Goal: Information Seeking & Learning: Learn about a topic

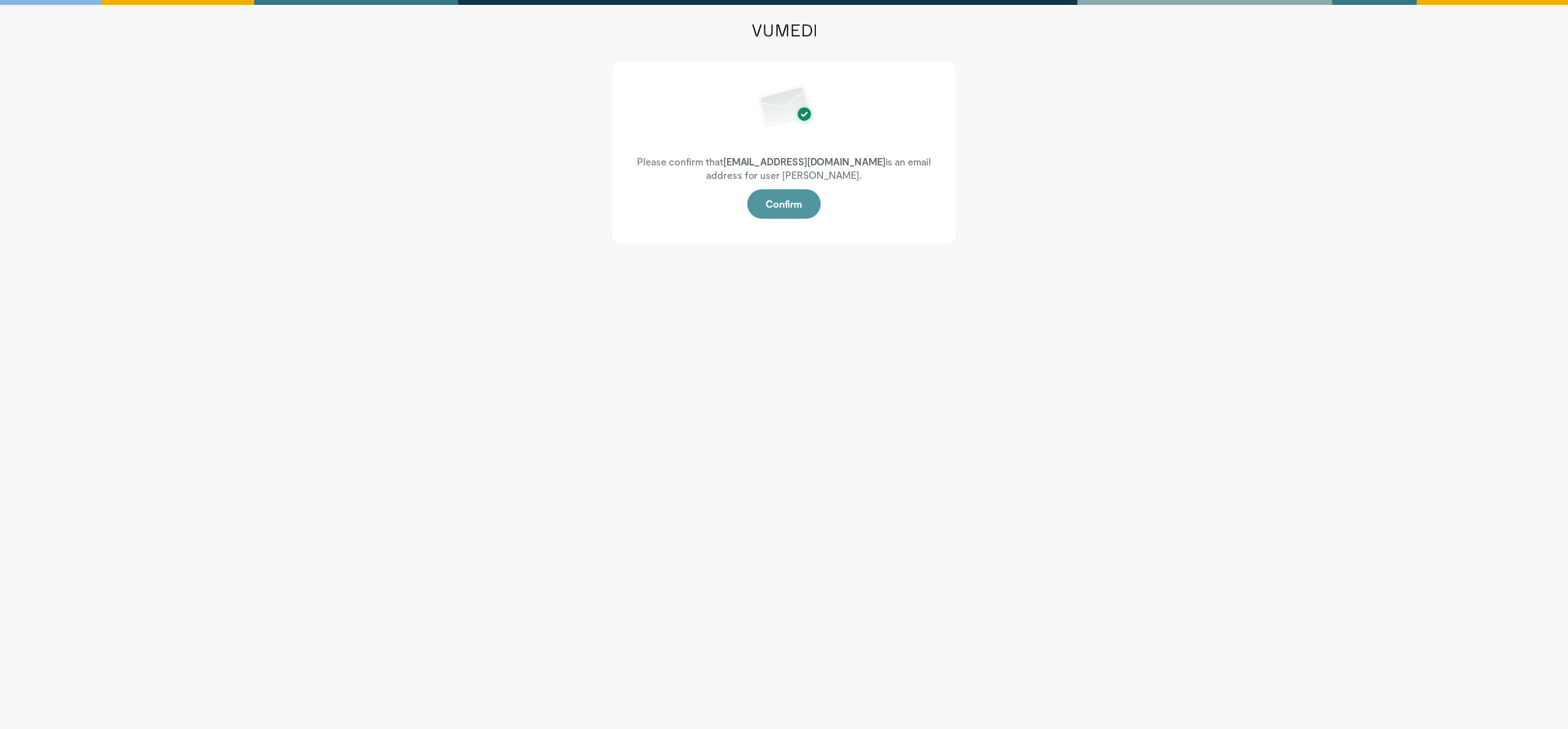
click at [792, 200] on button "Confirm" at bounding box center [783, 204] width 73 height 30
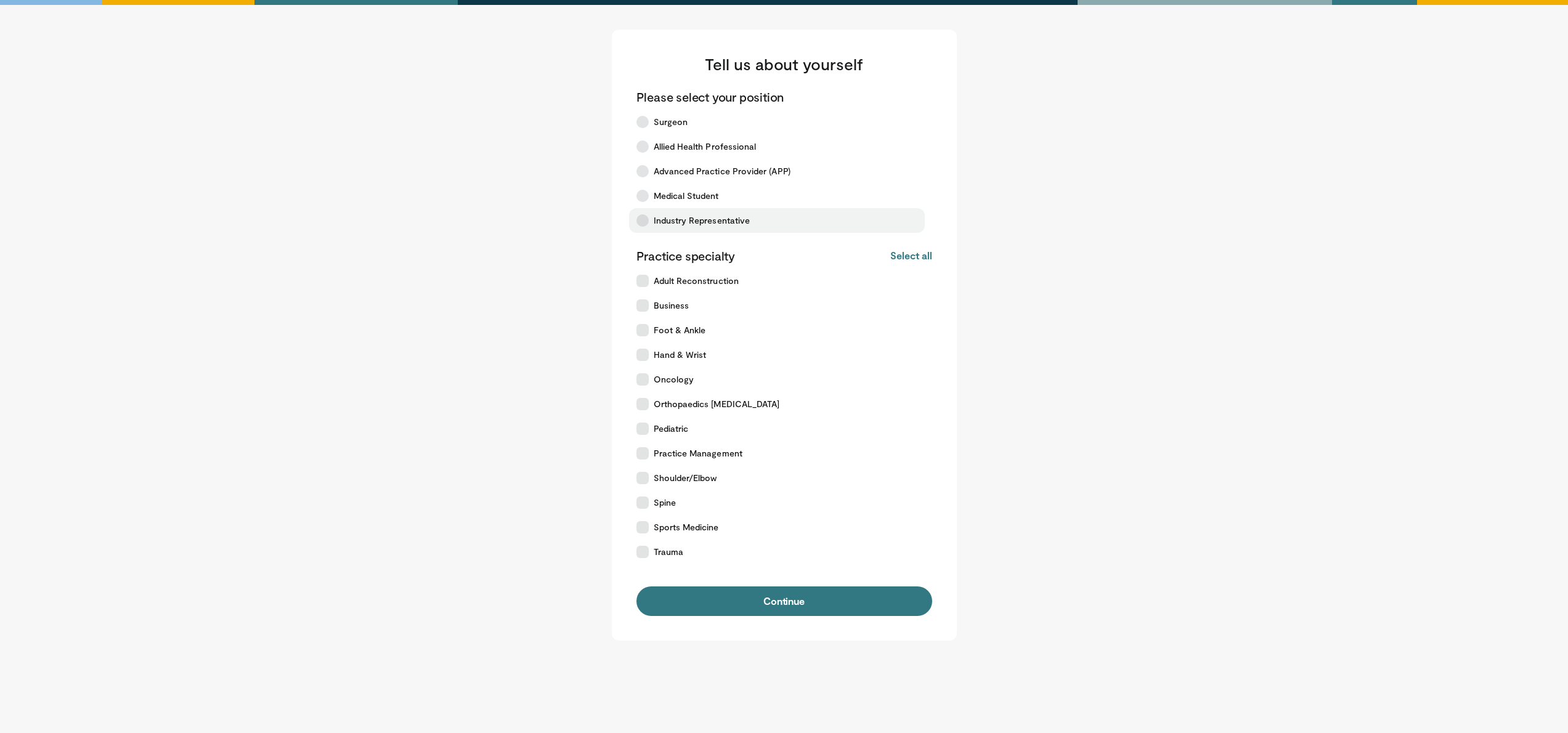
click at [714, 225] on span "Industry Representative" at bounding box center [702, 220] width 97 height 13
click at [913, 258] on button "Select all" at bounding box center [911, 255] width 41 height 13
click at [899, 256] on button "Deselect all" at bounding box center [905, 255] width 52 height 13
click at [640, 314] on label "Business" at bounding box center [777, 305] width 296 height 25
click at [639, 325] on icon at bounding box center [642, 330] width 13 height 13
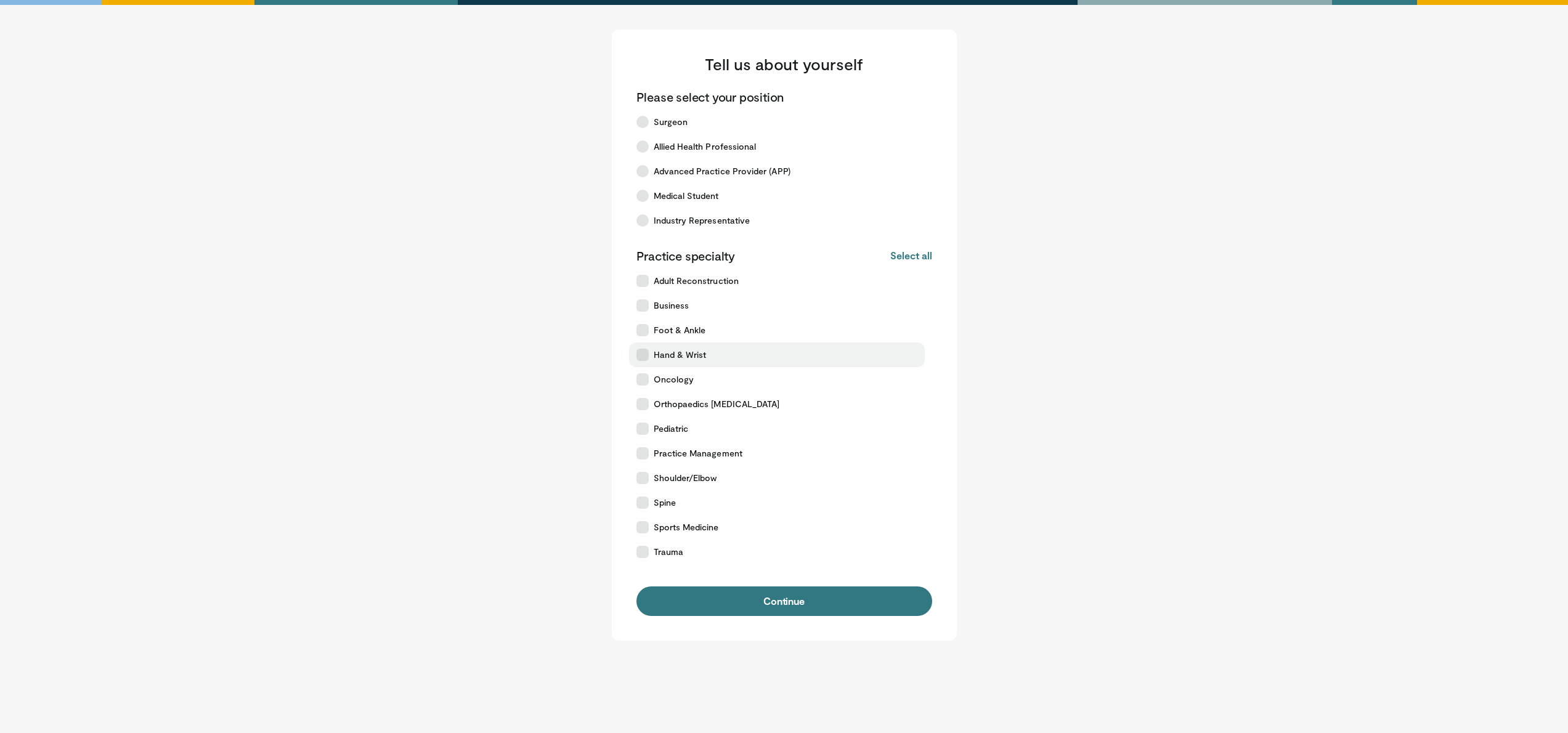
click at [638, 351] on icon at bounding box center [642, 355] width 13 height 13
click at [637, 470] on label "Shoulder/Elbow" at bounding box center [777, 477] width 296 height 25
click at [638, 497] on icon at bounding box center [642, 502] width 13 height 13
click at [645, 516] on label "Sports Medicine" at bounding box center [777, 527] width 296 height 25
click at [642, 558] on label "Trauma" at bounding box center [777, 551] width 296 height 25
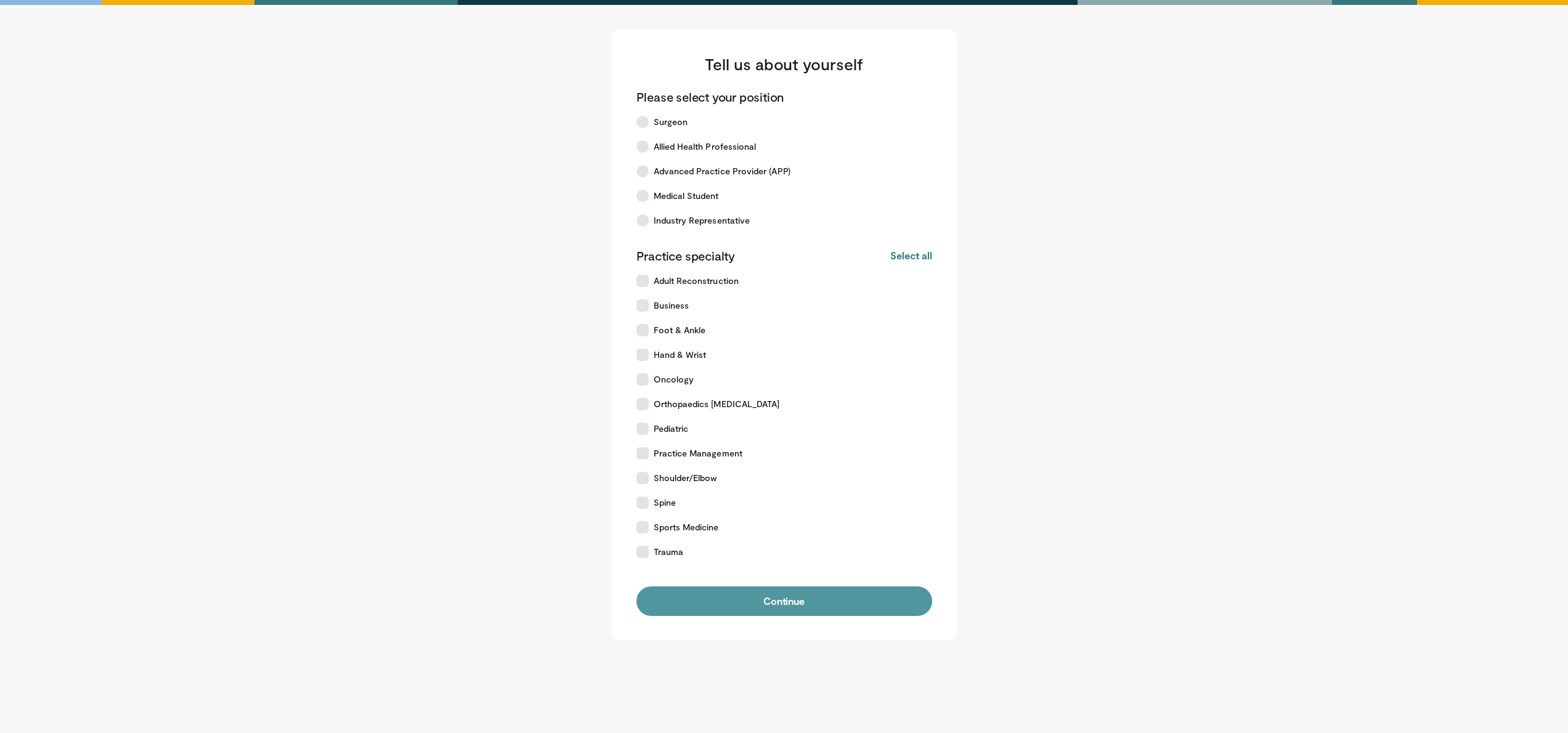
click at [755, 601] on button "Continue" at bounding box center [784, 600] width 296 height 30
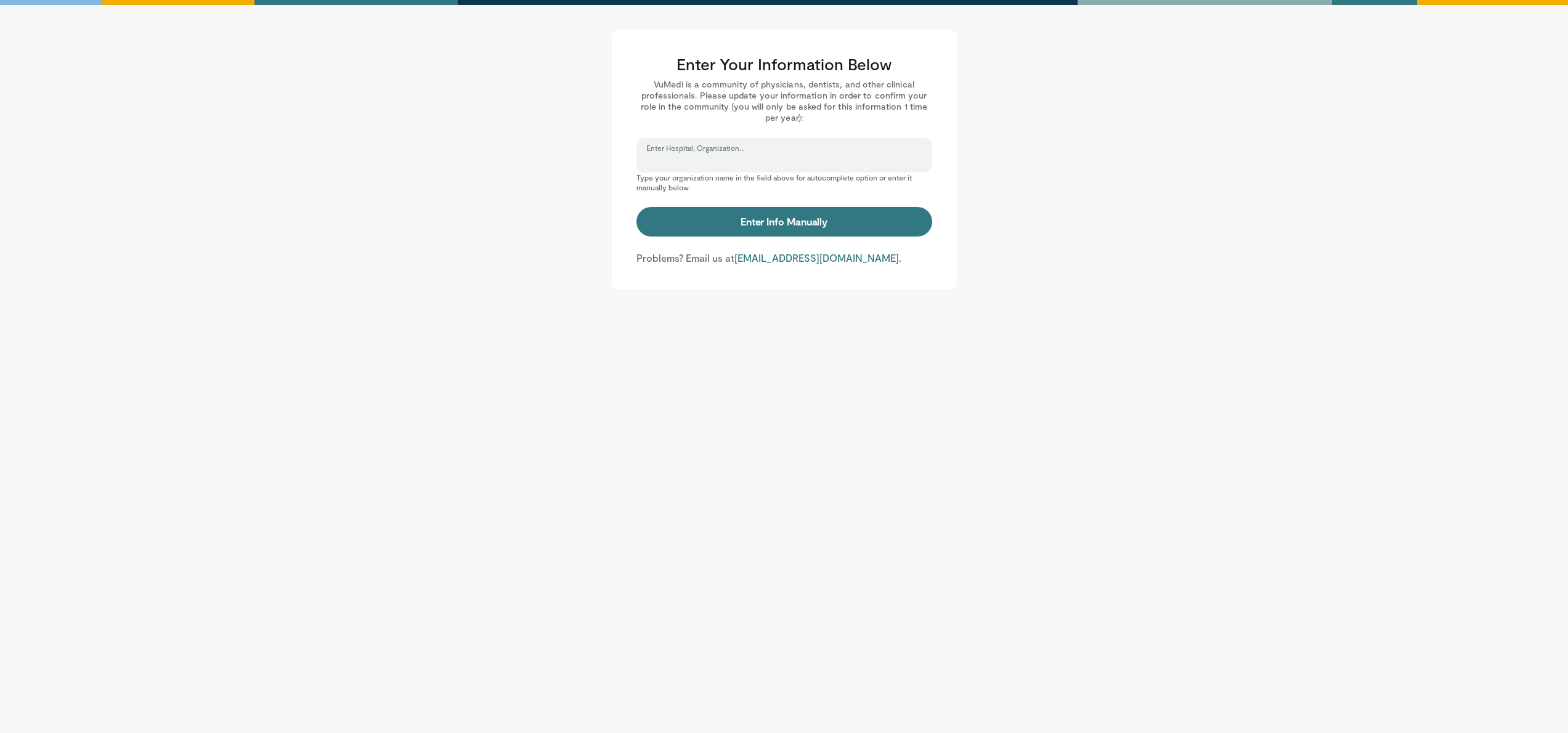
click at [774, 164] on input "Enter Hospital, Organization..." at bounding box center [784, 160] width 276 height 13
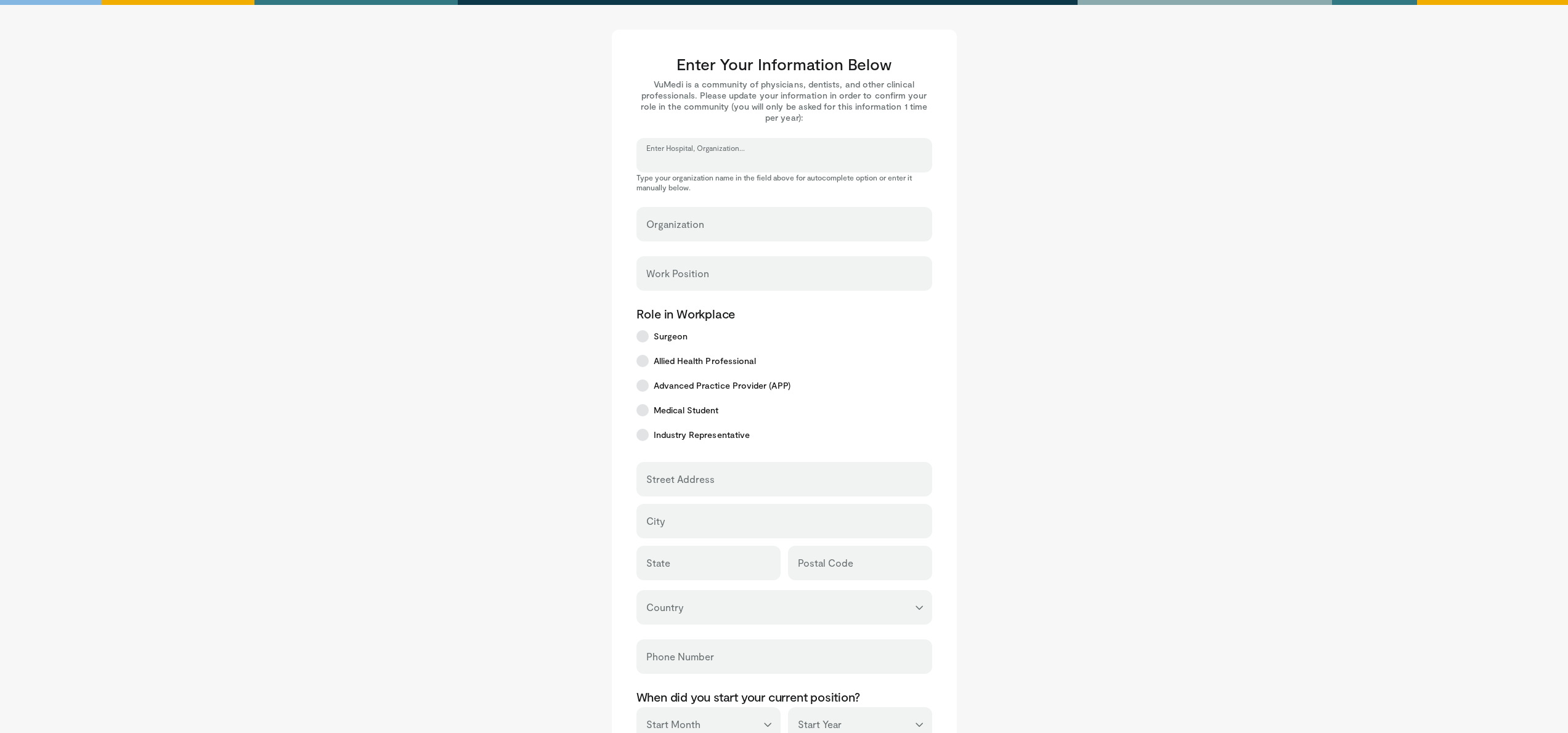
scroll to position [233, 0]
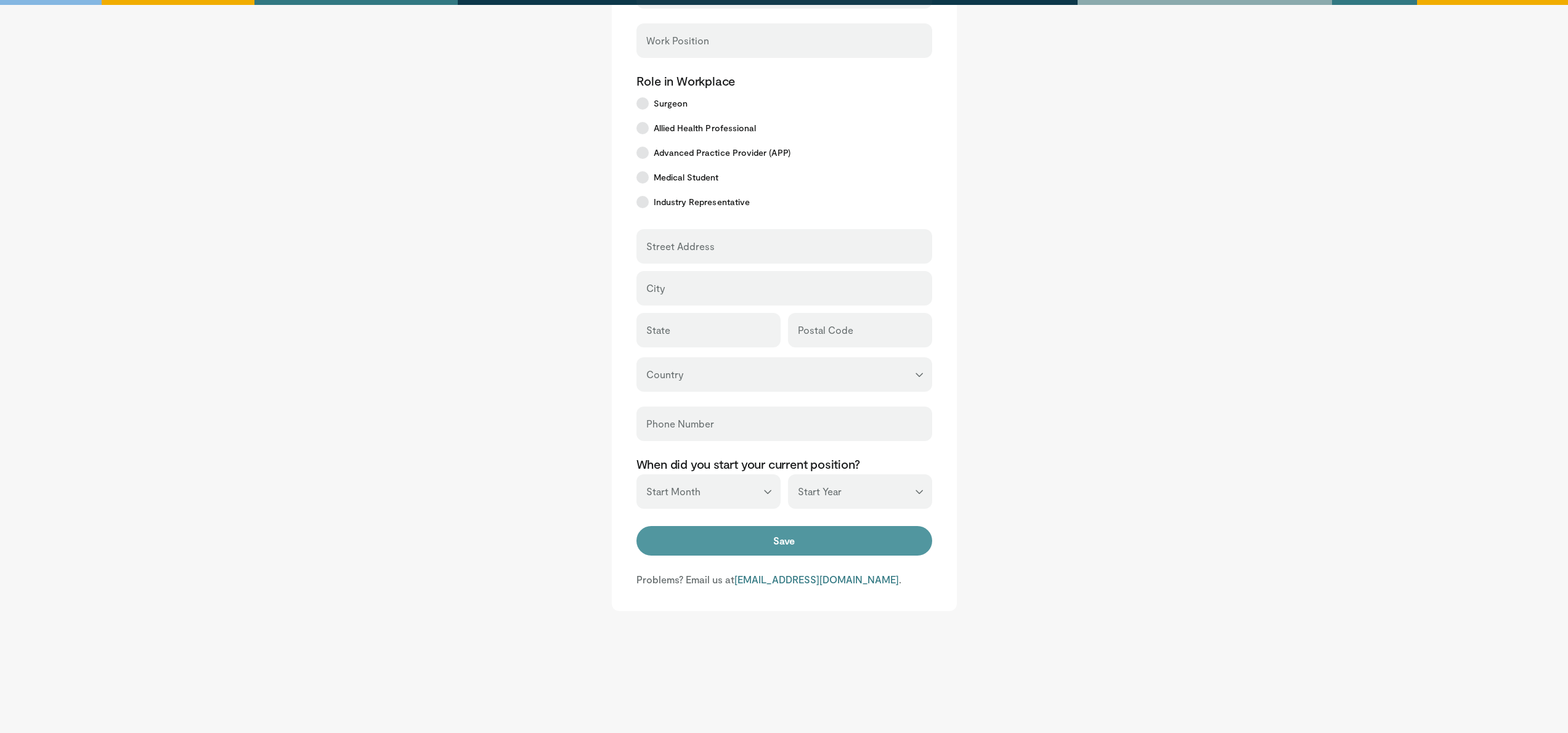
click at [777, 541] on button "Save" at bounding box center [784, 540] width 296 height 30
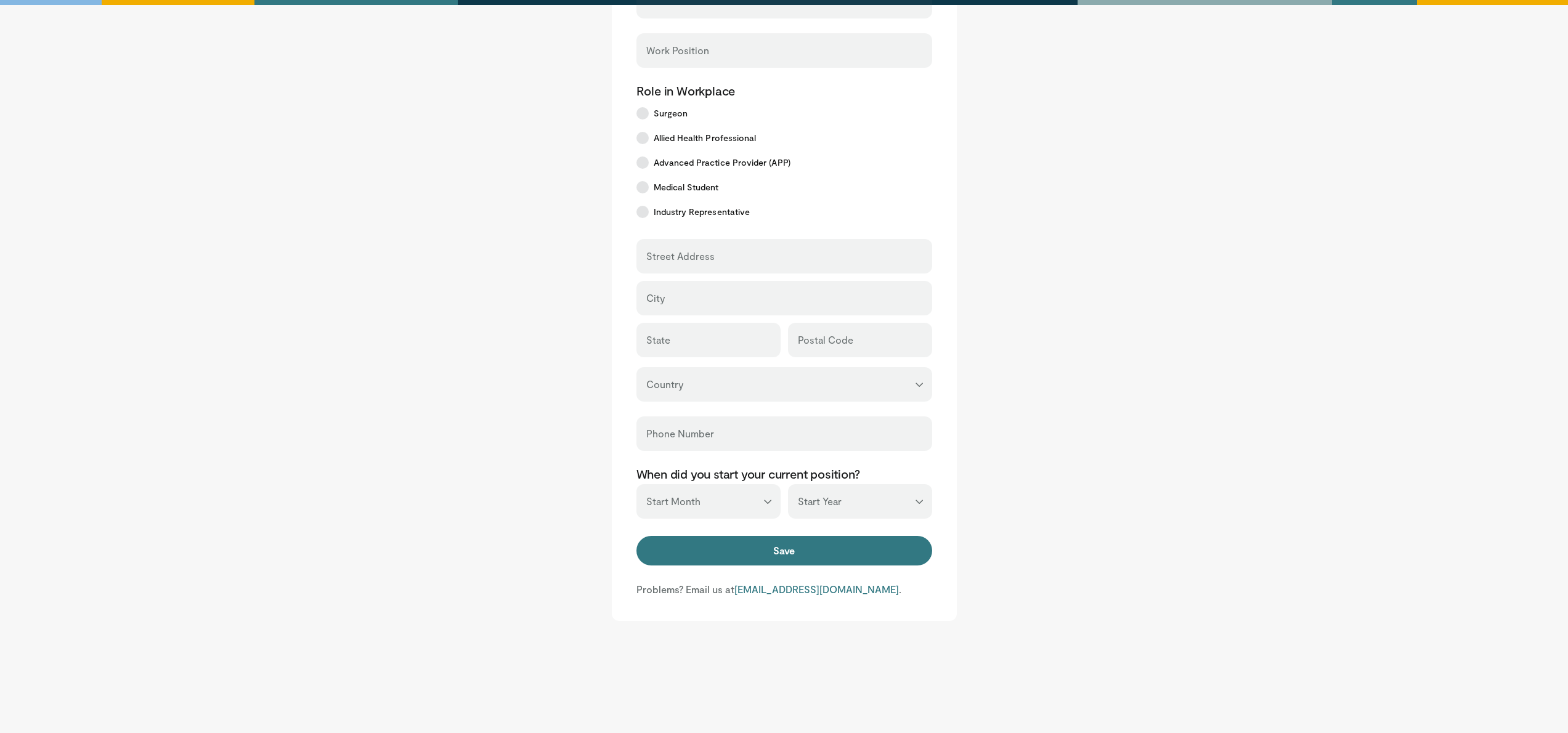
scroll to position [74, 0]
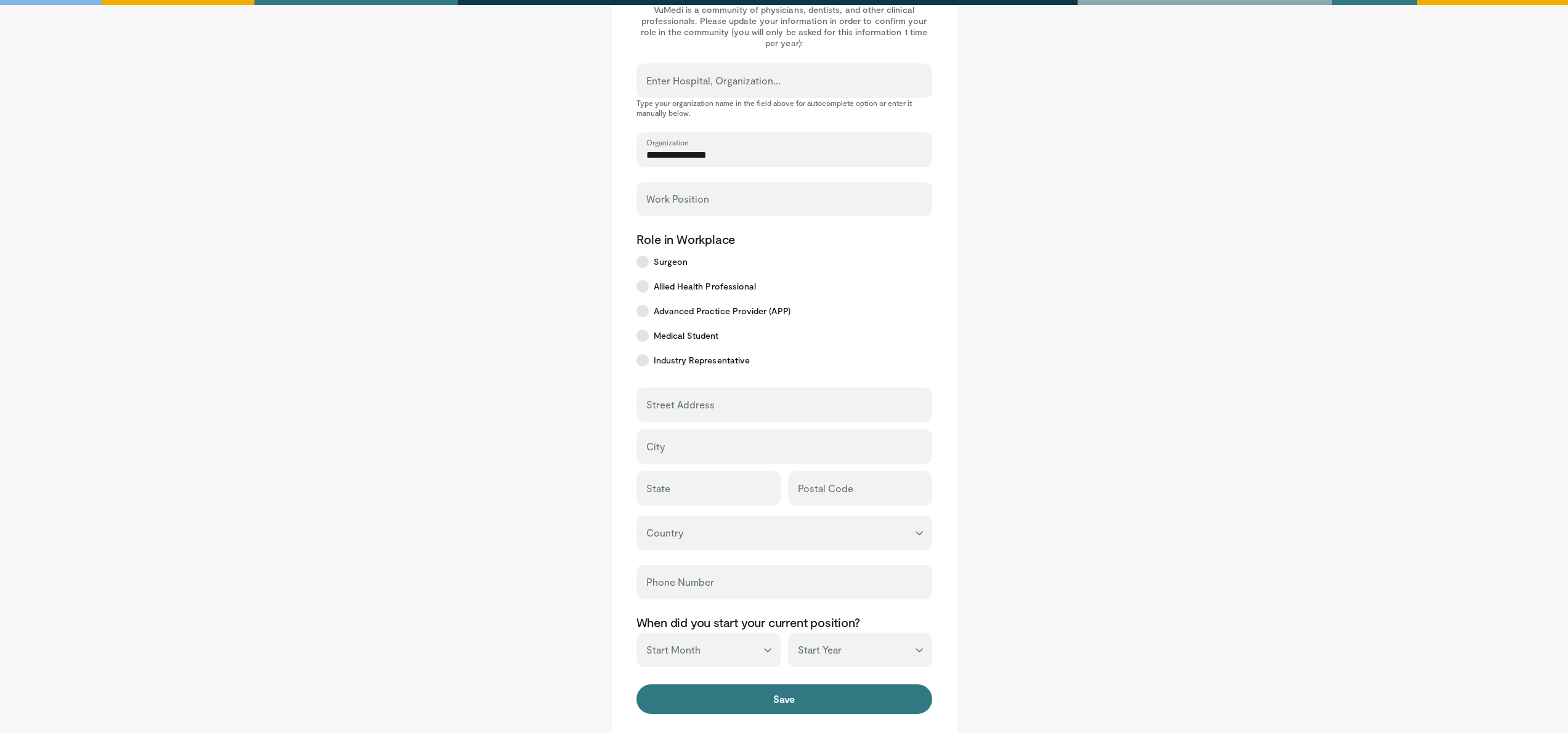
type input "**********"
type input "********"
click at [821, 390] on div "Street Address" at bounding box center [784, 404] width 296 height 34
click at [825, 393] on div "Street Address" at bounding box center [784, 404] width 296 height 34
click at [827, 400] on div "Street Address" at bounding box center [784, 404] width 296 height 34
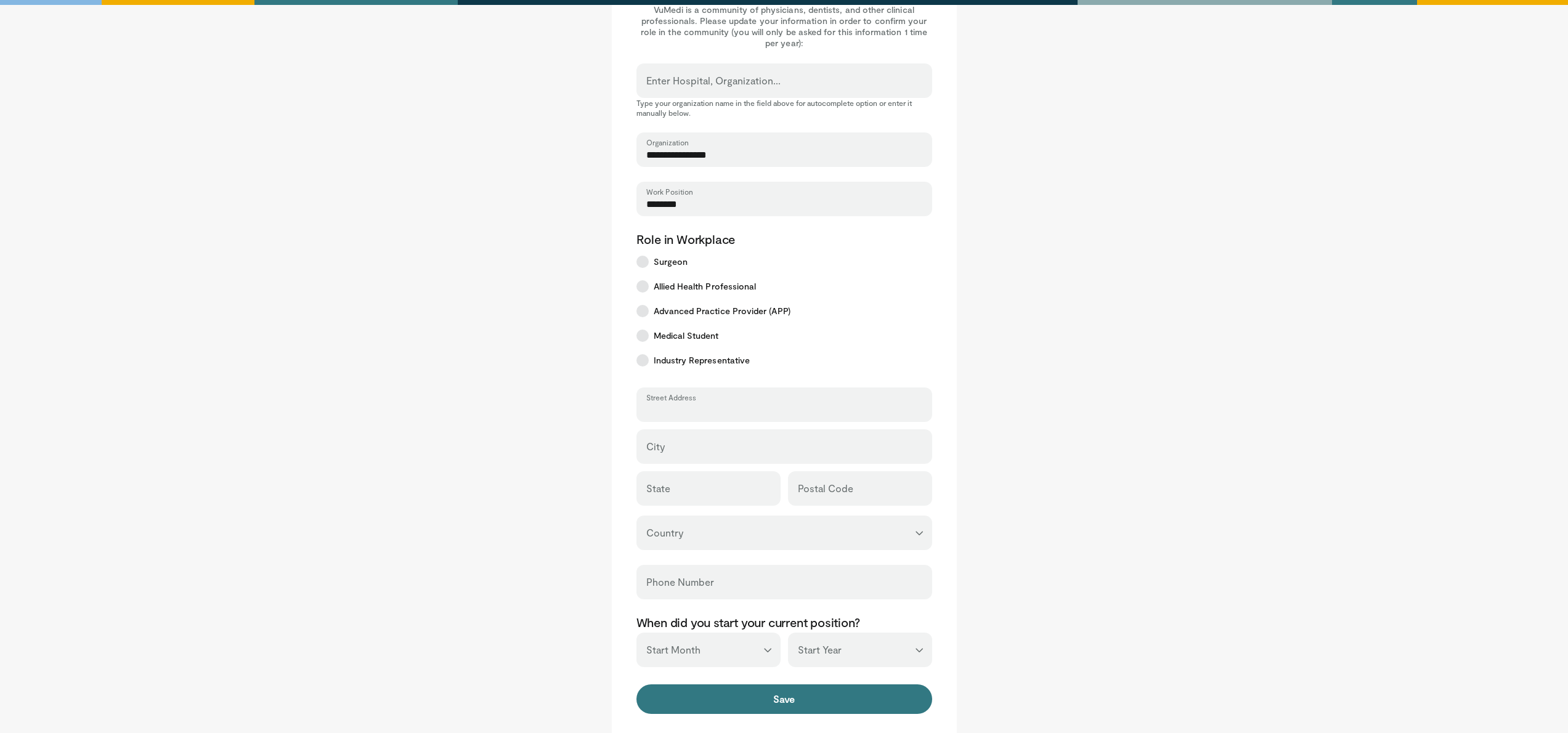
click at [819, 413] on input "Street Address" at bounding box center [784, 410] width 276 height 13
type input "**********"
type input "******"
select select "**"
type input "********"
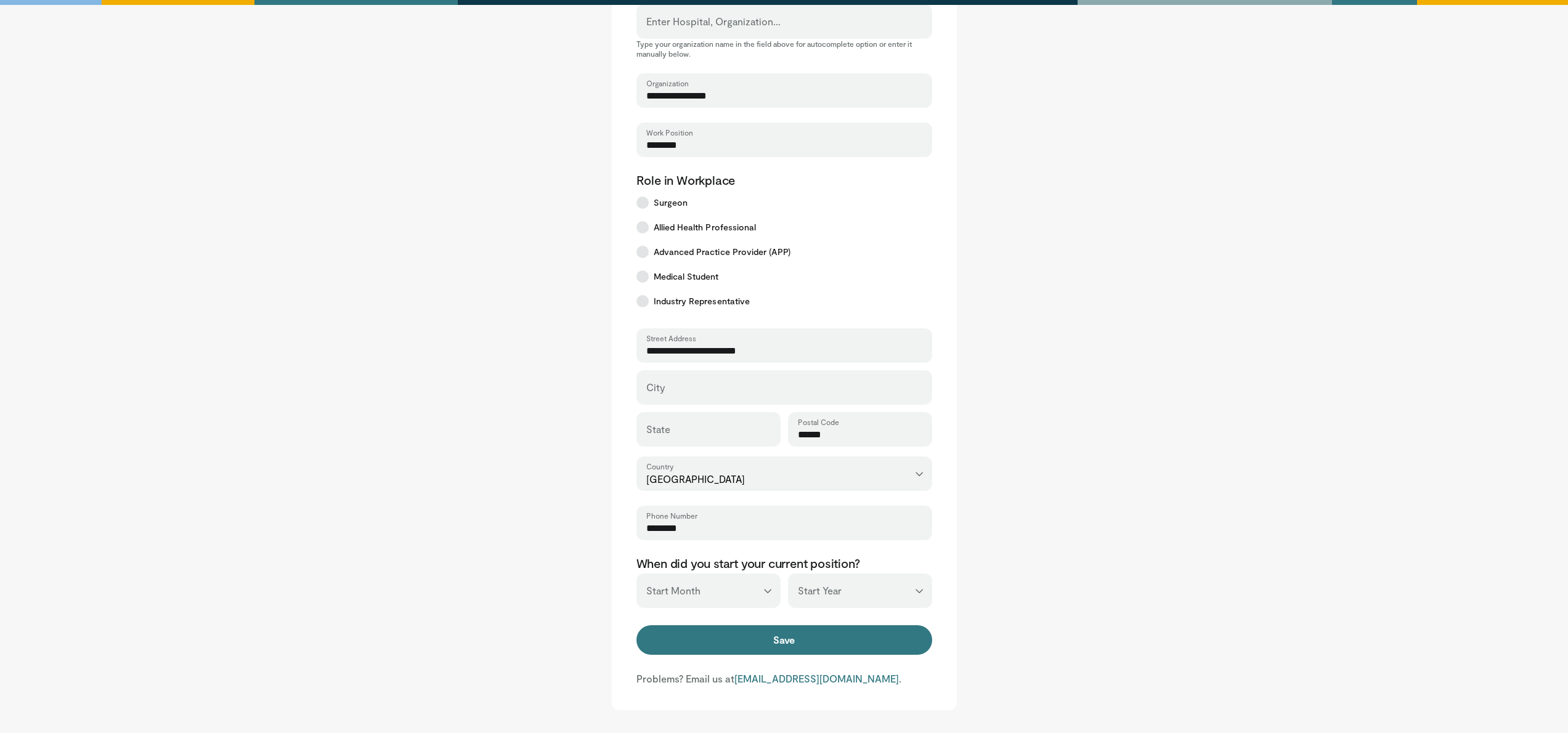
scroll to position [150, 0]
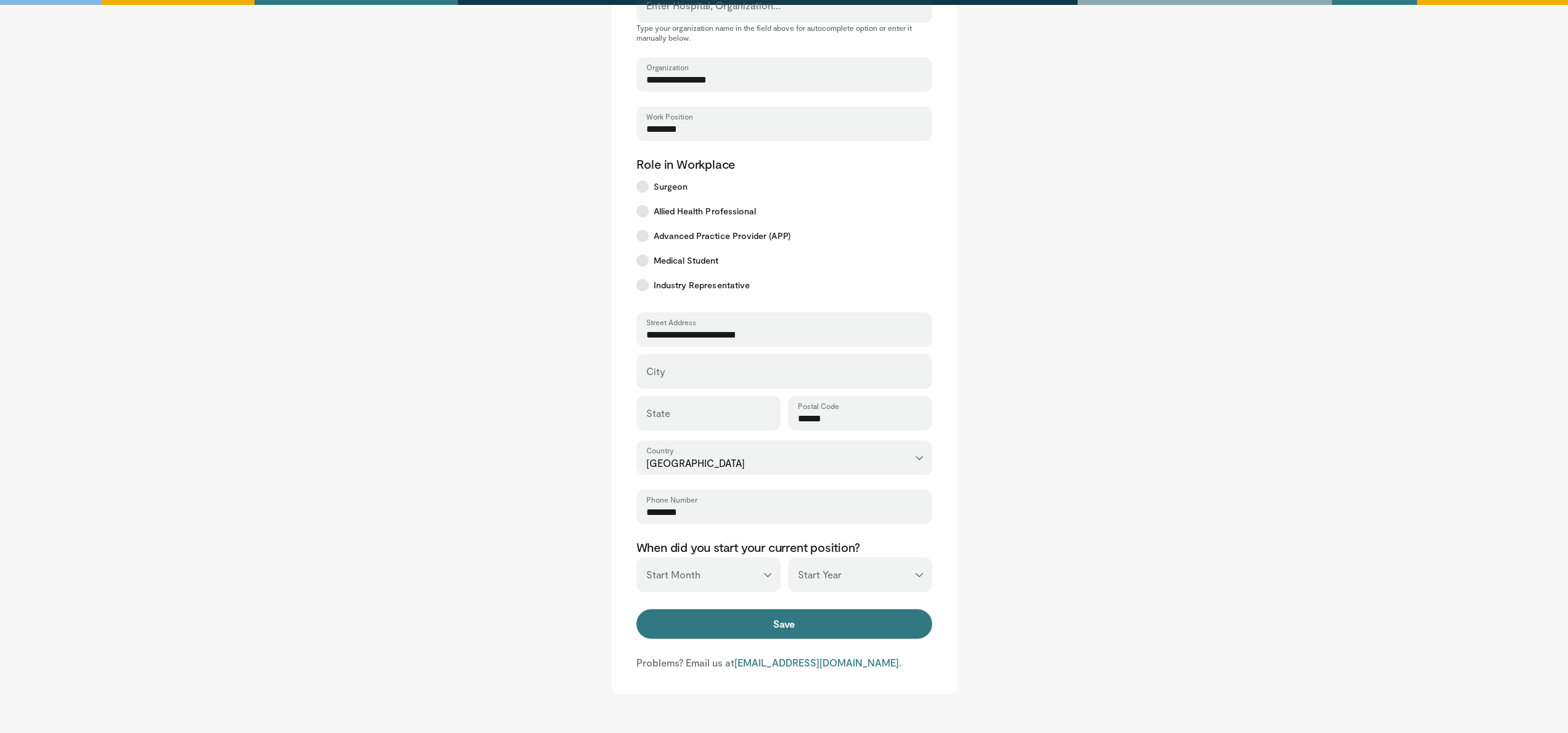
click at [767, 579] on select "*** ******* ******** ***** ***** *** **** **** ****** ********* ******* *******…" at bounding box center [708, 575] width 144 height 34
click at [762, 573] on select "*** ******* ******** ***** ***** *** **** **** ****** ********* ******* *******…" at bounding box center [708, 575] width 144 height 34
click at [830, 567] on select "*** **** **** **** **** **** **** **** **** **** **** **** **** **** **** **** …" at bounding box center [859, 575] width 144 height 34
click at [725, 567] on select "*** ******* ******** ***** ***** *** **** **** ****** ********* ******* *******…" at bounding box center [708, 575] width 144 height 34
click at [763, 624] on button "Save" at bounding box center [784, 624] width 296 height 30
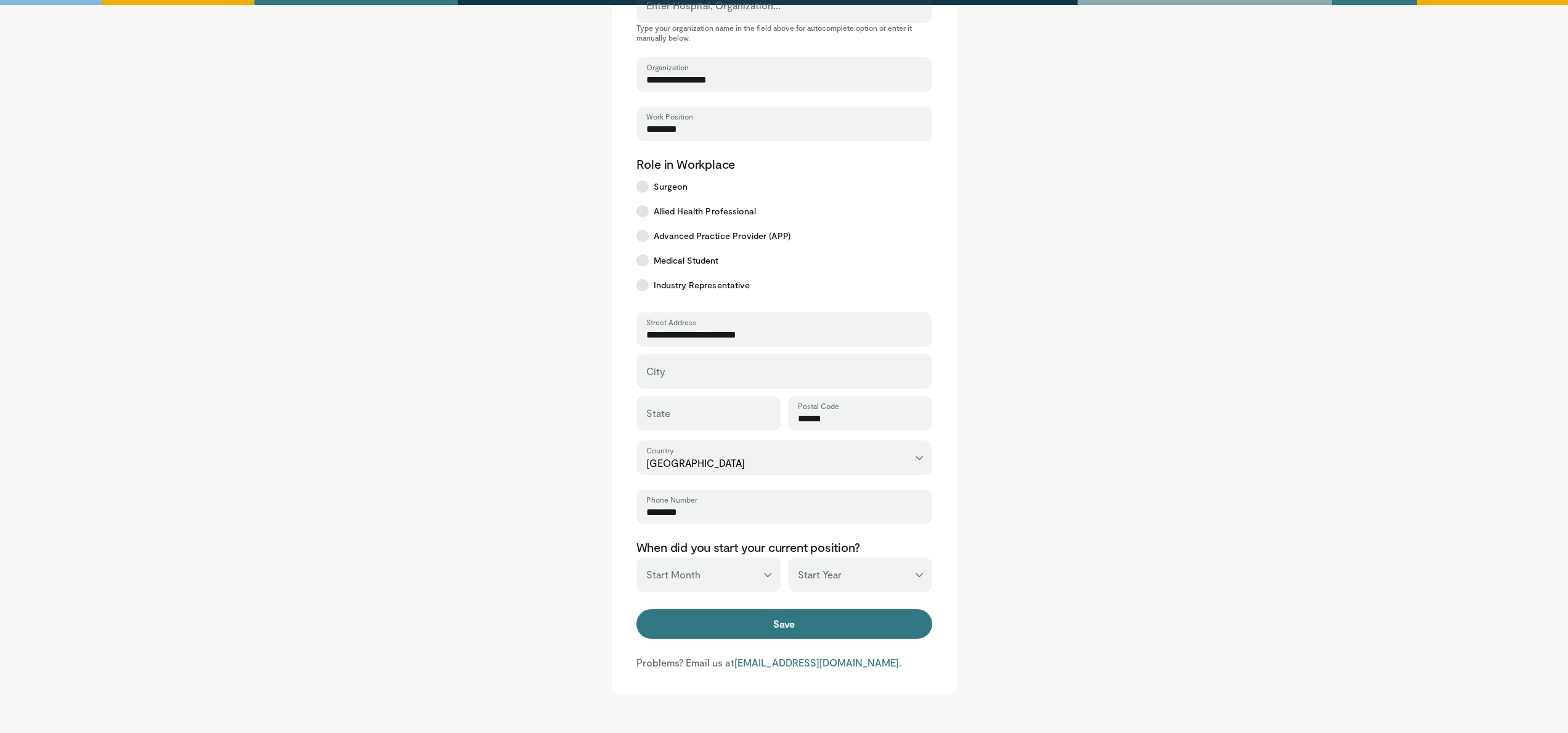
click at [1085, 496] on main "**********" at bounding box center [784, 287] width 764 height 814
click at [695, 376] on input "City" at bounding box center [784, 376] width 276 height 13
type input "*********"
click at [877, 603] on form "**********" at bounding box center [784, 349] width 296 height 584
click at [873, 627] on button "Save" at bounding box center [784, 624] width 296 height 30
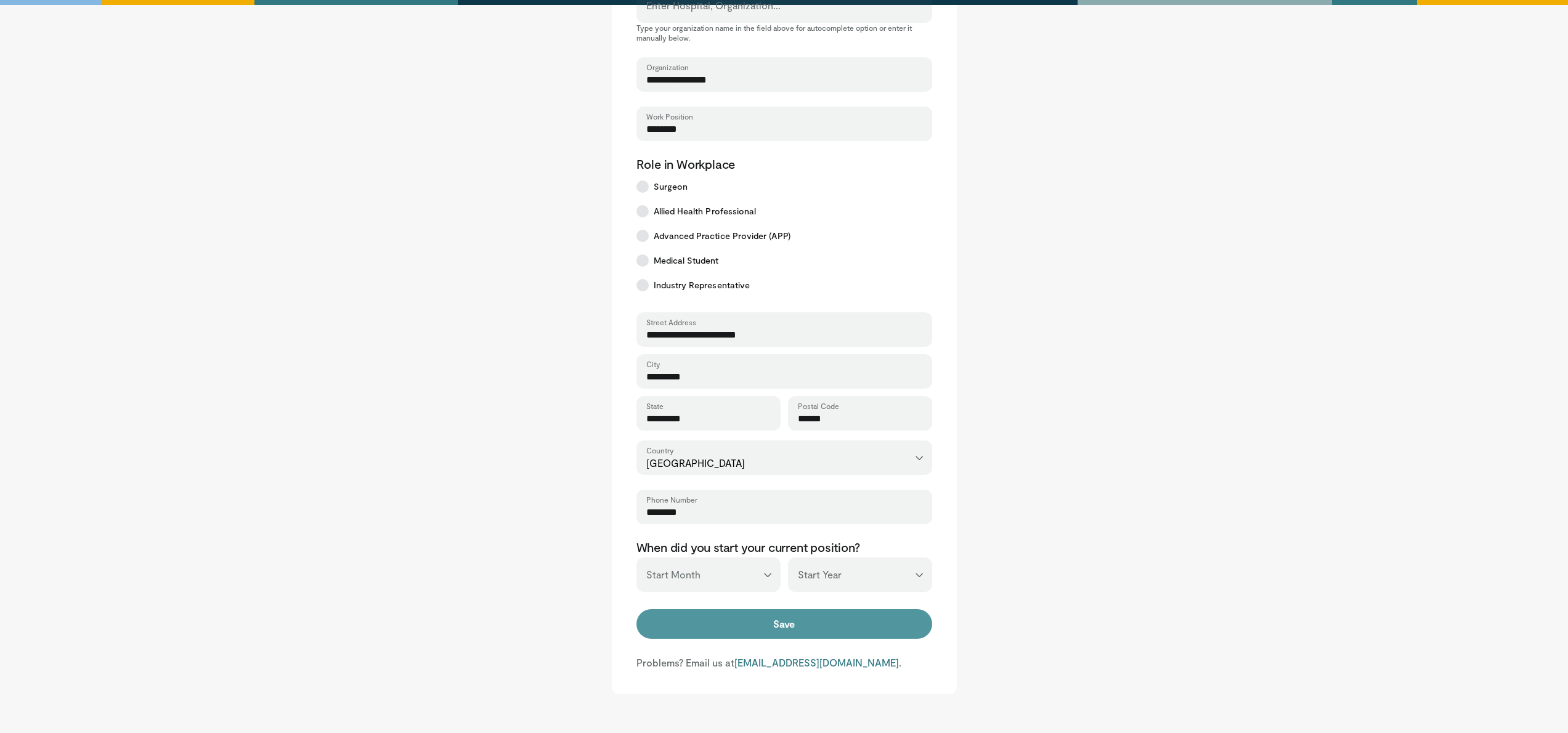
type input "*********"
click at [763, 611] on button "Save" at bounding box center [784, 624] width 296 height 30
click at [743, 579] on select "*** ******* ******** ***** ***** *** **** **** ****** ********* ******* *******…" at bounding box center [708, 575] width 144 height 34
click at [839, 567] on select "*** **** **** **** **** **** **** **** **** **** **** **** **** **** **** **** …" at bounding box center [859, 575] width 144 height 34
select select "****"
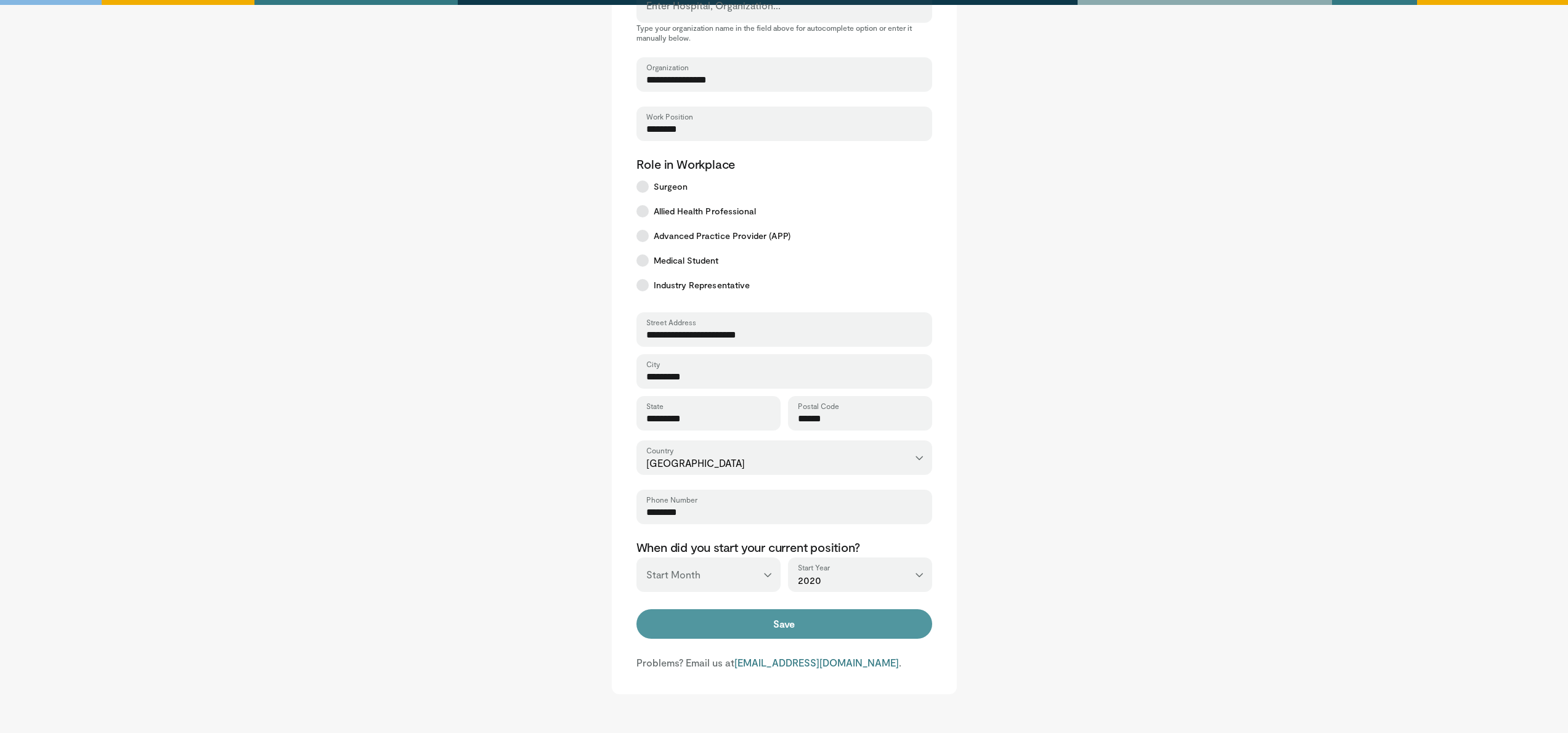
click at [895, 626] on button "Save" at bounding box center [784, 624] width 296 height 30
click at [673, 581] on select "*** ******* ******** ***** ***** *** **** **** ****** ********* ******* *******…" at bounding box center [708, 575] width 144 height 34
select select "*"
click at [848, 586] on select "*** **** **** **** **** **** **** **** **** **** **** **** **** **** **** **** …" at bounding box center [859, 575] width 144 height 34
select select "****"
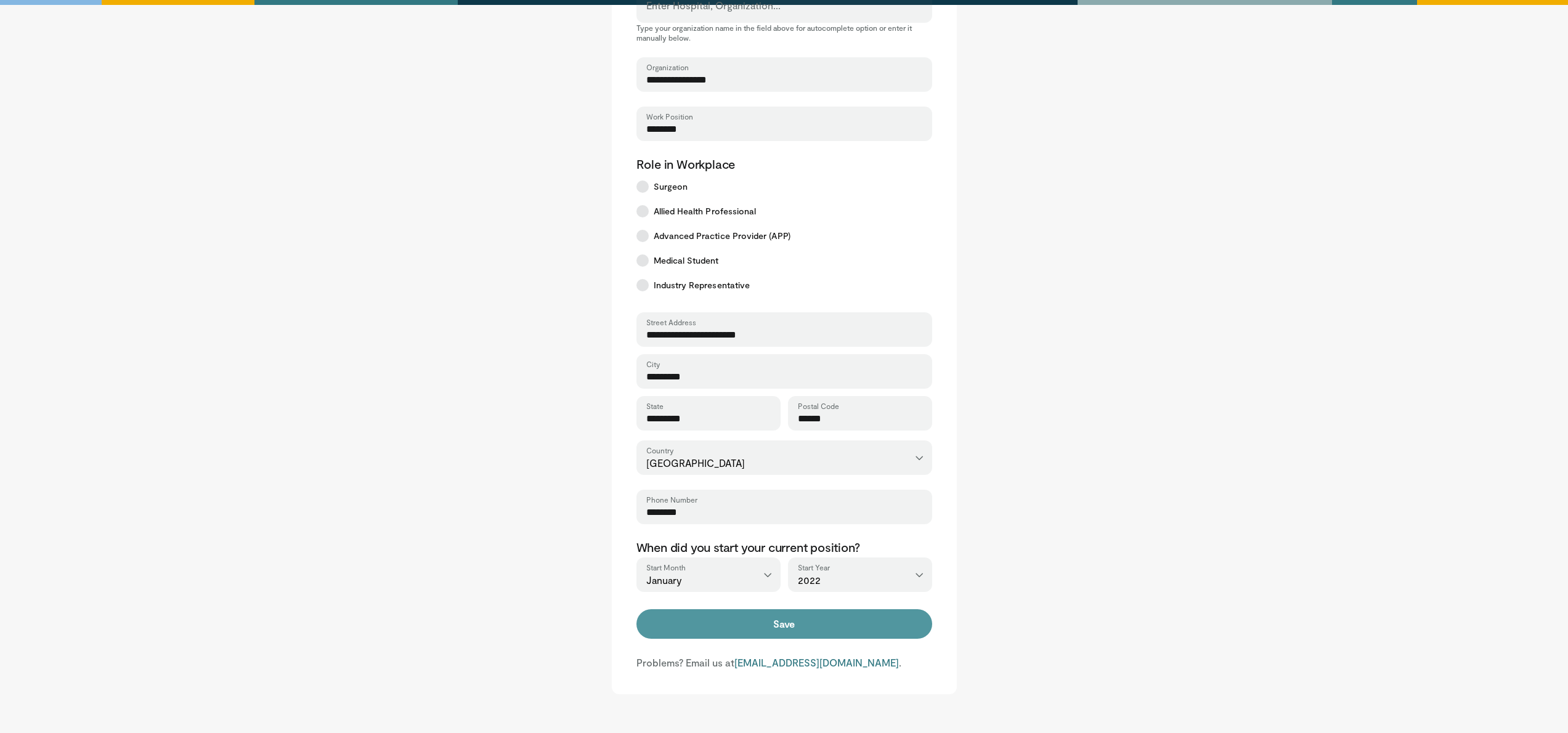
click at [780, 622] on button "Save" at bounding box center [784, 624] width 296 height 30
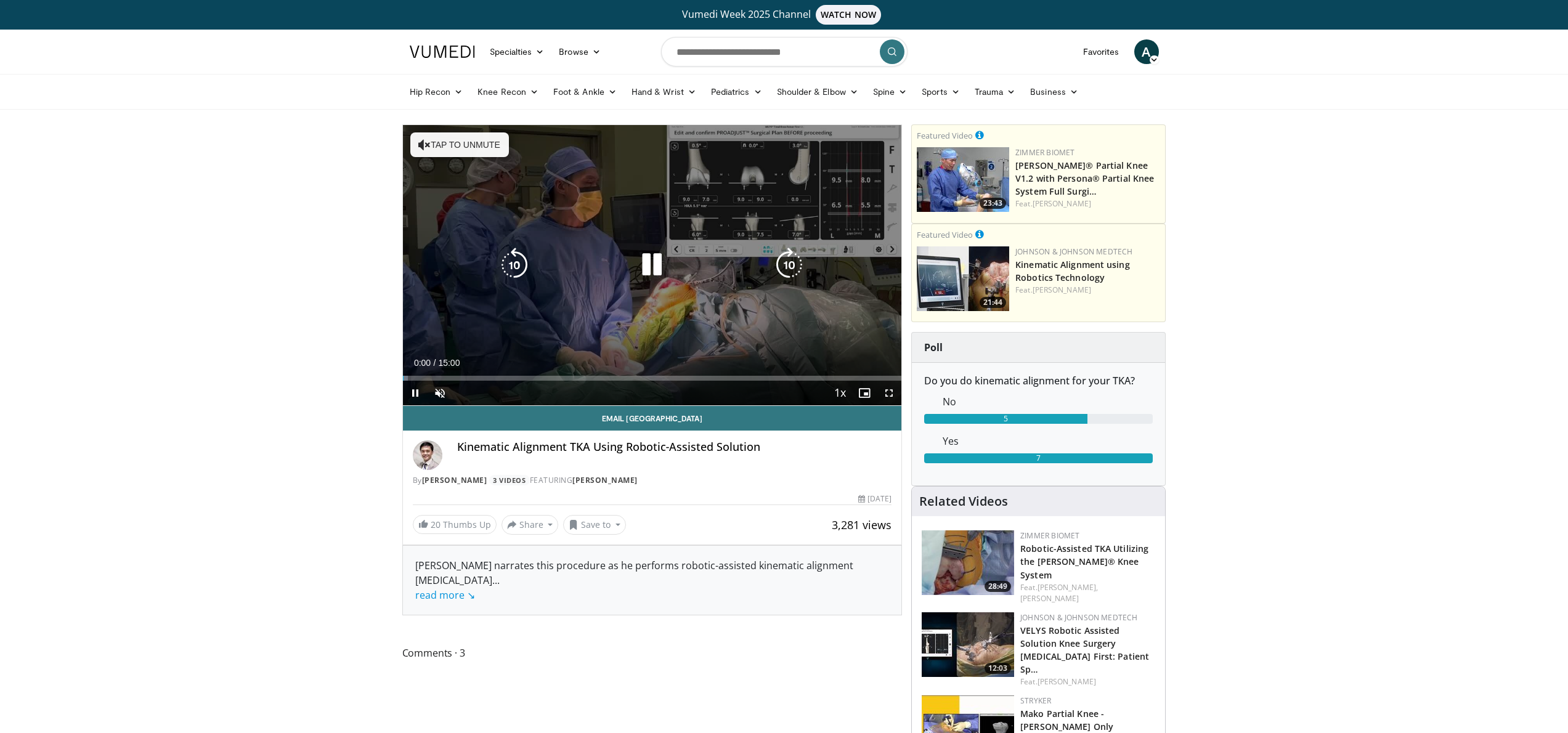
click at [568, 215] on div "10 seconds Tap to unmute" at bounding box center [652, 265] width 499 height 280
click at [647, 252] on icon "Video Player" at bounding box center [652, 264] width 34 height 34
click at [461, 130] on div "10 seconds Tap to unmute" at bounding box center [652, 265] width 499 height 280
click at [459, 141] on button "Tap to unmute" at bounding box center [459, 144] width 99 height 25
click at [656, 260] on icon "Video Player" at bounding box center [652, 264] width 34 height 34
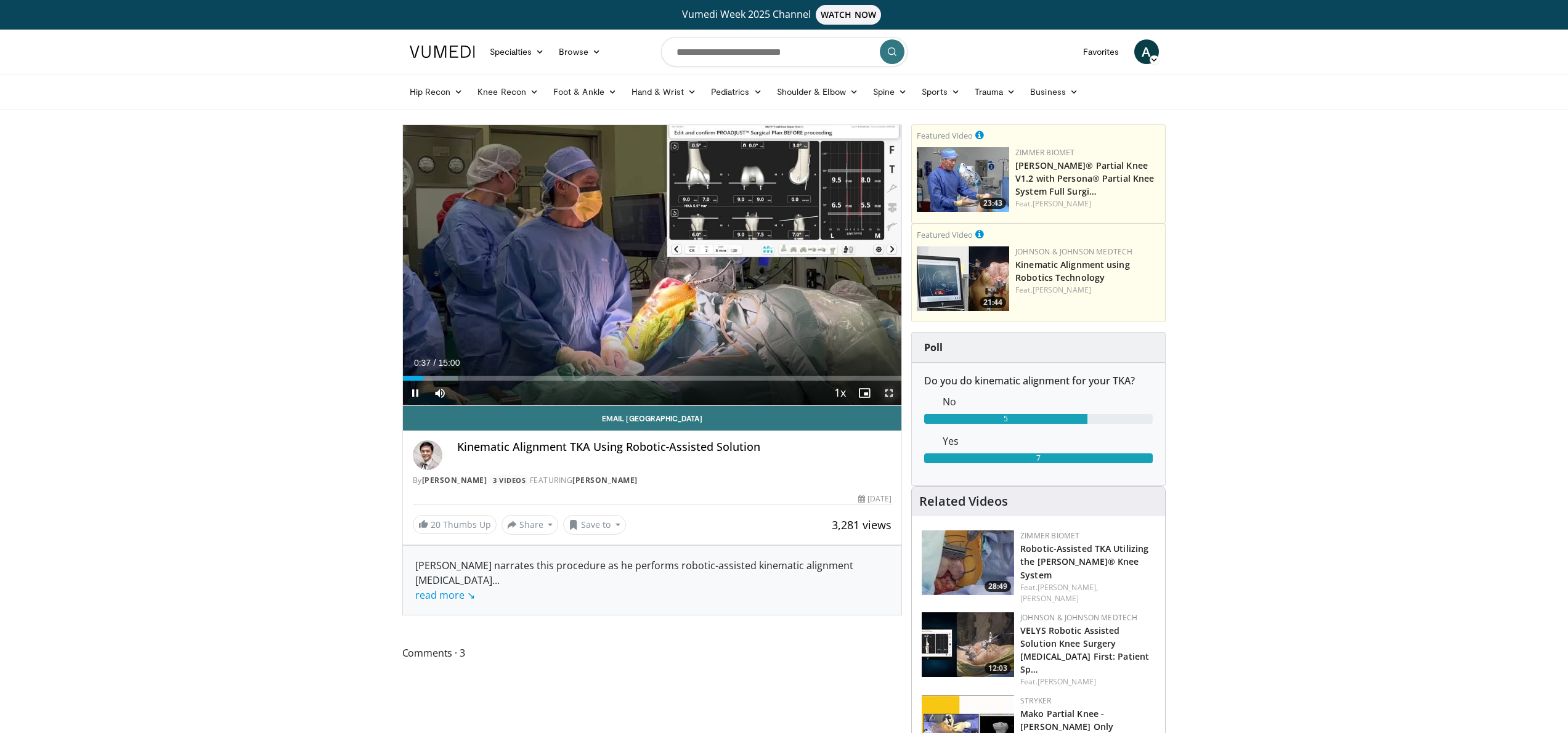
click at [889, 389] on span "Video Player" at bounding box center [888, 392] width 25 height 25
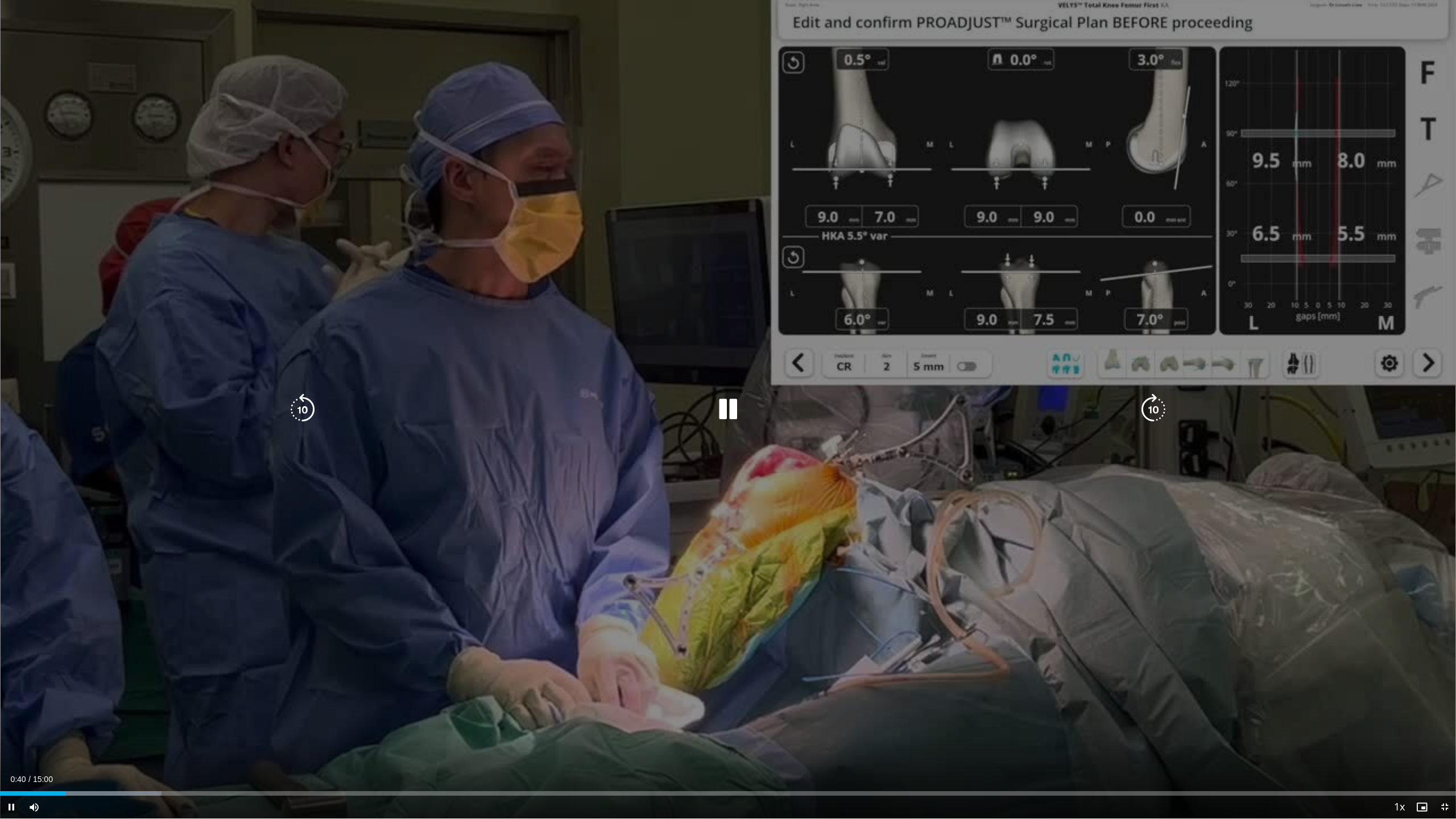
click at [735, 405] on icon "Video Player" at bounding box center [728, 410] width 32 height 32
click at [729, 405] on icon "Video Player" at bounding box center [728, 410] width 32 height 32
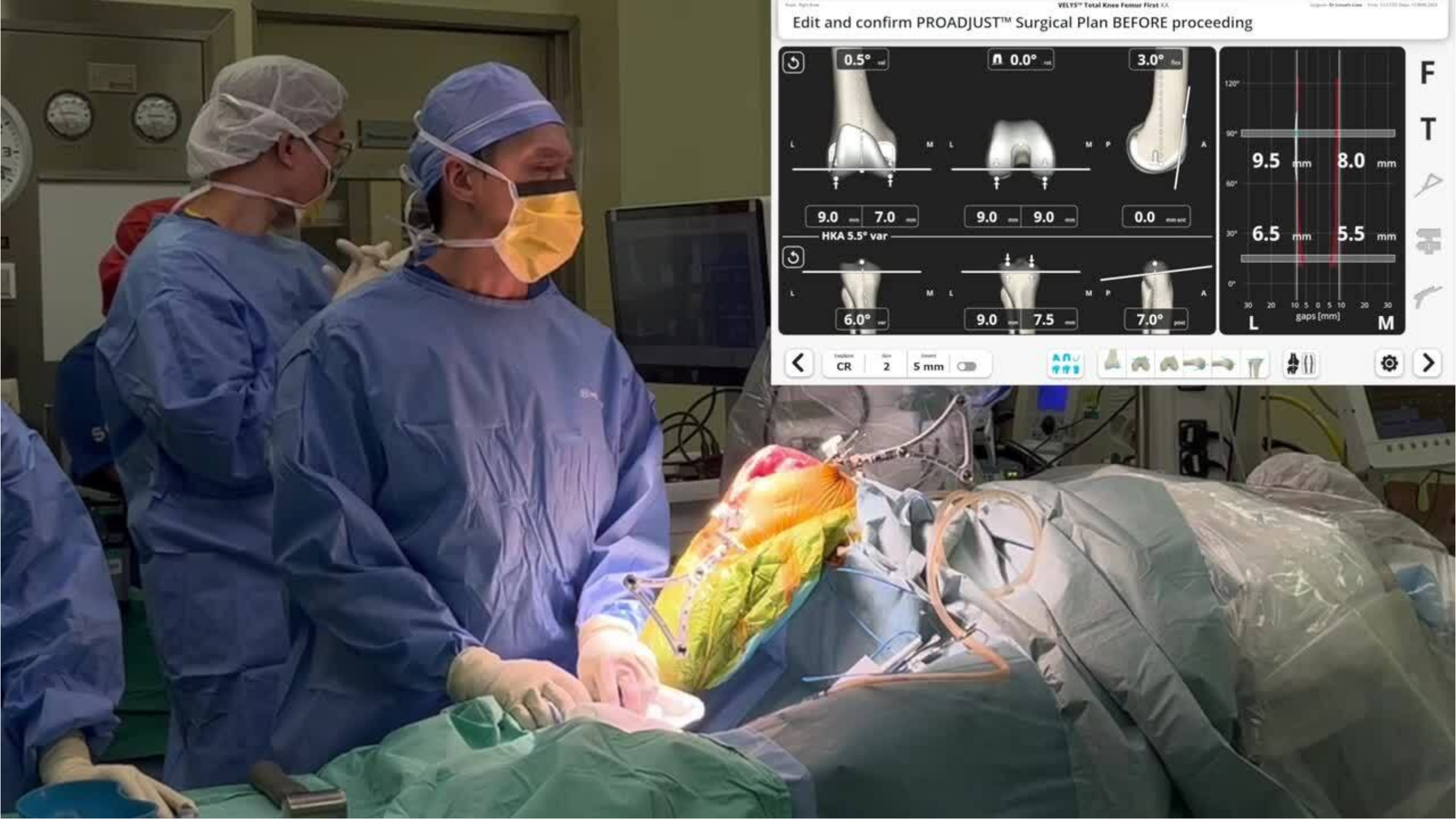
click at [114, 676] on div "10 seconds Tap to unmute" at bounding box center [728, 409] width 1456 height 818
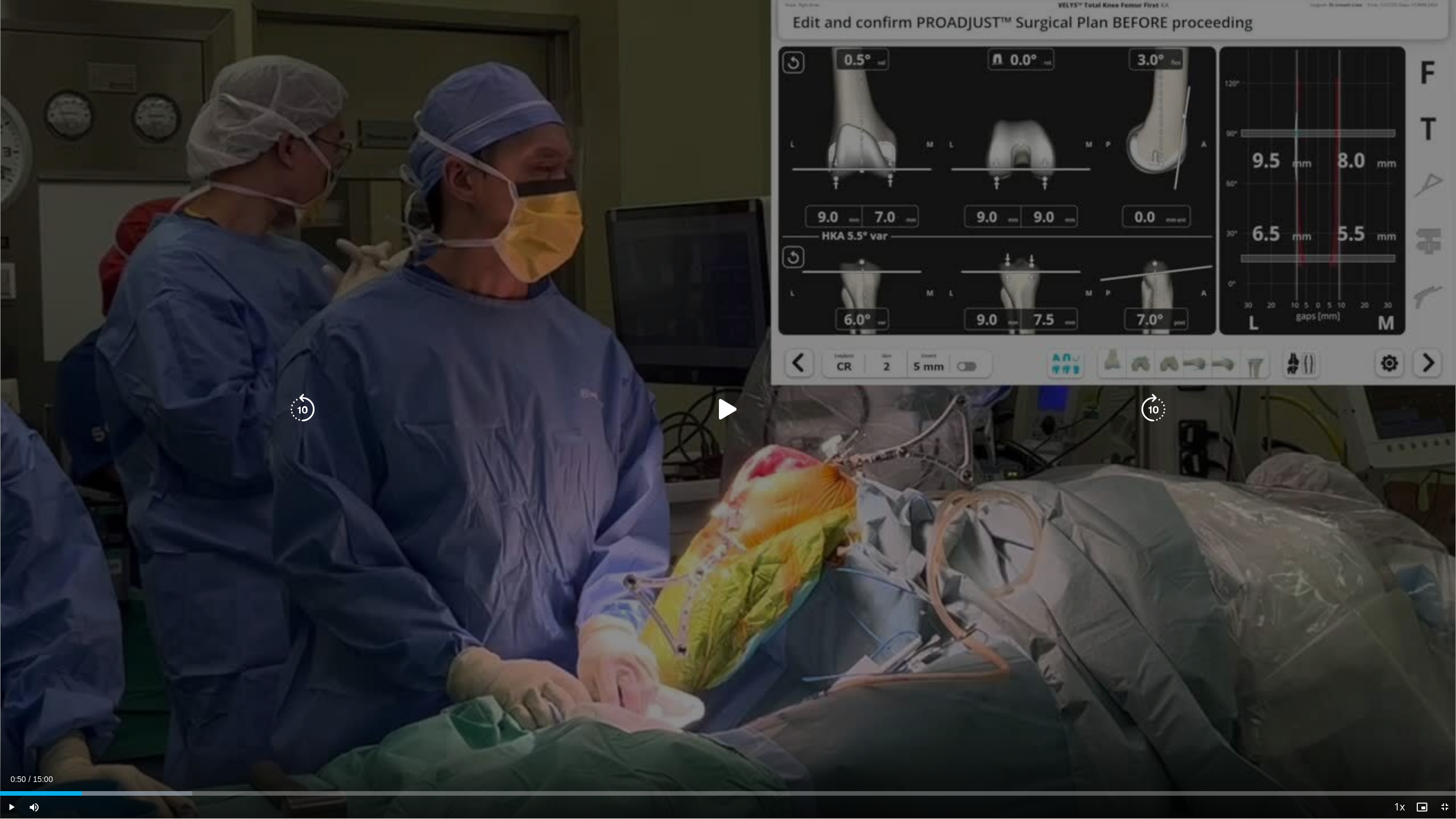
click at [726, 411] on icon "Video Player" at bounding box center [728, 410] width 32 height 32
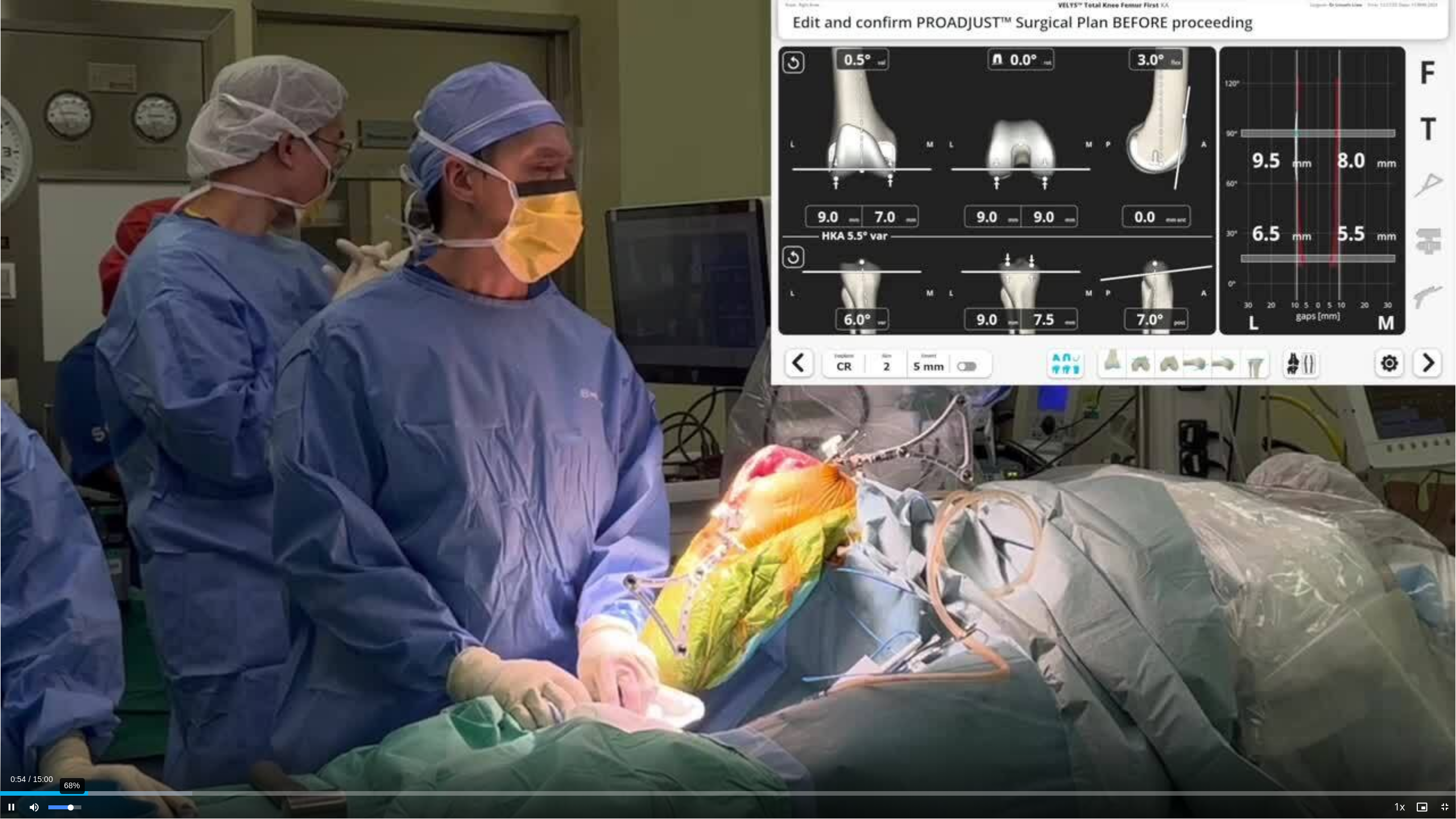
click at [70, 676] on div "68%" at bounding box center [64, 807] width 32 height 4
click at [151, 676] on div "Progress Bar" at bounding box center [152, 793] width 1 height 4
click at [141, 676] on div "Loaded : 14.31% 01:27 01:27" at bounding box center [728, 790] width 1456 height 11
click at [165, 676] on div "Progress Bar" at bounding box center [165, 793] width 1 height 4
click at [179, 676] on div "Progress Bar" at bounding box center [179, 793] width 1 height 4
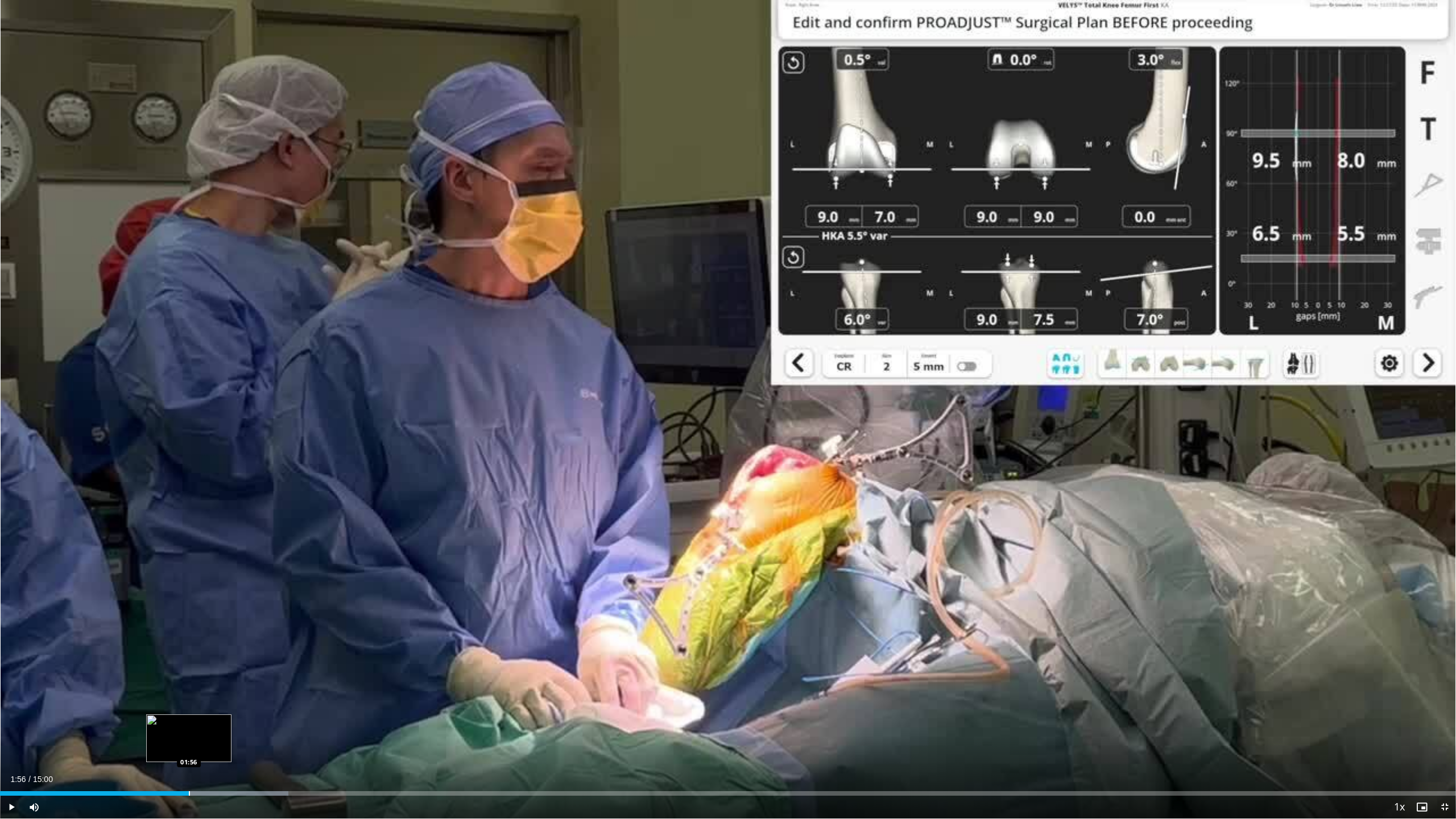
click at [189, 676] on div "Progress Bar" at bounding box center [189, 793] width 1 height 4
click at [201, 676] on div "Progress Bar" at bounding box center [202, 793] width 1 height 4
click at [211, 676] on div "Progress Bar" at bounding box center [212, 793] width 1 height 4
click at [268, 676] on div "Progress Bar" at bounding box center [269, 793] width 1 height 4
click at [301, 676] on div "Progress Bar" at bounding box center [301, 793] width 1 height 4
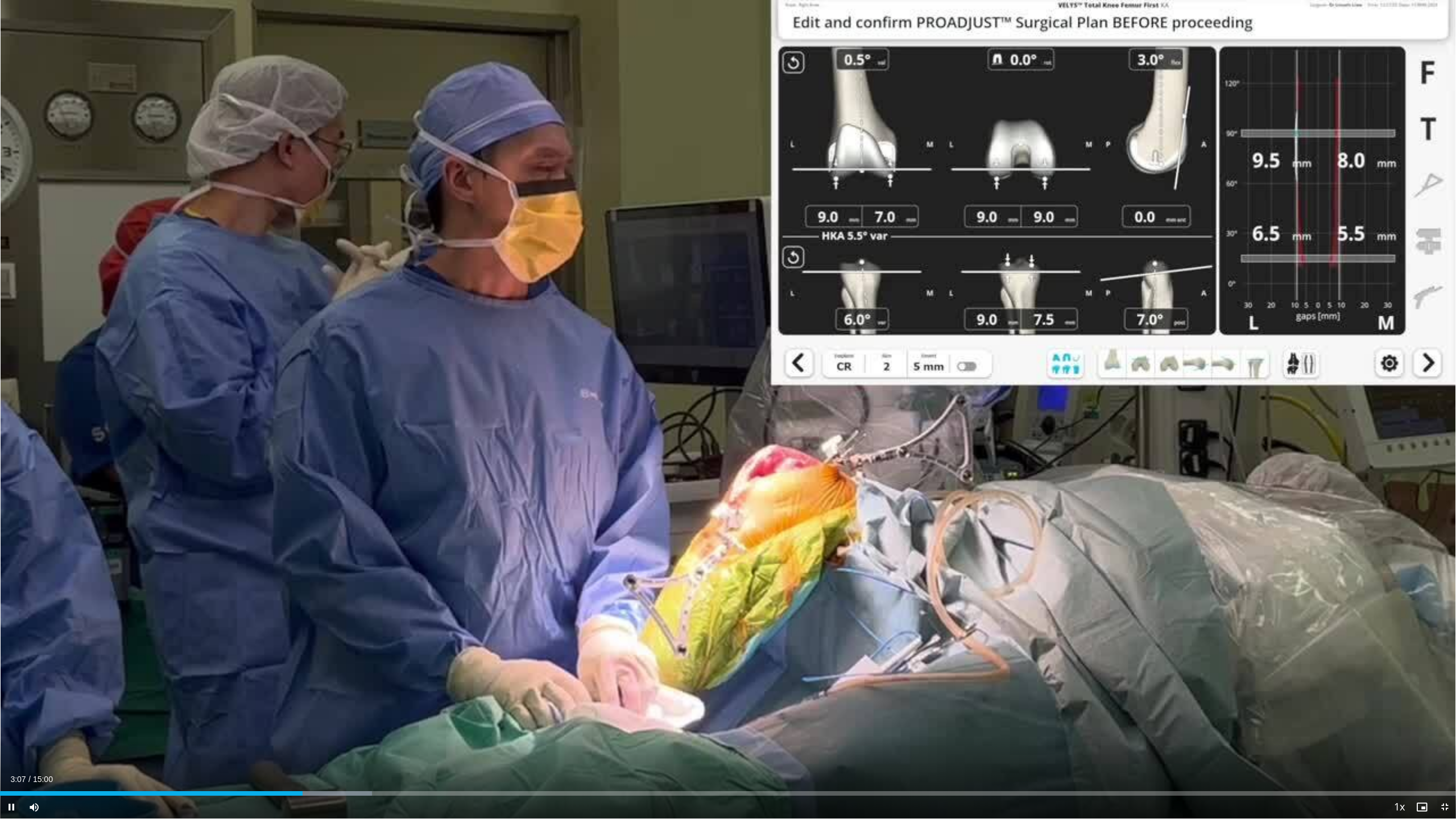
click at [334, 676] on div "10 seconds Tap to unmute" at bounding box center [728, 409] width 1456 height 818
click at [354, 676] on div "Progress Bar" at bounding box center [354, 793] width 1 height 4
click at [394, 676] on div "Loaded : 27.53% 03:39 04:03" at bounding box center [728, 790] width 1456 height 11
click at [17, 676] on span "Video Player" at bounding box center [11, 807] width 23 height 23
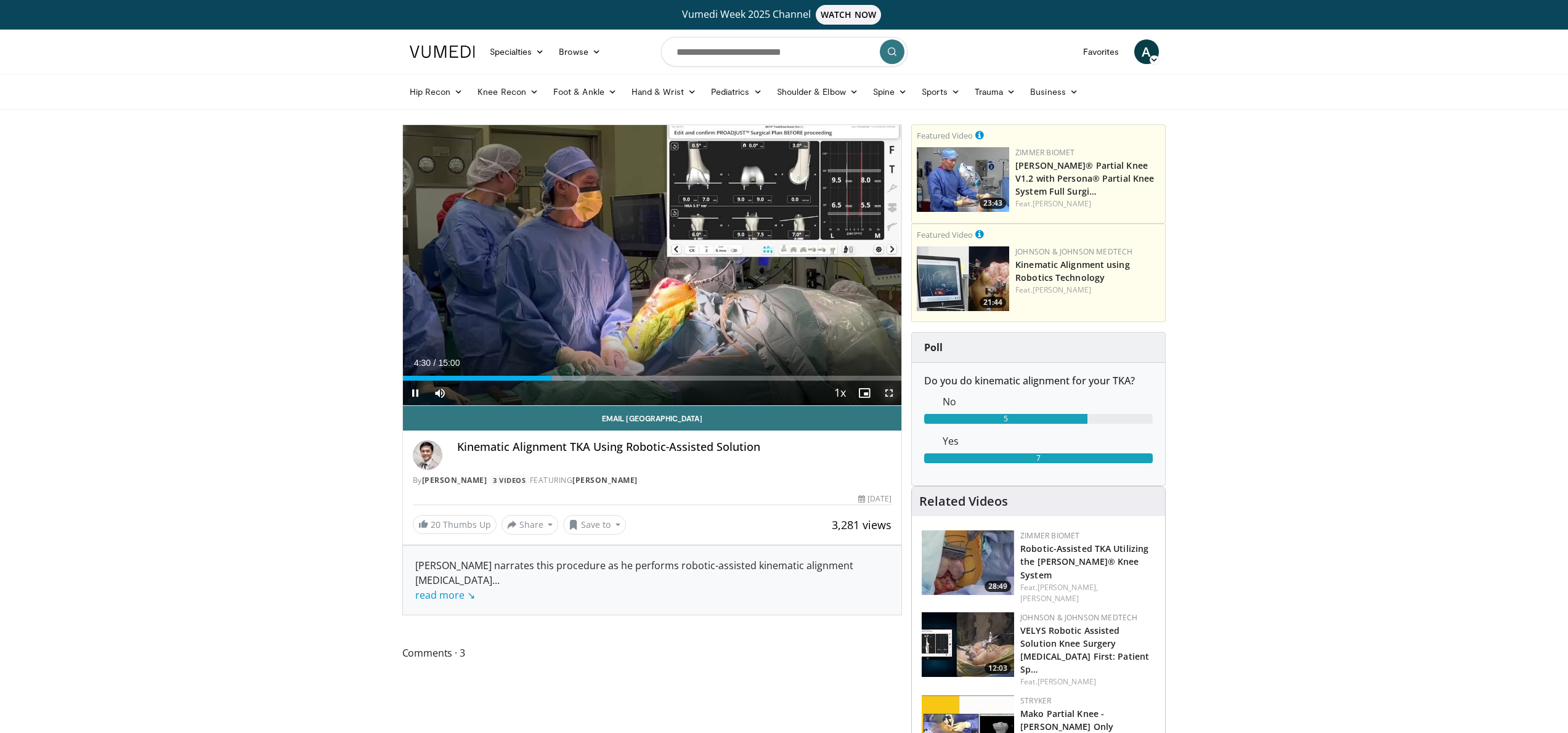
click at [887, 392] on span "Video Player" at bounding box center [888, 392] width 25 height 25
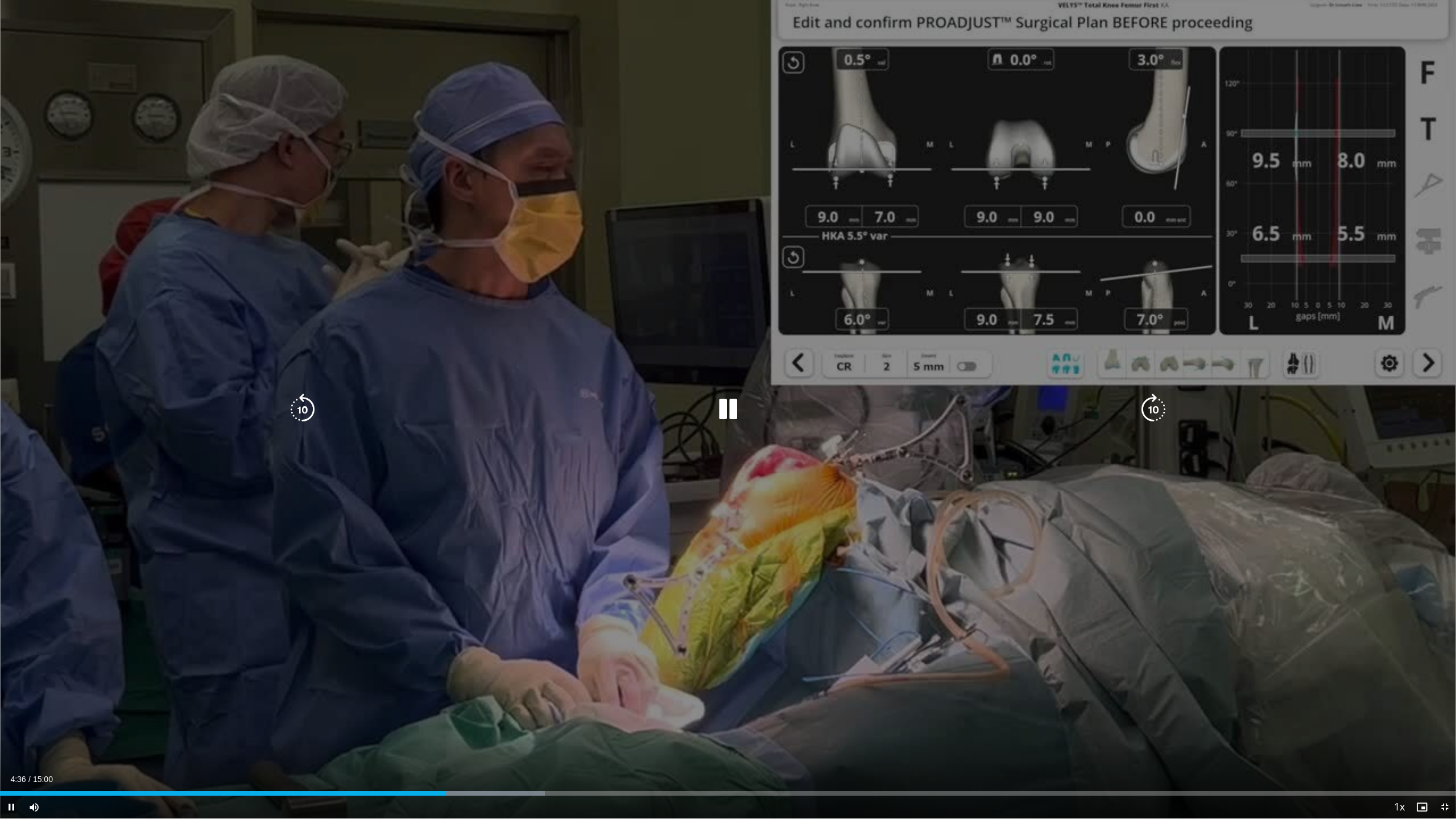
click at [1379, 399] on div "10 seconds Tap to unmute" at bounding box center [728, 409] width 1456 height 818
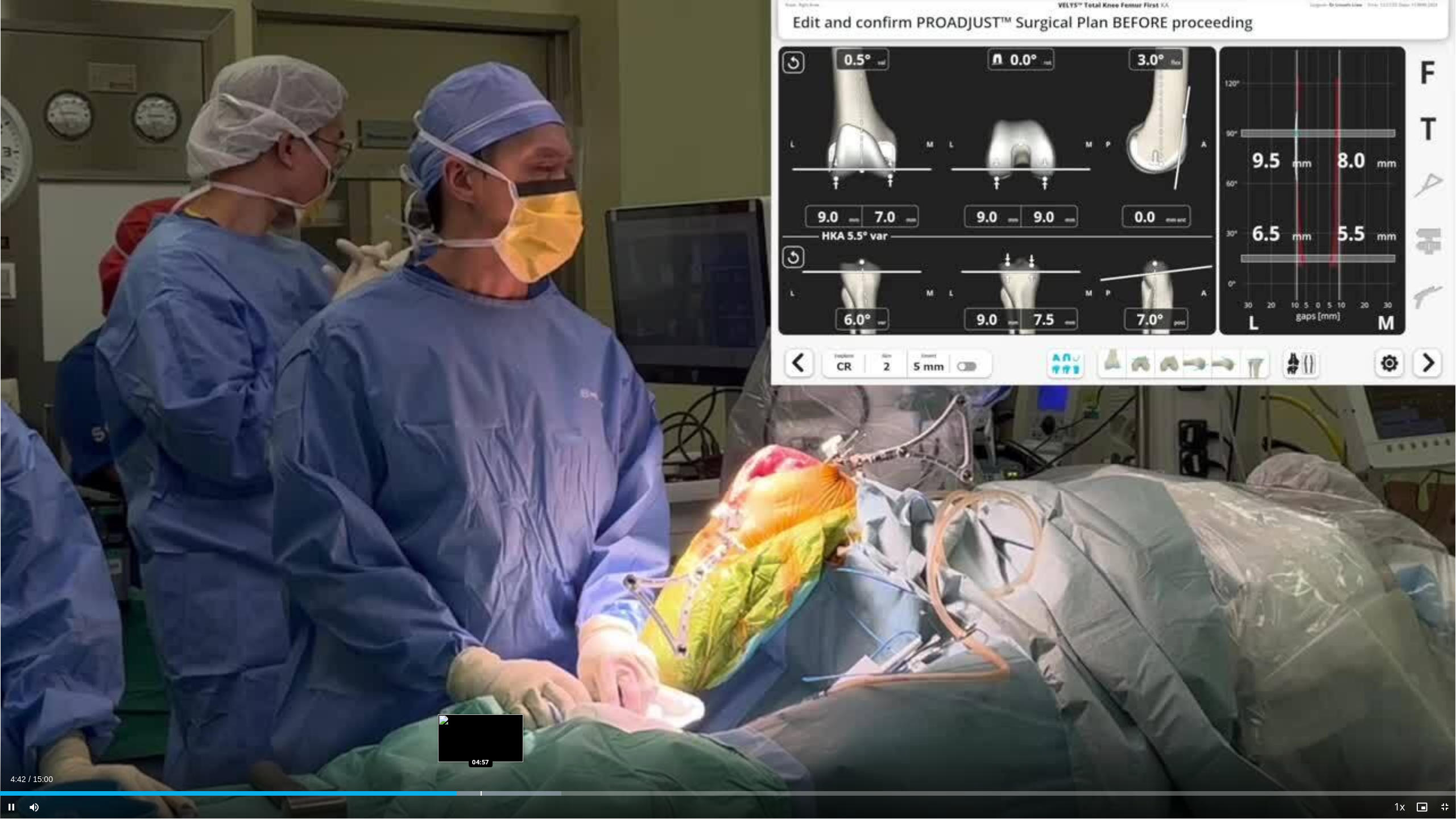
click at [481, 676] on div "Loaded : 38.54% 04:42 04:57" at bounding box center [728, 790] width 1456 height 11
click at [536, 676] on div "Progress Bar" at bounding box center [537, 793] width 1 height 4
click at [606, 676] on div "Progress Bar" at bounding box center [606, 793] width 1 height 4
click at [691, 676] on div "Loaded : 44.45% 06:15 07:07" at bounding box center [728, 793] width 1456 height 4
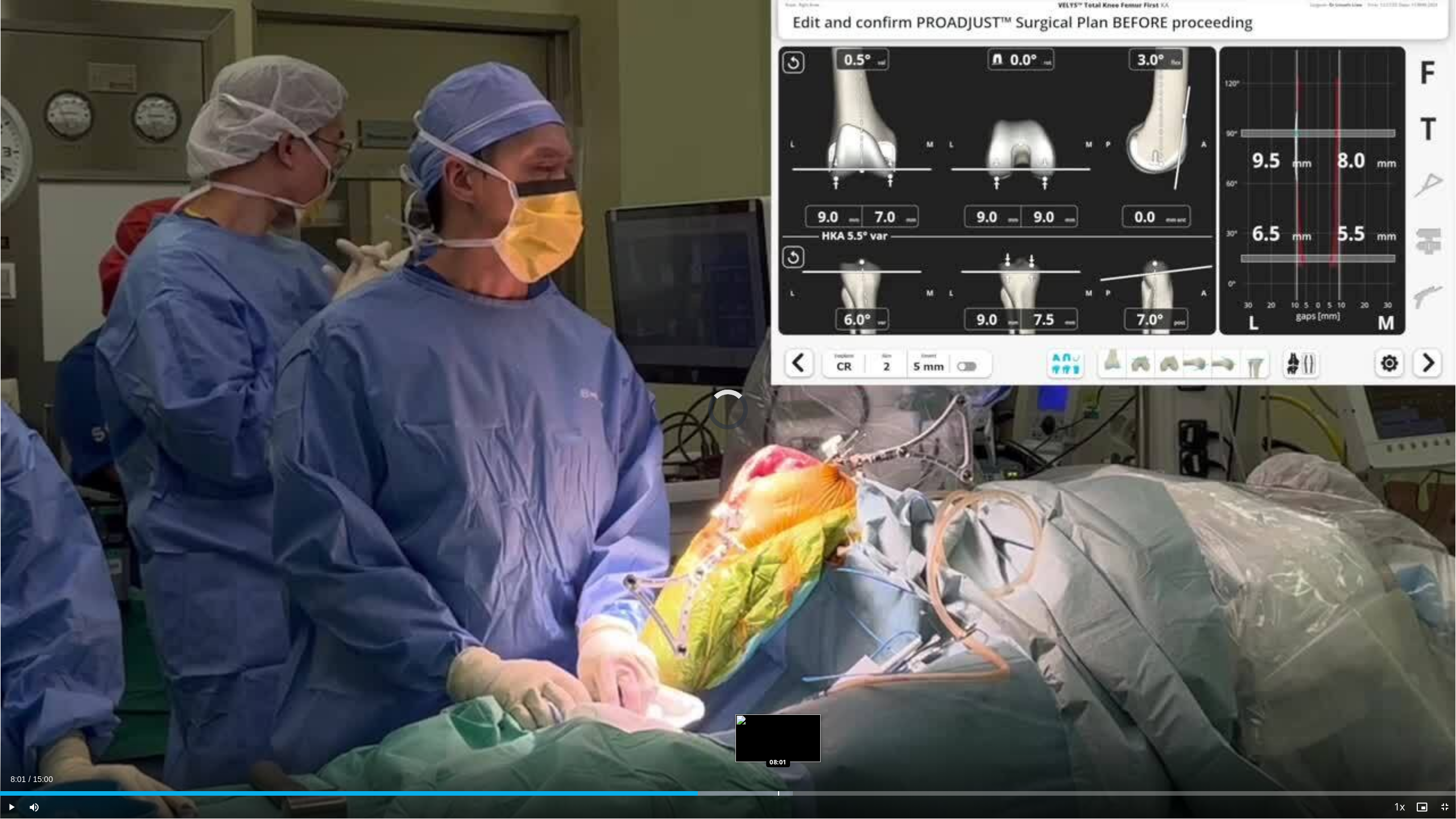
click at [778, 676] on div "Progress Bar" at bounding box center [779, 793] width 1 height 4
click at [882, 676] on div "Progress Bar" at bounding box center [881, 793] width 1 height 4
click at [966, 676] on div "Progress Bar" at bounding box center [967, 793] width 1 height 4
click at [1055, 676] on div "Progress Bar" at bounding box center [1056, 793] width 1 height 4
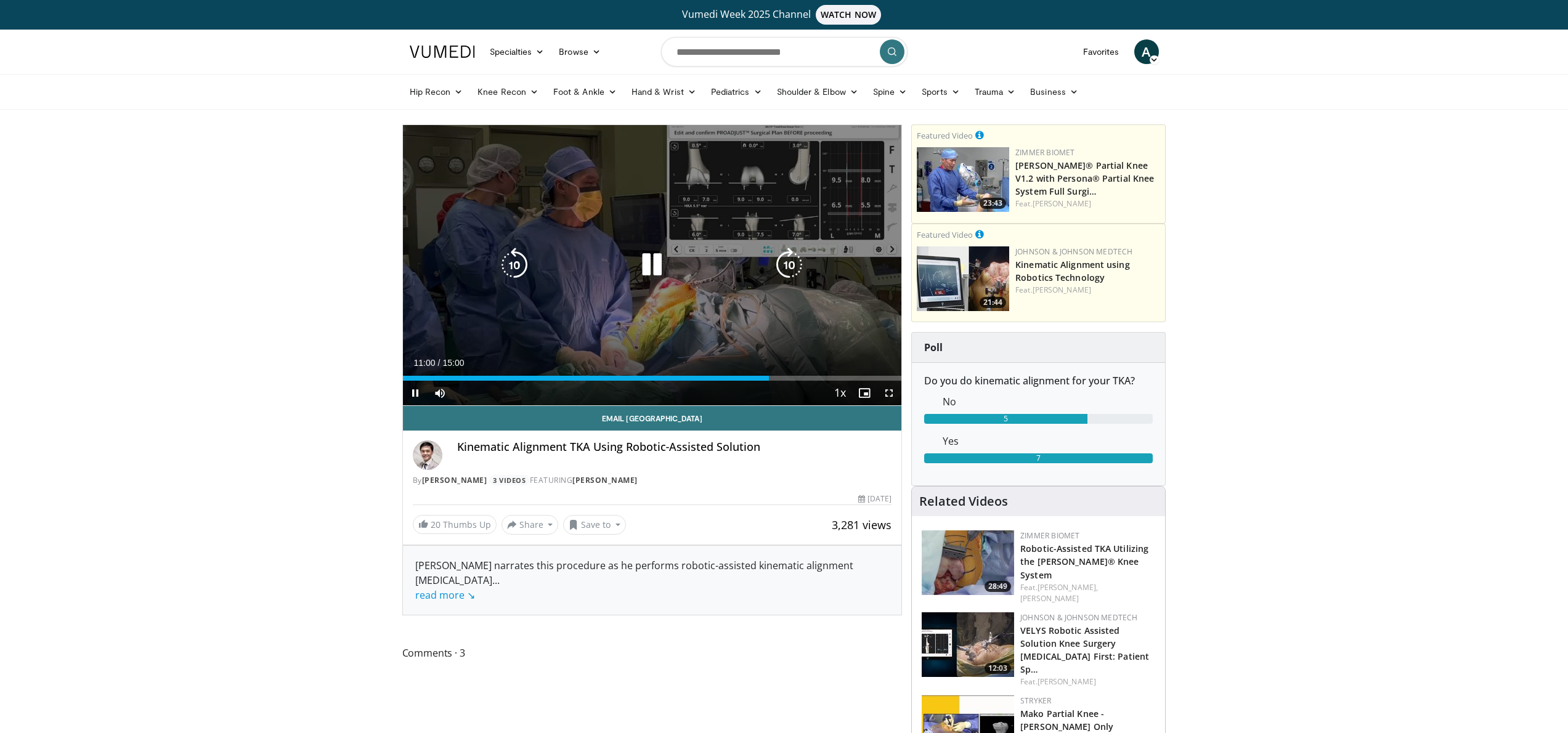
click at [697, 280] on div "10 seconds Tap to unmute" at bounding box center [652, 265] width 499 height 280
click at [668, 311] on div "10 seconds Tap to unmute" at bounding box center [652, 265] width 499 height 280
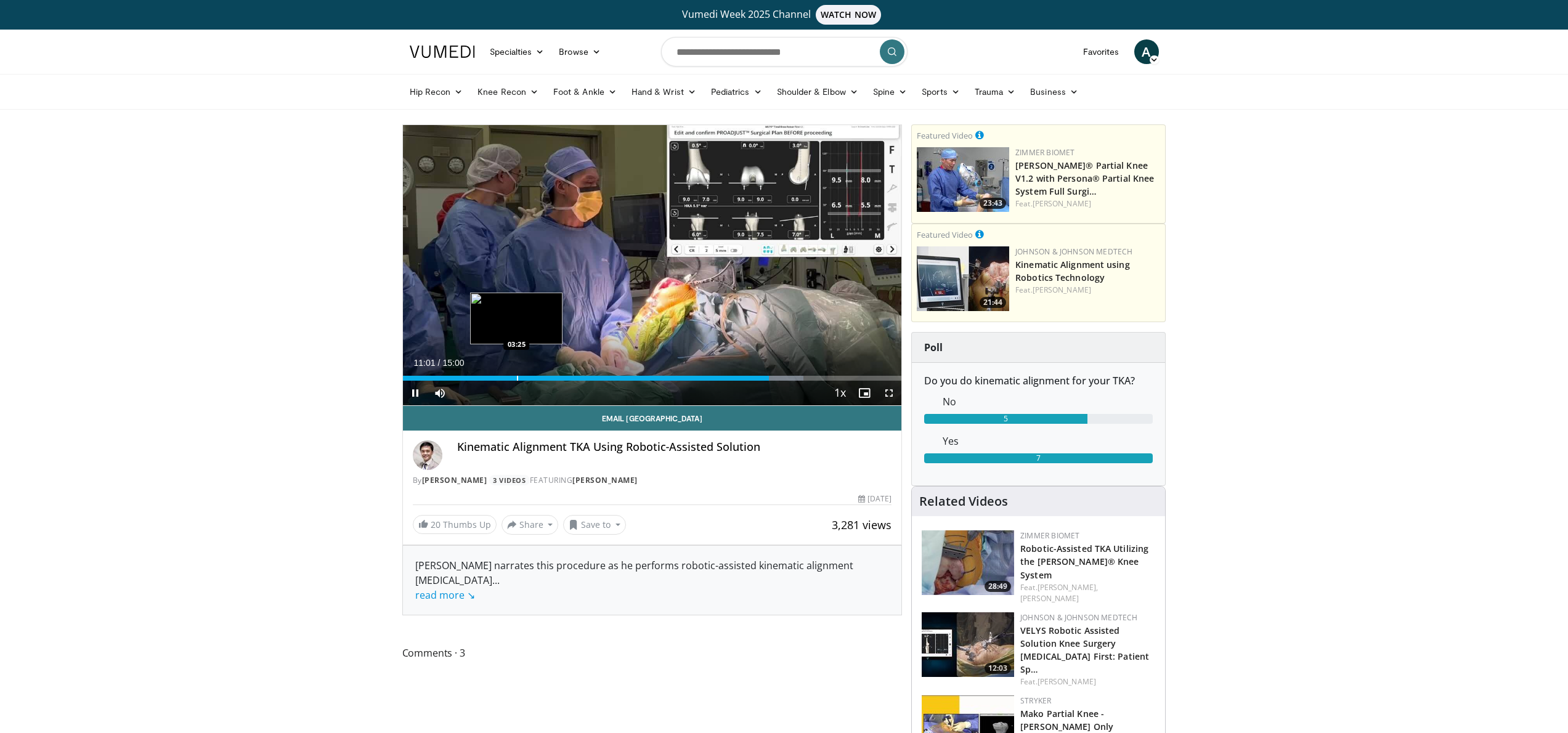
click at [516, 377] on div "Progress Bar" at bounding box center [517, 378] width 1 height 5
click at [465, 377] on div "Progress Bar" at bounding box center [466, 378] width 1 height 5
click at [449, 379] on div "Progress Bar" at bounding box center [450, 378] width 1 height 5
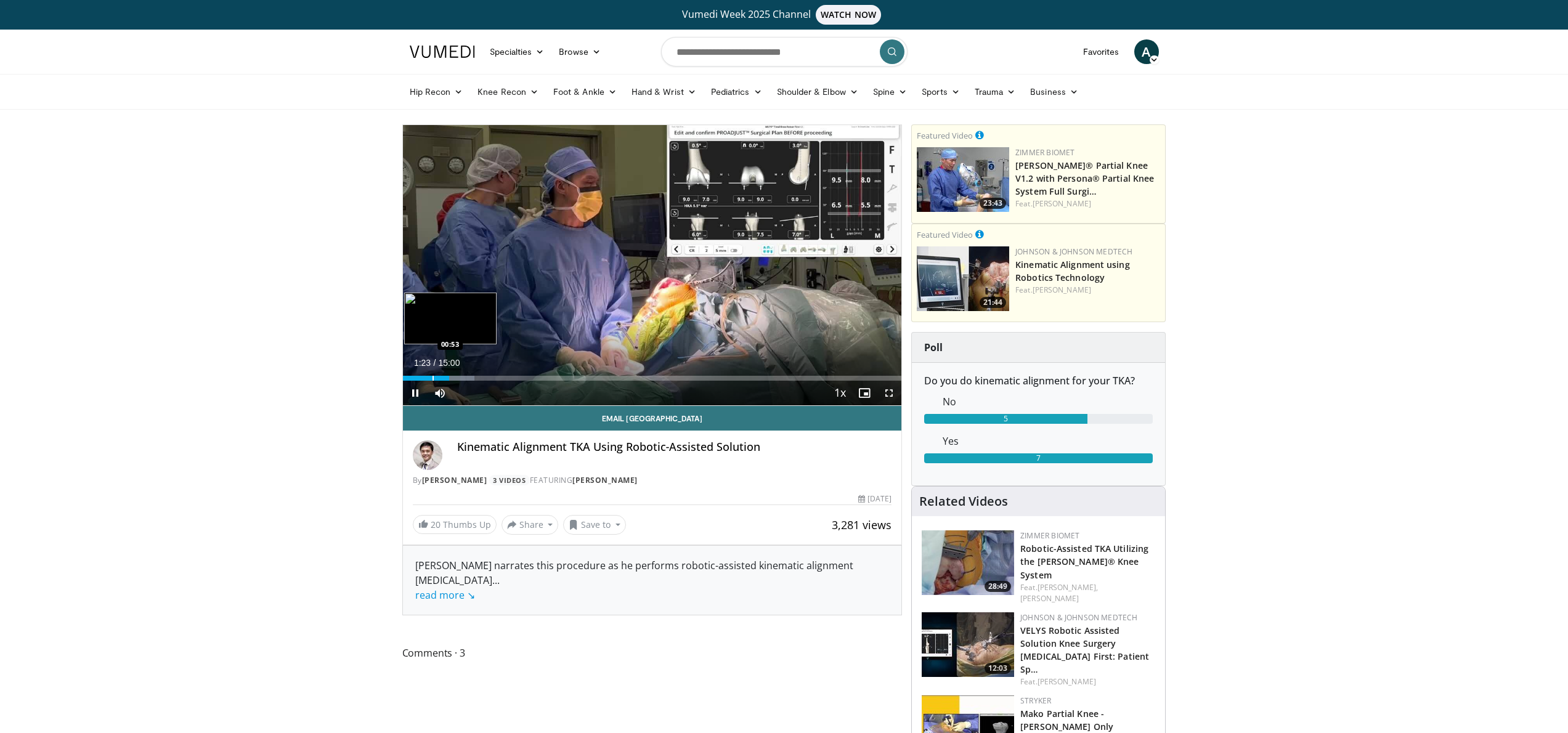
click at [432, 378] on div "Progress Bar" at bounding box center [433, 378] width 1 height 5
click at [888, 394] on span "Video Player" at bounding box center [888, 392] width 25 height 25
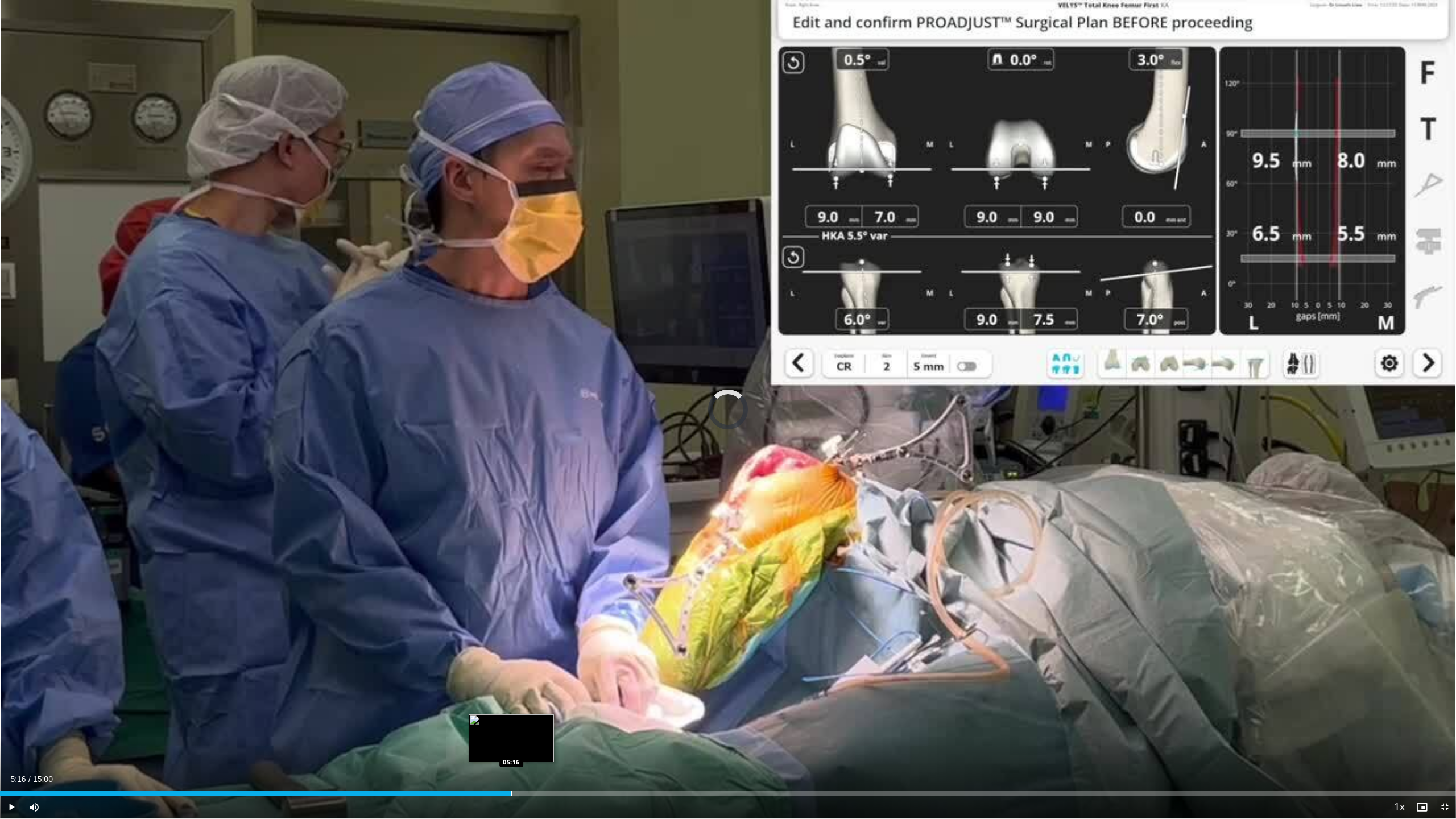
click at [511, 676] on div "Progress Bar" at bounding box center [512, 793] width 1 height 4
click at [839, 676] on div "Progress Bar" at bounding box center [840, 793] width 1 height 4
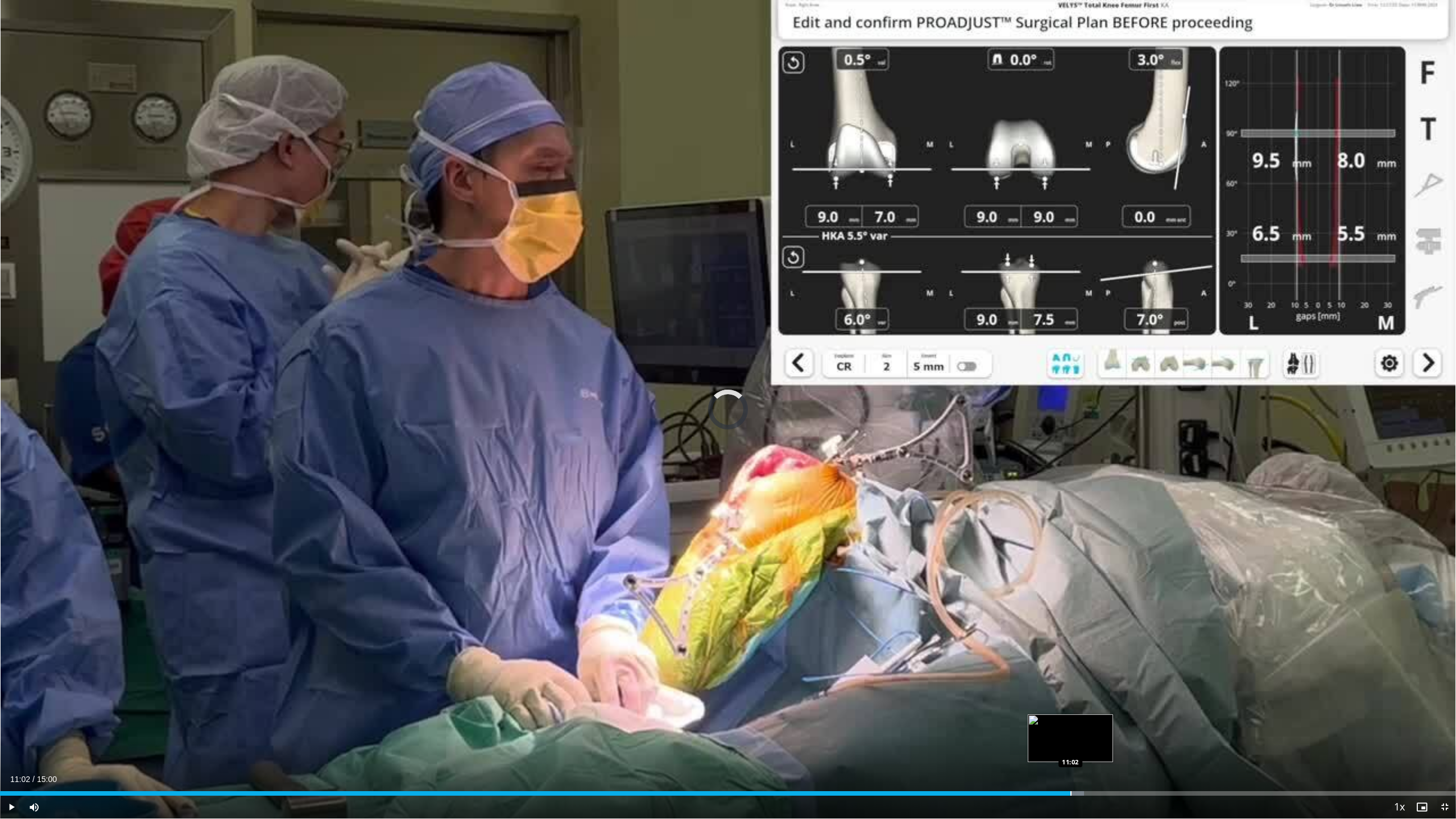
click at [1071, 676] on div "Progress Bar" at bounding box center [1071, 793] width 1 height 4
click at [1183, 676] on div "Progress Bar" at bounding box center [1184, 793] width 1 height 4
click at [1280, 676] on div "Progress Bar" at bounding box center [1280, 793] width 1 height 4
click at [1330, 676] on div "Progress Bar" at bounding box center [1330, 793] width 1 height 4
click at [1368, 676] on div "Progress Bar" at bounding box center [1368, 793] width 1 height 4
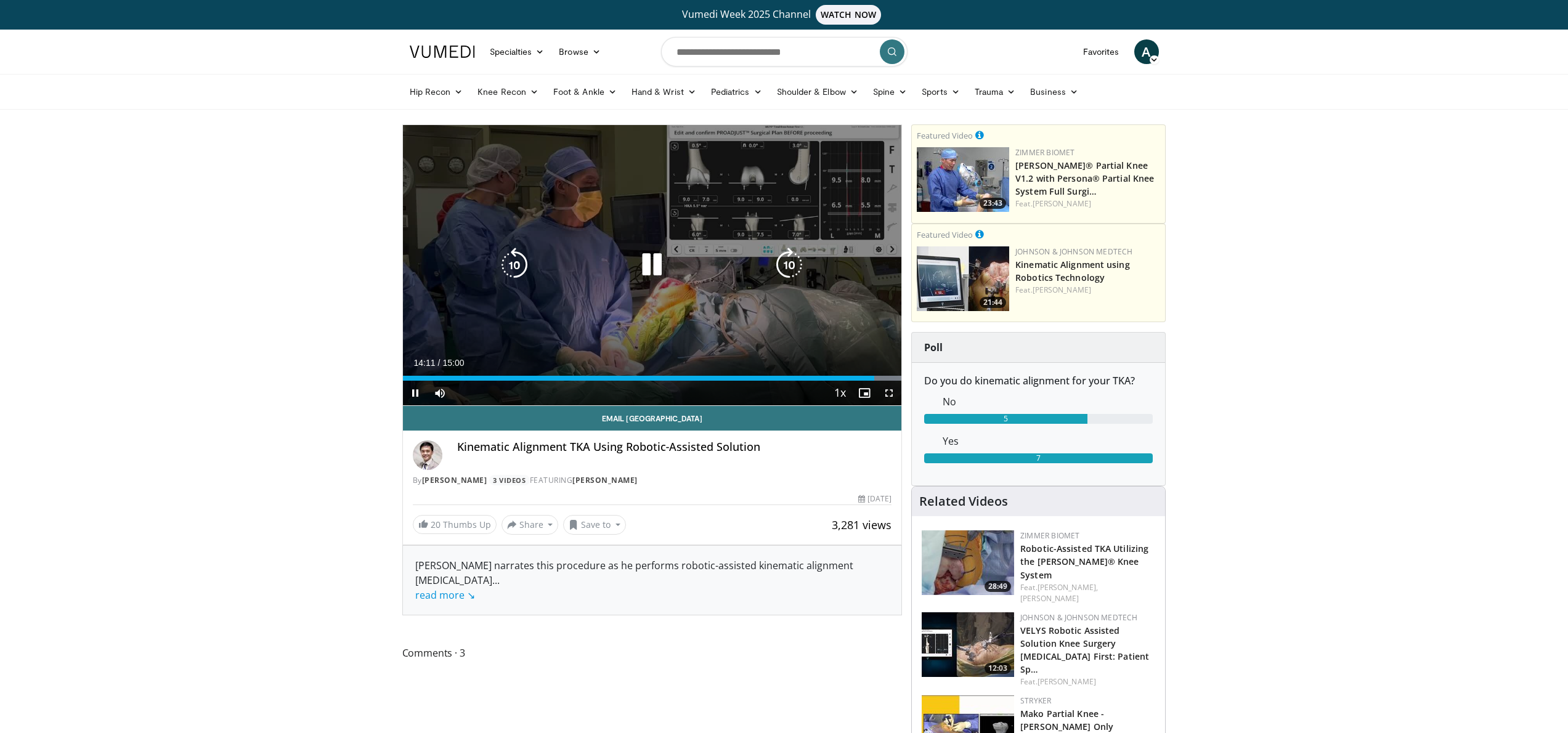
click at [629, 304] on div "10 seconds Tap to unmute" at bounding box center [652, 265] width 499 height 280
click at [603, 300] on div "10 seconds Tap to unmute" at bounding box center [652, 265] width 499 height 280
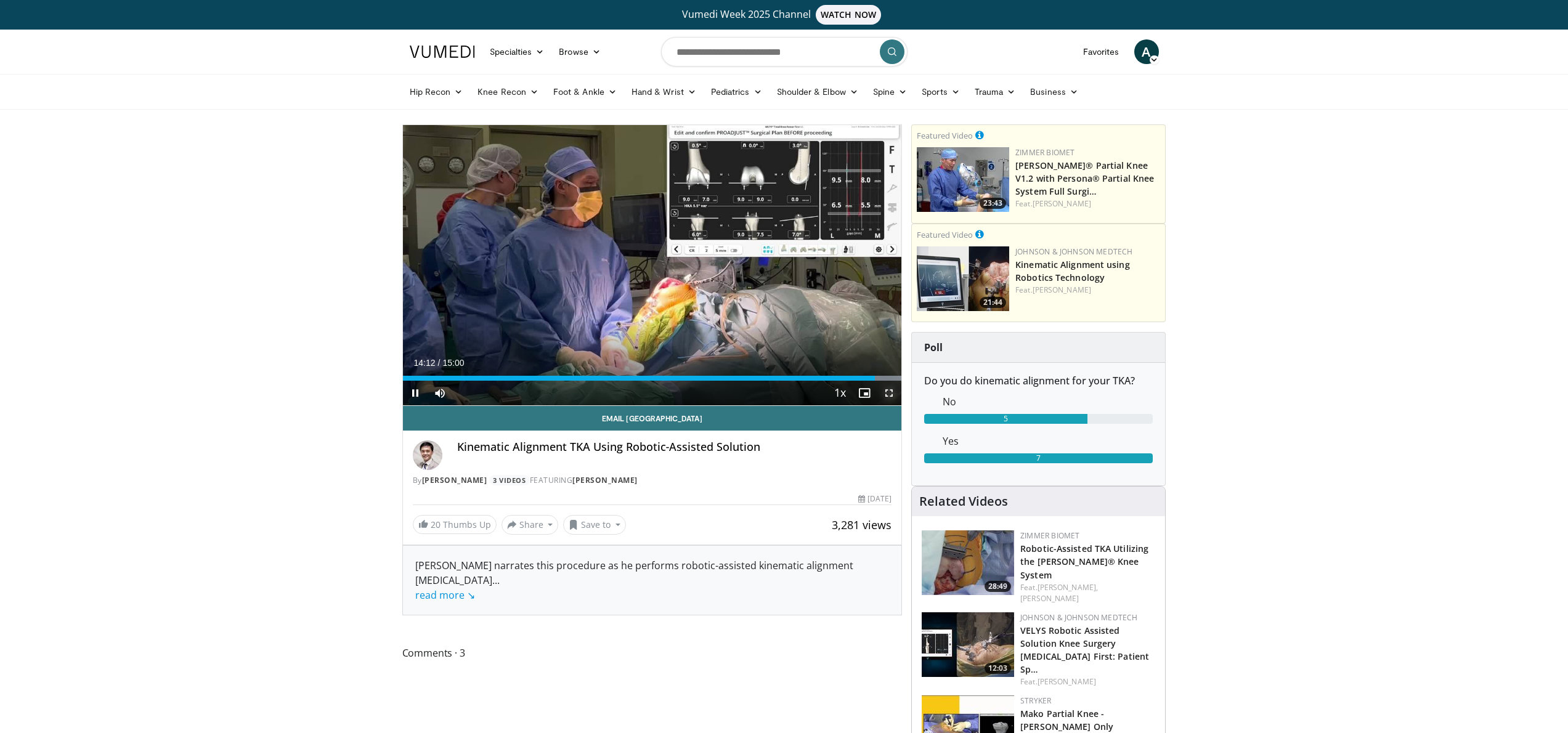
click at [892, 391] on span "Video Player" at bounding box center [888, 392] width 25 height 25
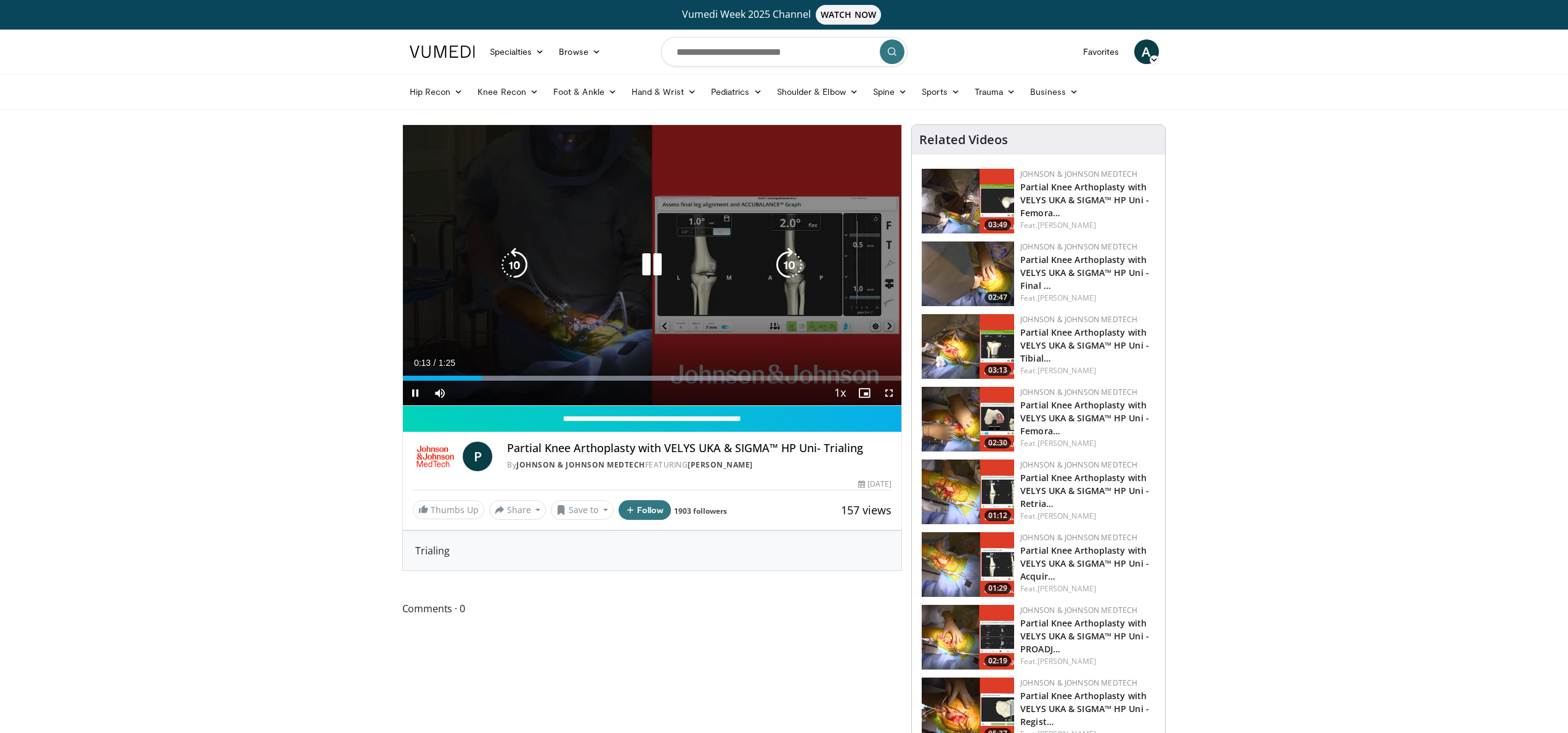
click at [729, 298] on div "10 seconds Tap to unmute" at bounding box center [652, 265] width 499 height 280
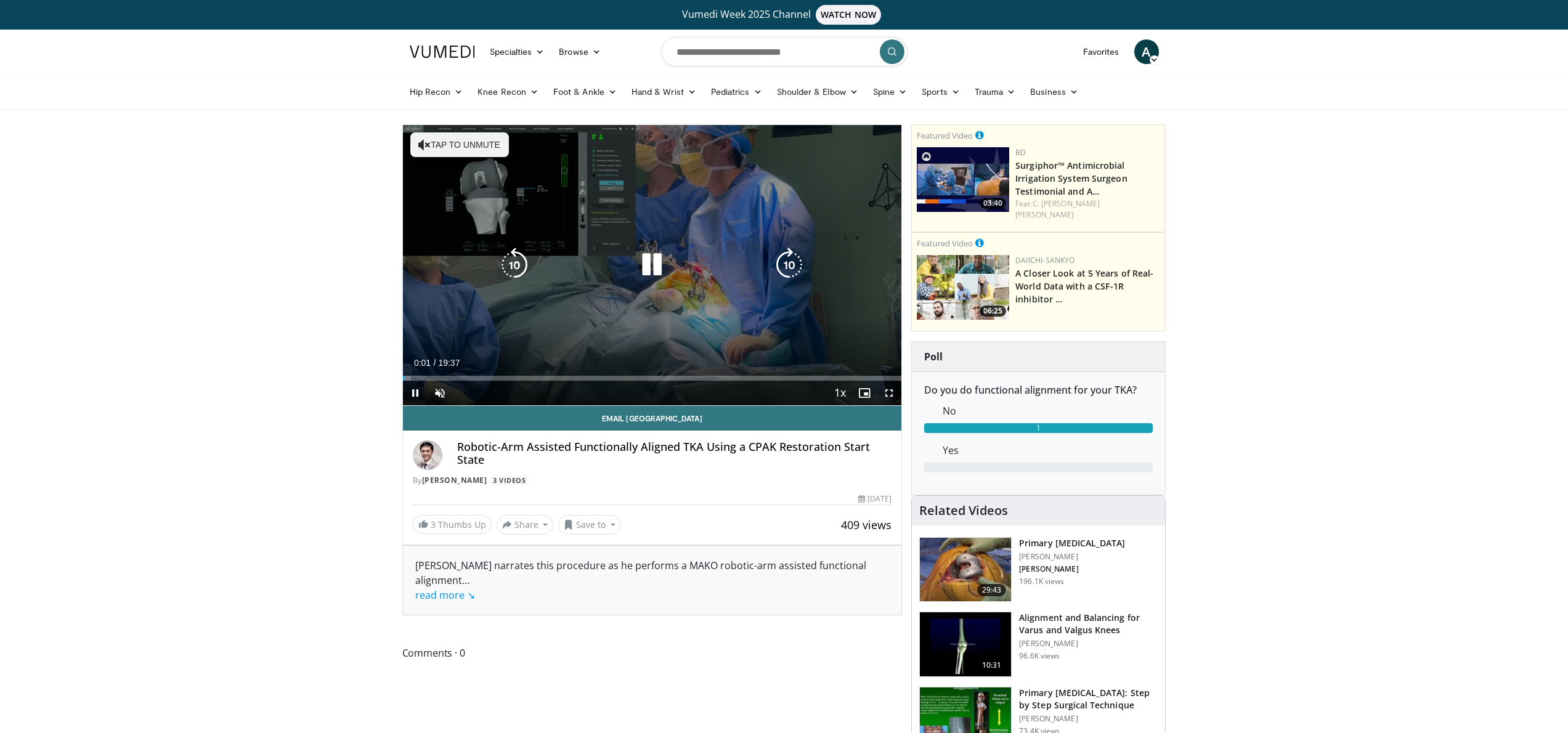
click at [482, 144] on button "Tap to unmute" at bounding box center [459, 144] width 99 height 25
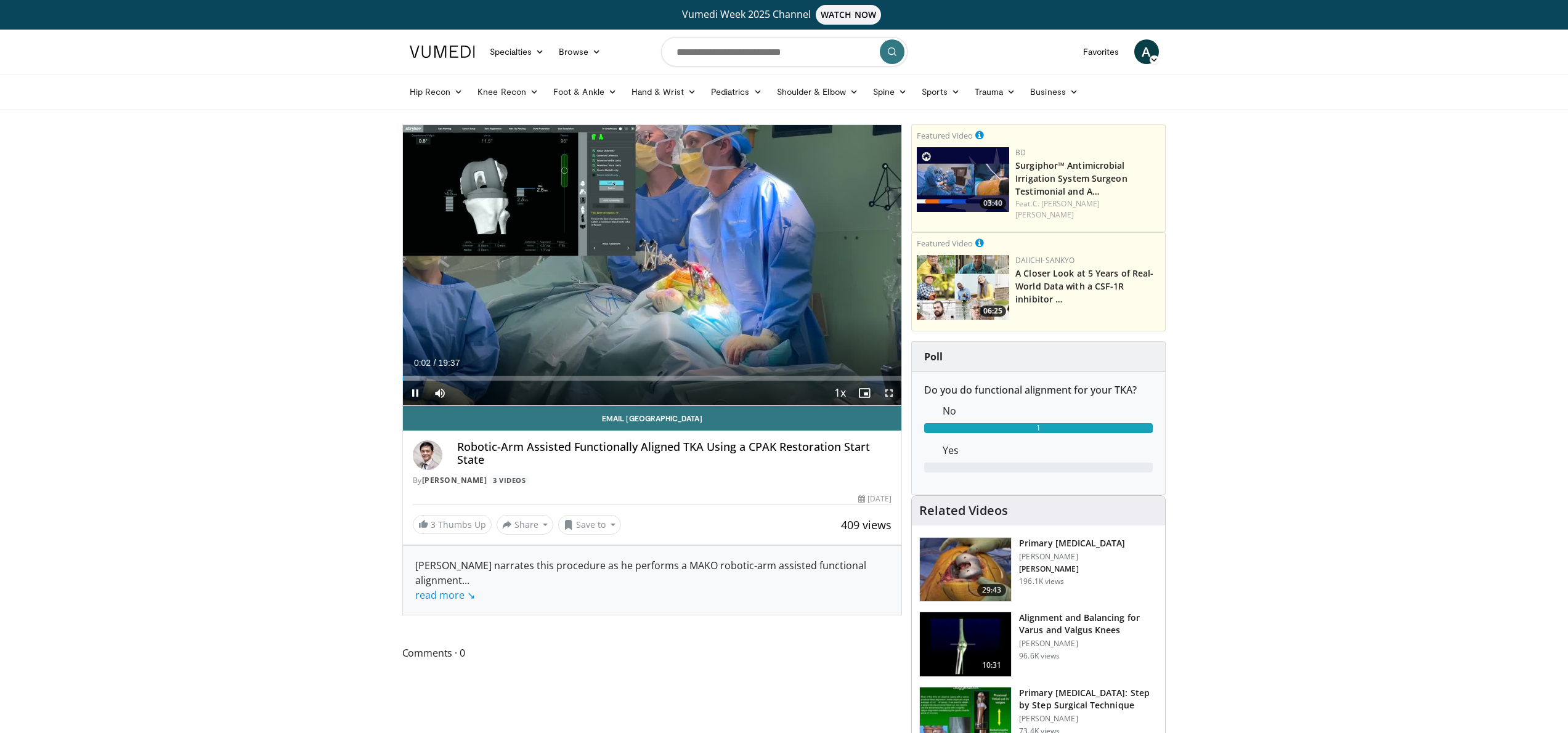
click at [880, 387] on span "Video Player" at bounding box center [888, 392] width 25 height 25
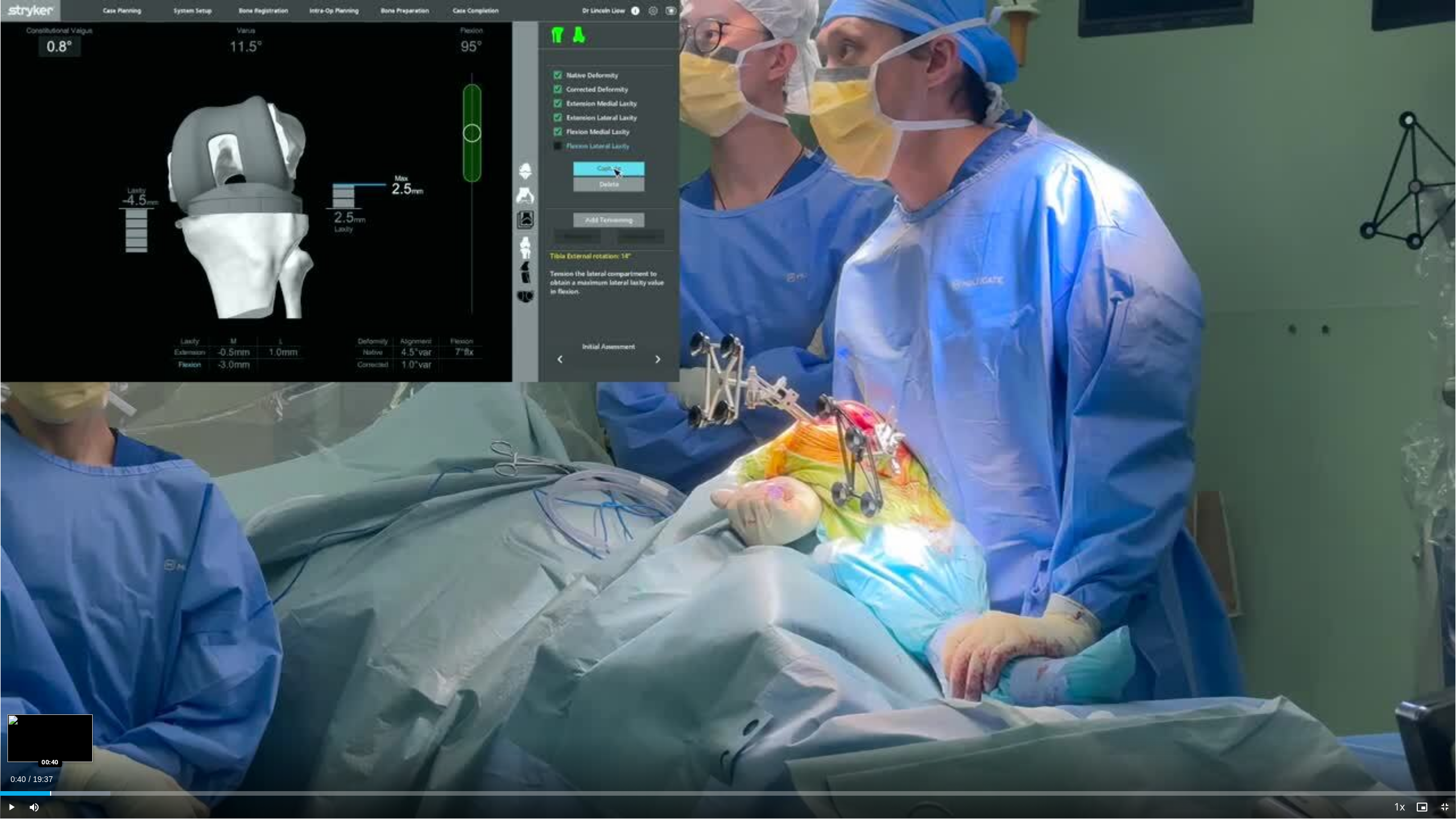
click at [50, 676] on div "Loaded : 7.58% 00:40 00:40" at bounding box center [728, 790] width 1456 height 11
click at [75, 676] on div "Progress Bar" at bounding box center [75, 793] width 1 height 4
click at [90, 676] on div "Loaded : 9.26% 01:00 01:13" at bounding box center [728, 790] width 1456 height 11
click at [105, 676] on div "Progress Bar" at bounding box center [105, 793] width 1 height 4
click at [138, 676] on div "Loaded : 12.63% 01:51 01:51" at bounding box center [728, 790] width 1456 height 11
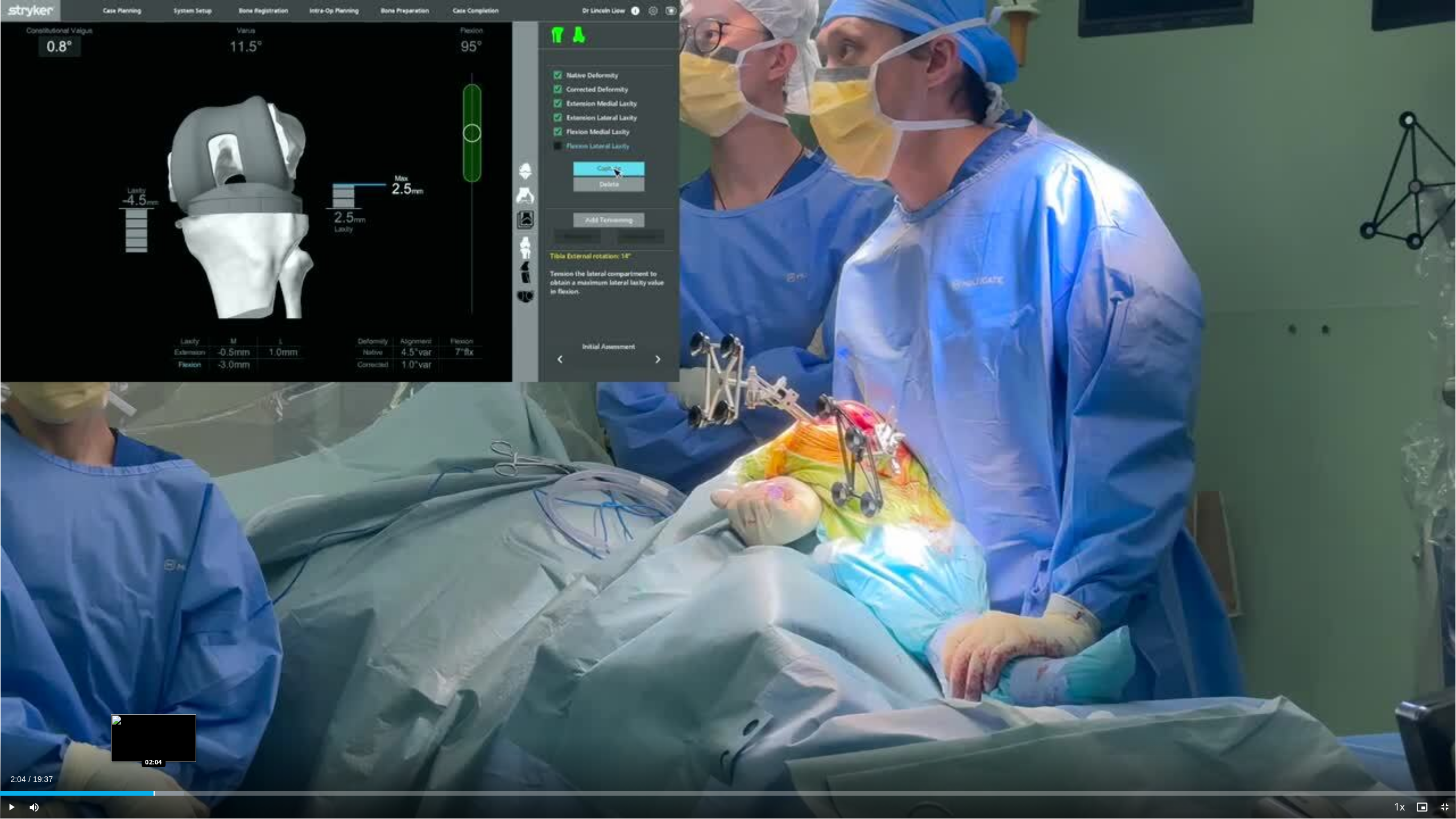
click at [153, 676] on div "Loaded : 12.63% 02:04 02:04" at bounding box center [728, 790] width 1456 height 11
click at [186, 676] on div "Progress Bar" at bounding box center [186, 793] width 1 height 4
click at [215, 676] on div "Progress Bar" at bounding box center [215, 793] width 1 height 4
click at [197, 676] on div "02:39" at bounding box center [98, 793] width 197 height 4
click at [188, 676] on div "Progress Bar" at bounding box center [189, 793] width 1 height 4
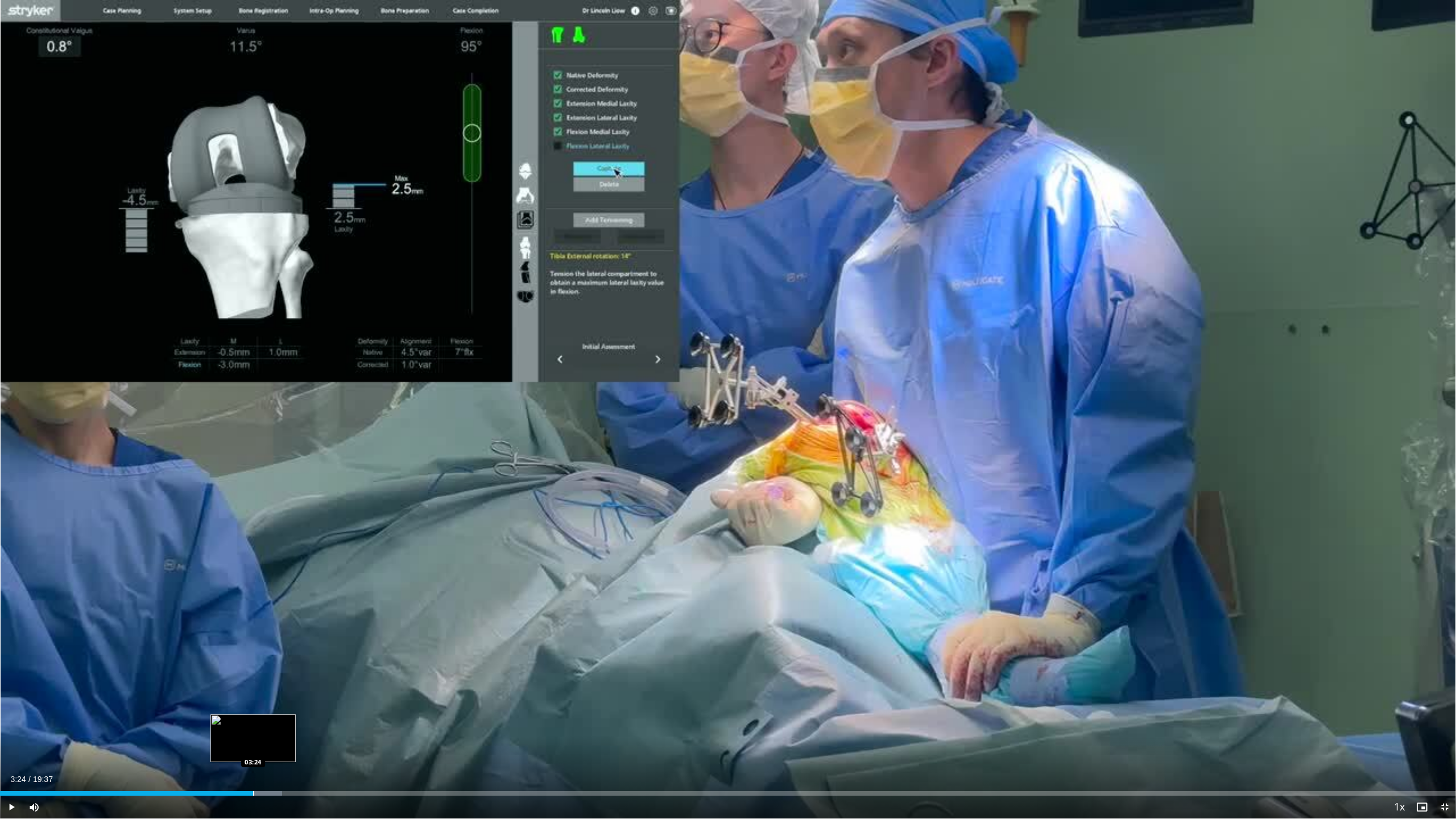
click at [253, 676] on div "Loaded : 19.37% 03:24 03:24" at bounding box center [728, 790] width 1456 height 11
click at [288, 676] on div "Progress Bar" at bounding box center [289, 793] width 1 height 4
click at [280, 676] on div "03:47" at bounding box center [144, 793] width 290 height 4
click at [279, 676] on div "Progress Bar" at bounding box center [279, 793] width 1 height 4
click at [272, 676] on div "Progress Bar" at bounding box center [272, 793] width 1 height 4
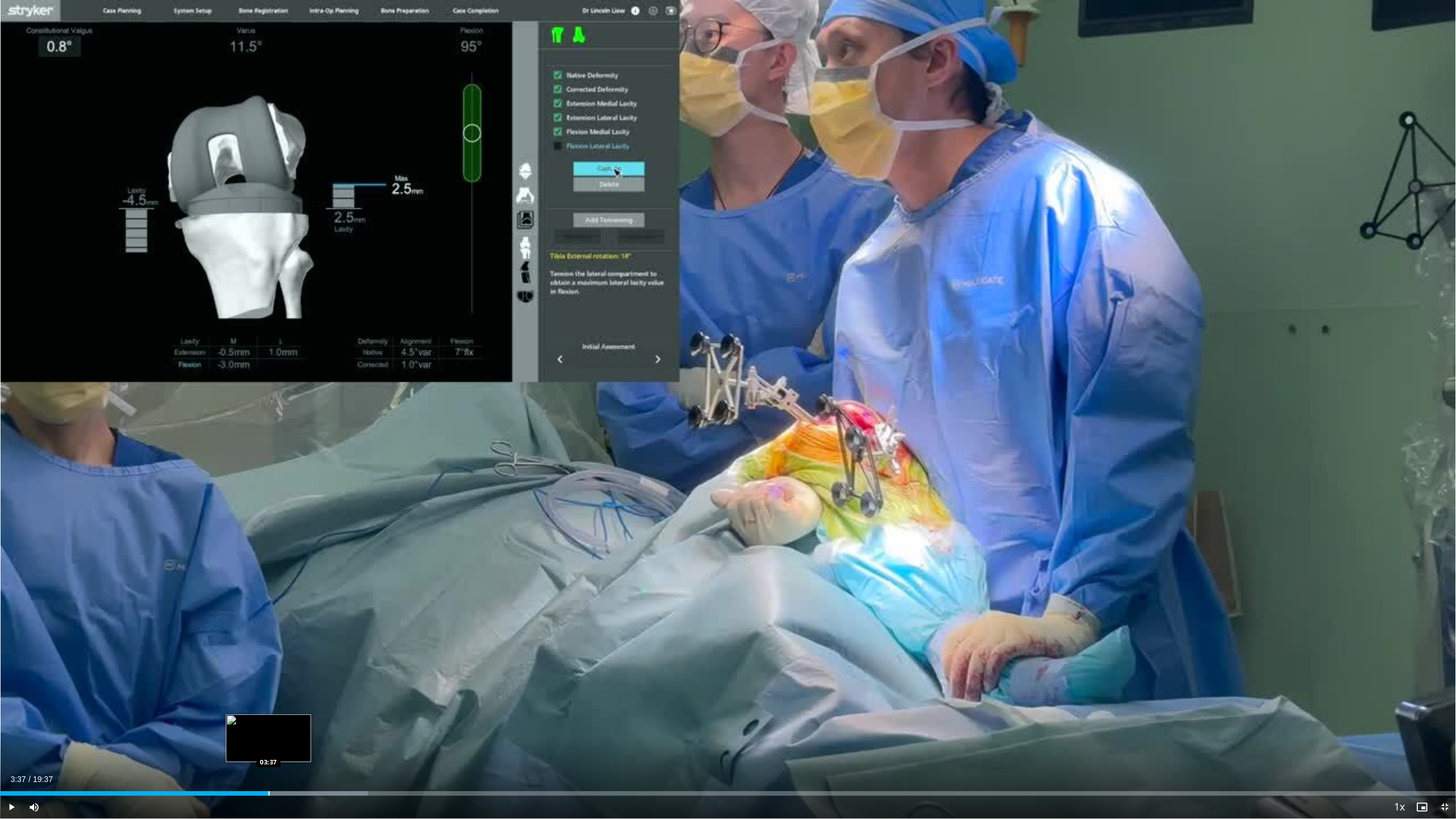
click at [269, 676] on div "Progress Bar" at bounding box center [269, 793] width 1 height 4
click at [265, 676] on div "Progress Bar" at bounding box center [266, 793] width 1 height 4
click at [261, 676] on div "Progress Bar" at bounding box center [261, 793] width 1 height 4
click at [270, 676] on div "Progress Bar" at bounding box center [271, 793] width 1 height 4
click at [293, 676] on div "Progress Bar" at bounding box center [293, 793] width 1 height 4
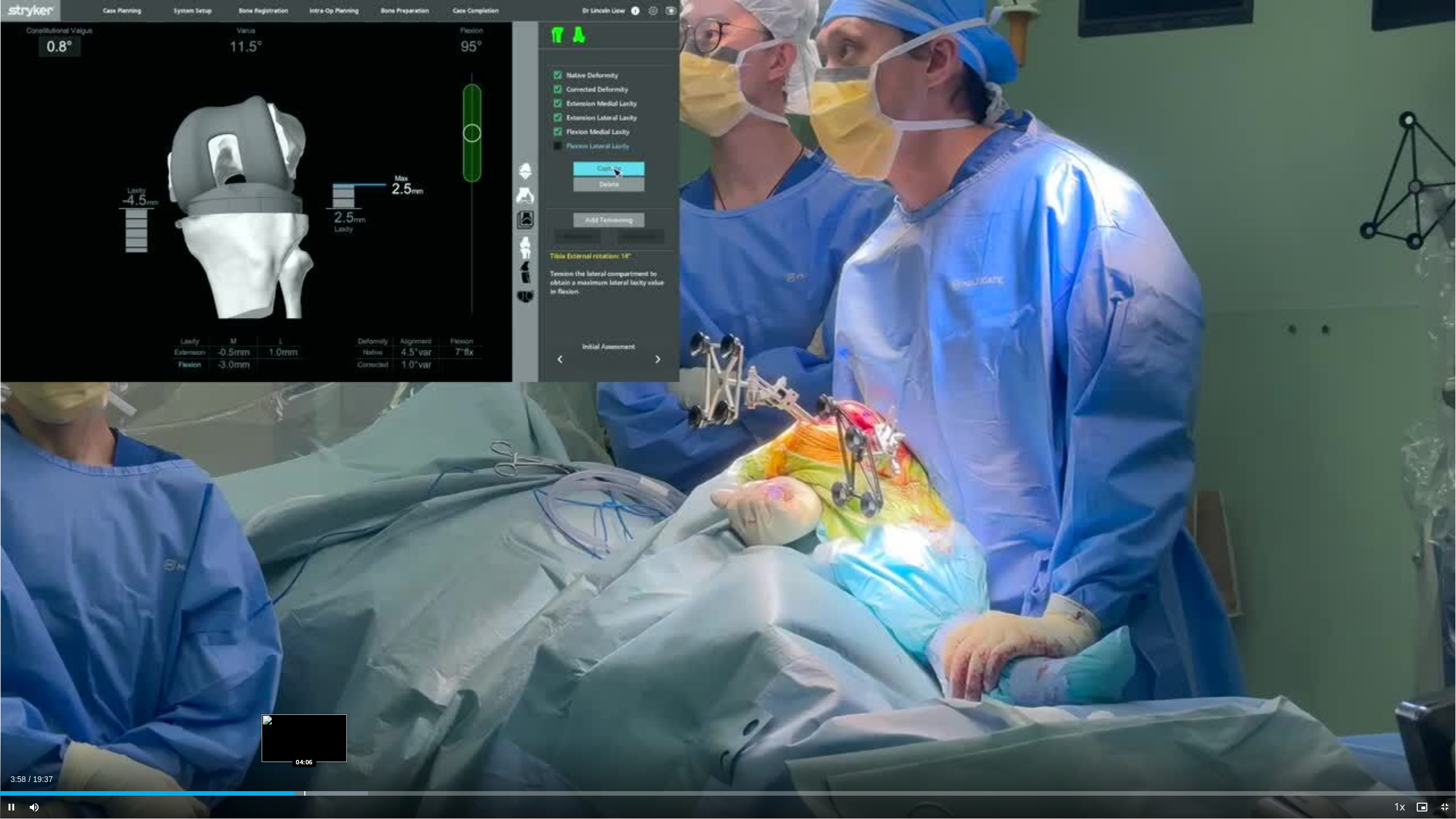
click at [304, 676] on div "Progress Bar" at bounding box center [305, 793] width 1 height 4
click at [325, 676] on div "Progress Bar" at bounding box center [325, 793] width 1 height 4
click at [335, 676] on div "Progress Bar" at bounding box center [336, 793] width 1 height 4
click at [333, 676] on div "Progress Bar" at bounding box center [334, 793] width 1 height 4
click at [328, 676] on div "Progress Bar" at bounding box center [329, 793] width 1 height 4
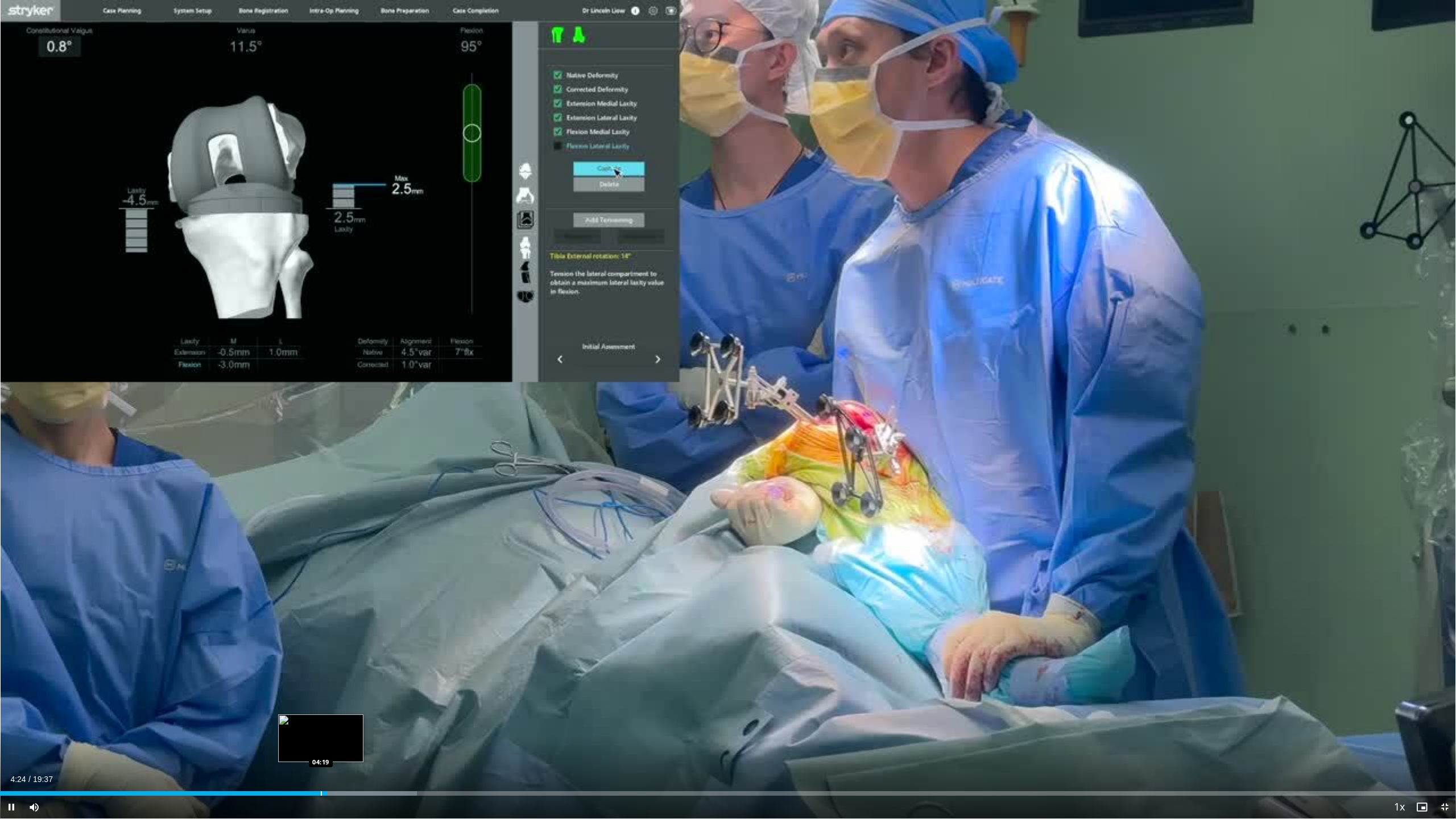
click at [321, 676] on div "Progress Bar" at bounding box center [321, 793] width 1 height 4
click at [333, 676] on div "Progress Bar" at bounding box center [334, 793] width 1 height 4
click at [357, 676] on div "Progress Bar" at bounding box center [358, 793] width 1 height 4
click at [367, 676] on div "Progress Bar" at bounding box center [367, 793] width 1 height 4
click at [373, 676] on div "Progress Bar" at bounding box center [374, 793] width 1 height 4
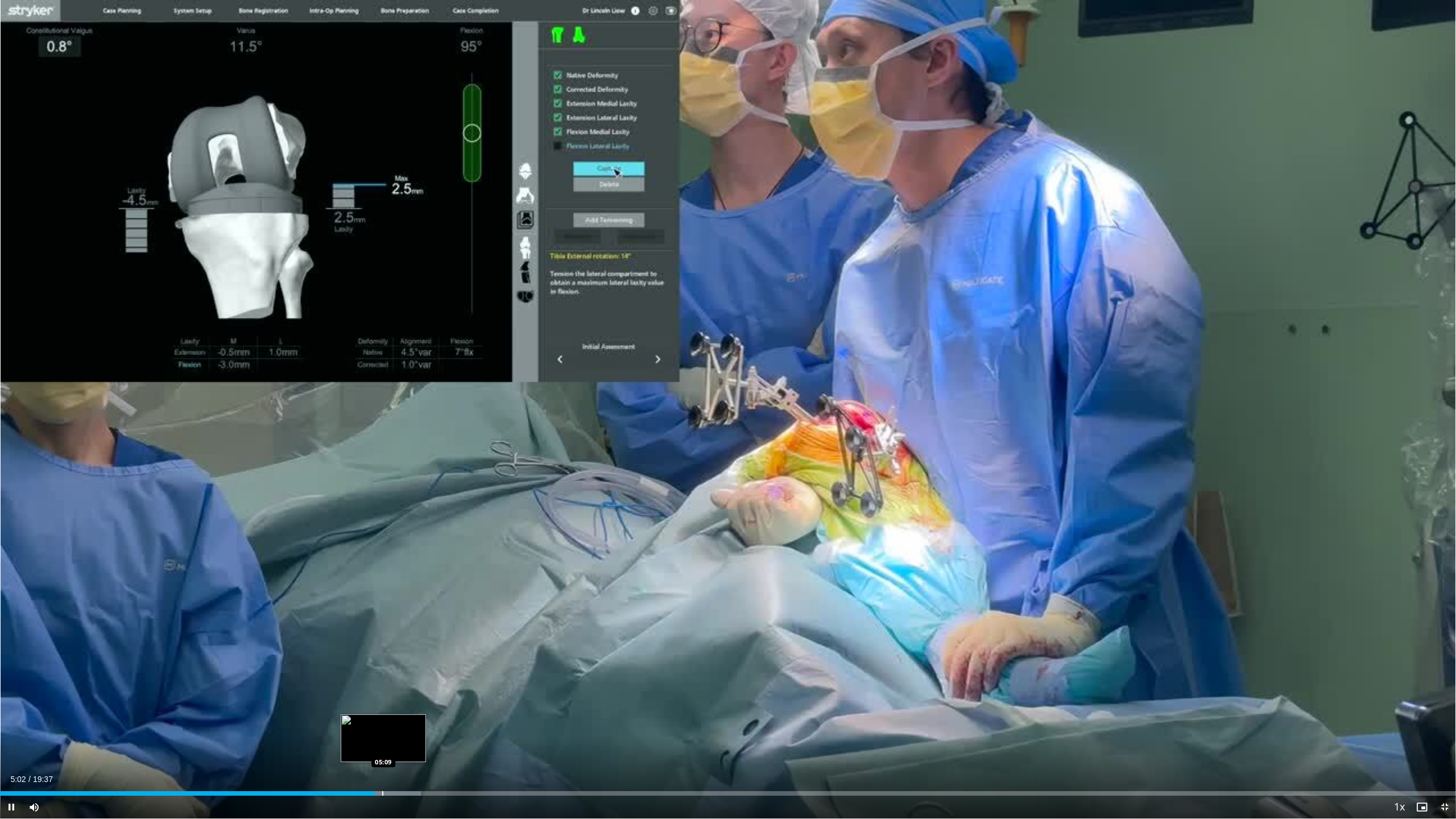
click at [383, 676] on div "Progress Bar" at bounding box center [379, 793] width 84 height 4
click at [400, 676] on div "Progress Bar" at bounding box center [400, 793] width 1 height 4
click at [410, 676] on div "Progress Bar" at bounding box center [410, 793] width 1 height 4
click at [419, 676] on div "Progress Bar" at bounding box center [419, 793] width 1 height 4
click at [427, 676] on div "Progress Bar" at bounding box center [428, 793] width 1 height 4
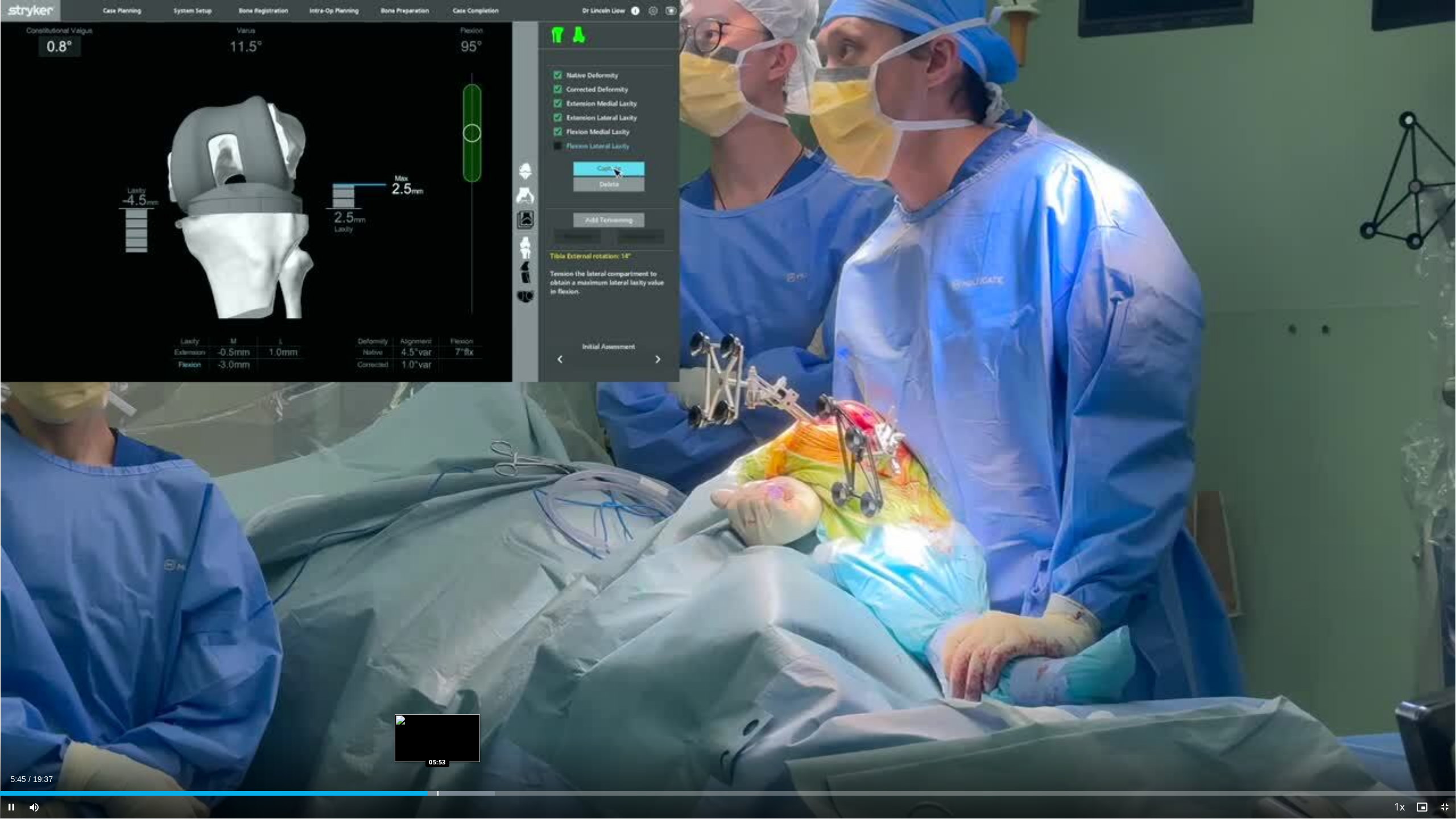
click at [437, 676] on div "Progress Bar" at bounding box center [438, 793] width 1 height 4
click at [444, 676] on div "Progress Bar" at bounding box center [445, 793] width 1 height 4
click at [454, 676] on div "Progress Bar" at bounding box center [455, 793] width 1 height 4
click at [465, 676] on div "Progress Bar" at bounding box center [465, 793] width 1 height 4
click at [480, 676] on div "Loaded : 36.55% 06:17 06:28" at bounding box center [728, 790] width 1456 height 11
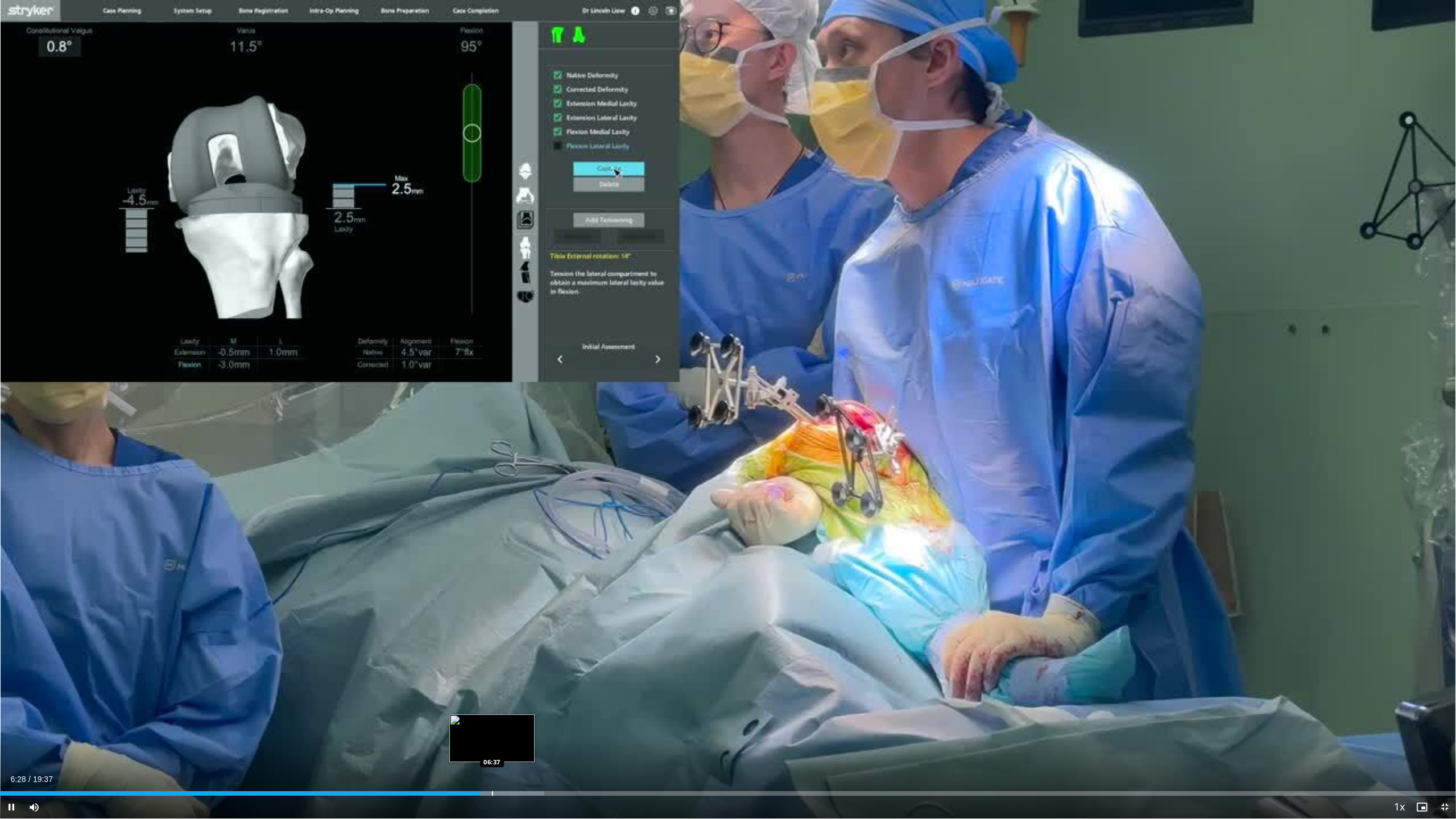
click at [492, 676] on div "Loaded : 37.40% 06:28 06:37" at bounding box center [728, 790] width 1456 height 11
click at [498, 676] on div "Progress Bar" at bounding box center [499, 793] width 1 height 4
click at [506, 676] on div "Progress Bar" at bounding box center [506, 793] width 1 height 4
click at [514, 676] on div "Progress Bar" at bounding box center [515, 793] width 1 height 4
click at [528, 676] on div "Progress Bar" at bounding box center [528, 793] width 1 height 4
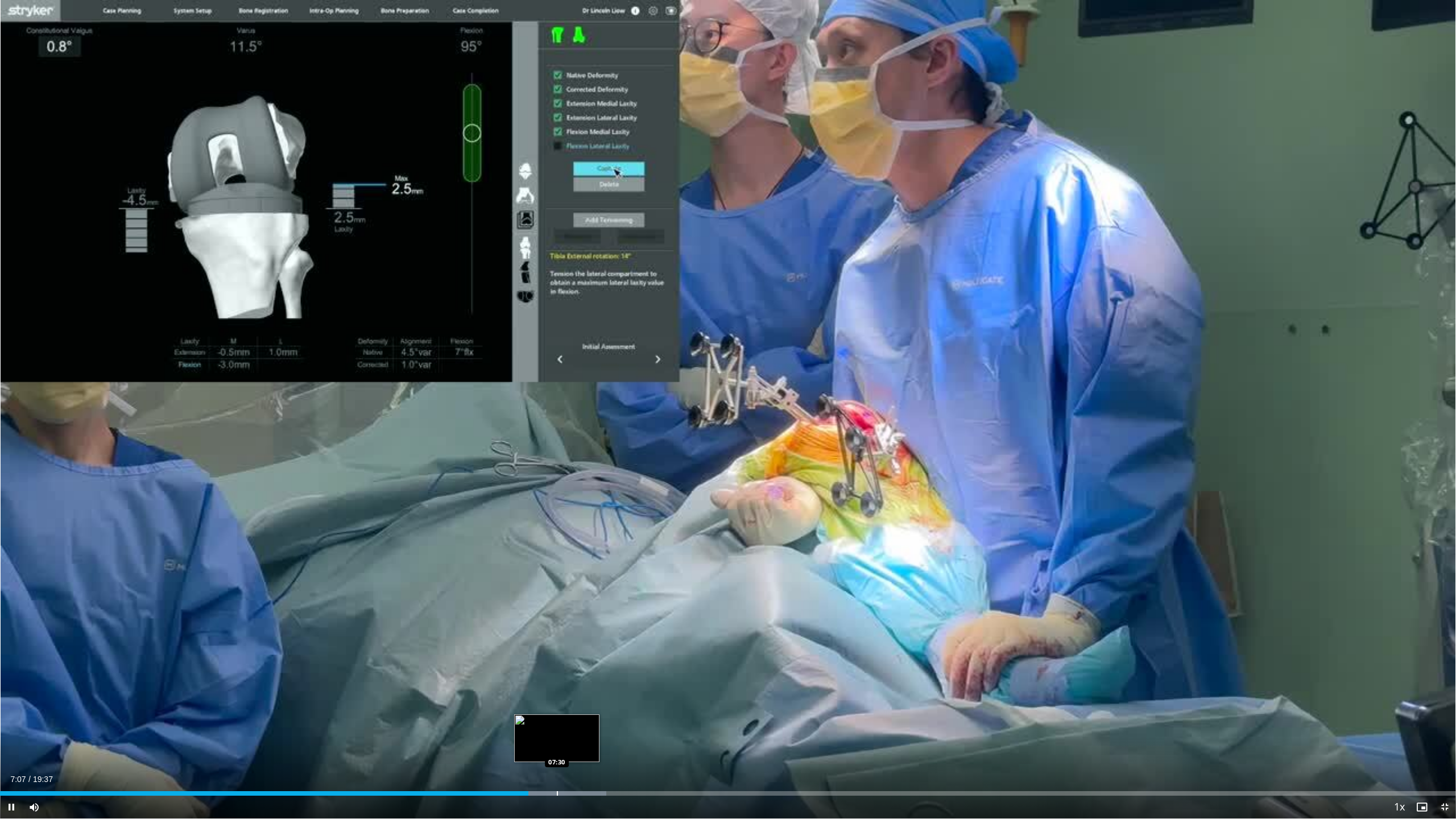
click at [557, 676] on div "Progress Bar" at bounding box center [558, 793] width 1 height 4
click at [590, 676] on div "Progress Bar" at bounding box center [590, 793] width 1 height 4
click at [606, 676] on div "Loaded : 43.80% 07:57 08:10" at bounding box center [728, 790] width 1456 height 11
click at [633, 676] on div "Loaded : 45.06% 08:11 08:31" at bounding box center [728, 790] width 1456 height 11
click at [656, 676] on div "Progress Bar" at bounding box center [657, 793] width 1 height 4
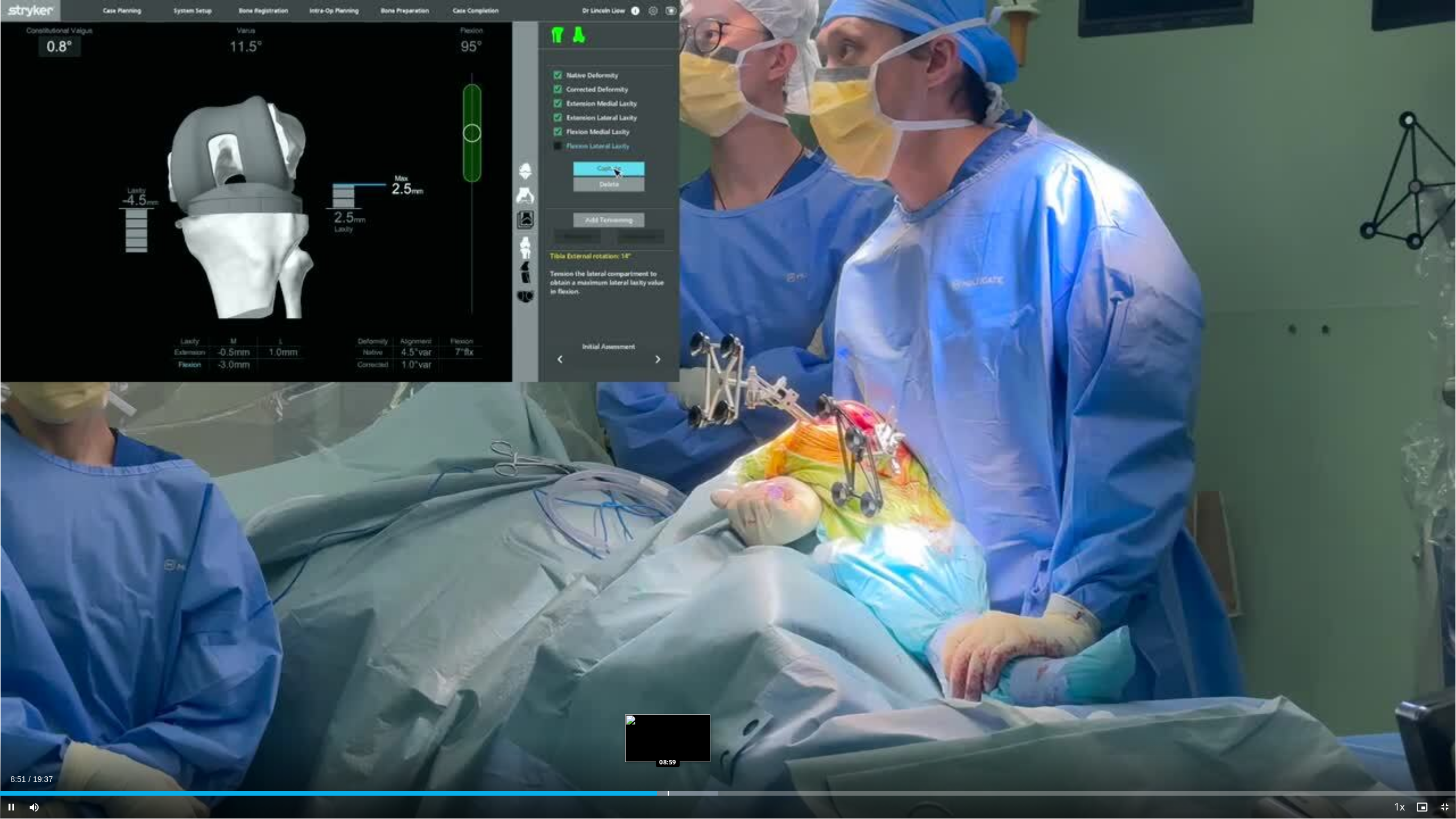
click at [669, 676] on div "Progress Bar" at bounding box center [669, 793] width 1 height 4
click at [689, 676] on div "Loaded : 50.54% 09:01 09:17" at bounding box center [728, 790] width 1456 height 11
click at [726, 676] on div "Progress Bar" at bounding box center [727, 793] width 1 height 4
click at [739, 676] on div "Progress Bar" at bounding box center [740, 793] width 1 height 4
click at [762, 676] on div "Loaded : 55.26% 09:57 10:16" at bounding box center [728, 790] width 1456 height 11
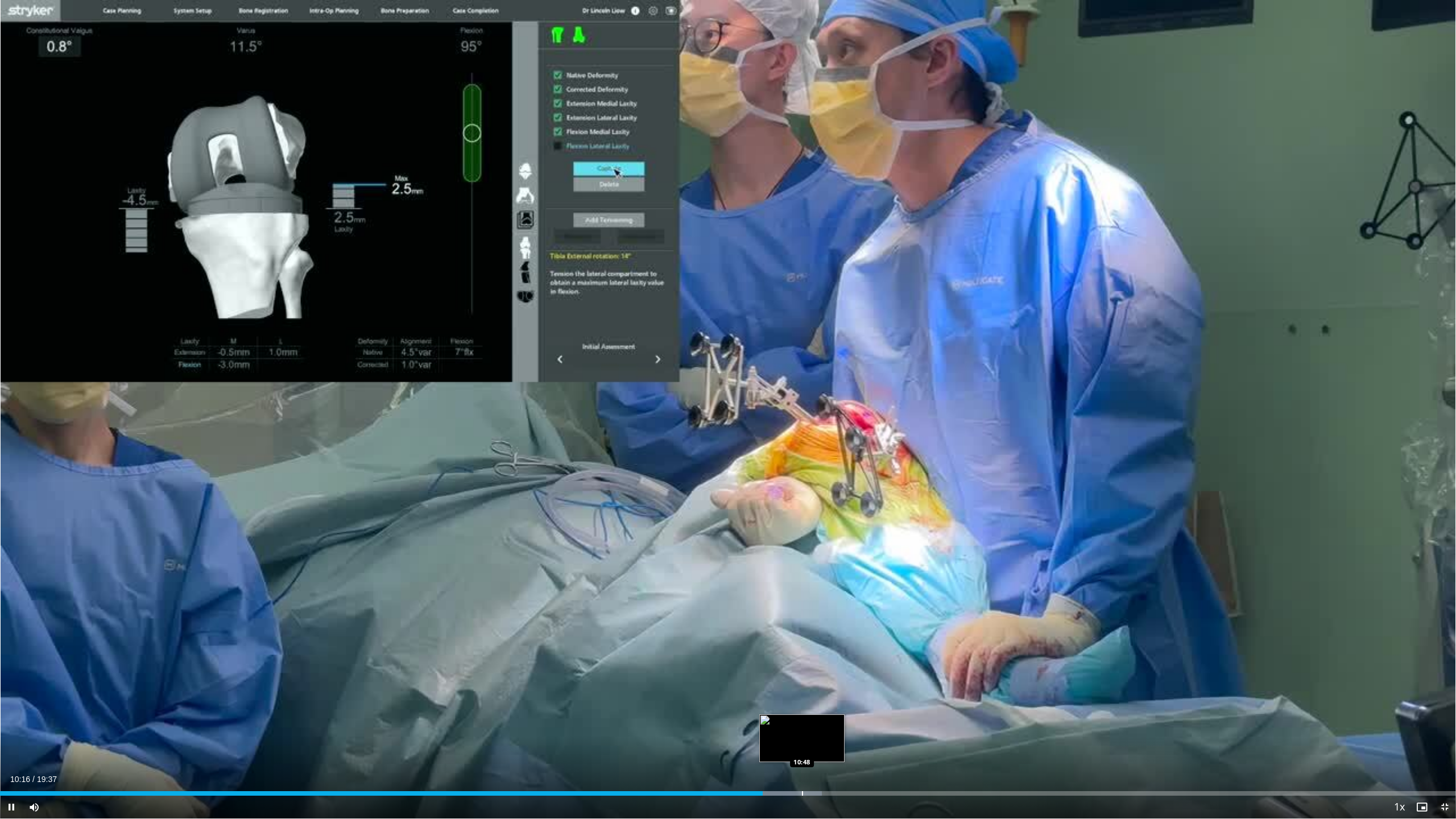
click at [800, 676] on div "Progress Bar" at bounding box center [774, 793] width 96 height 4
click at [814, 676] on div "Progress Bar" at bounding box center [814, 793] width 1 height 4
click at [837, 676] on div "Progress Bar" at bounding box center [836, 793] width 1 height 4
click at [858, 676] on div "Progress Bar" at bounding box center [858, 793] width 1 height 4
click at [866, 676] on div "Progress Bar" at bounding box center [867, 793] width 1 height 4
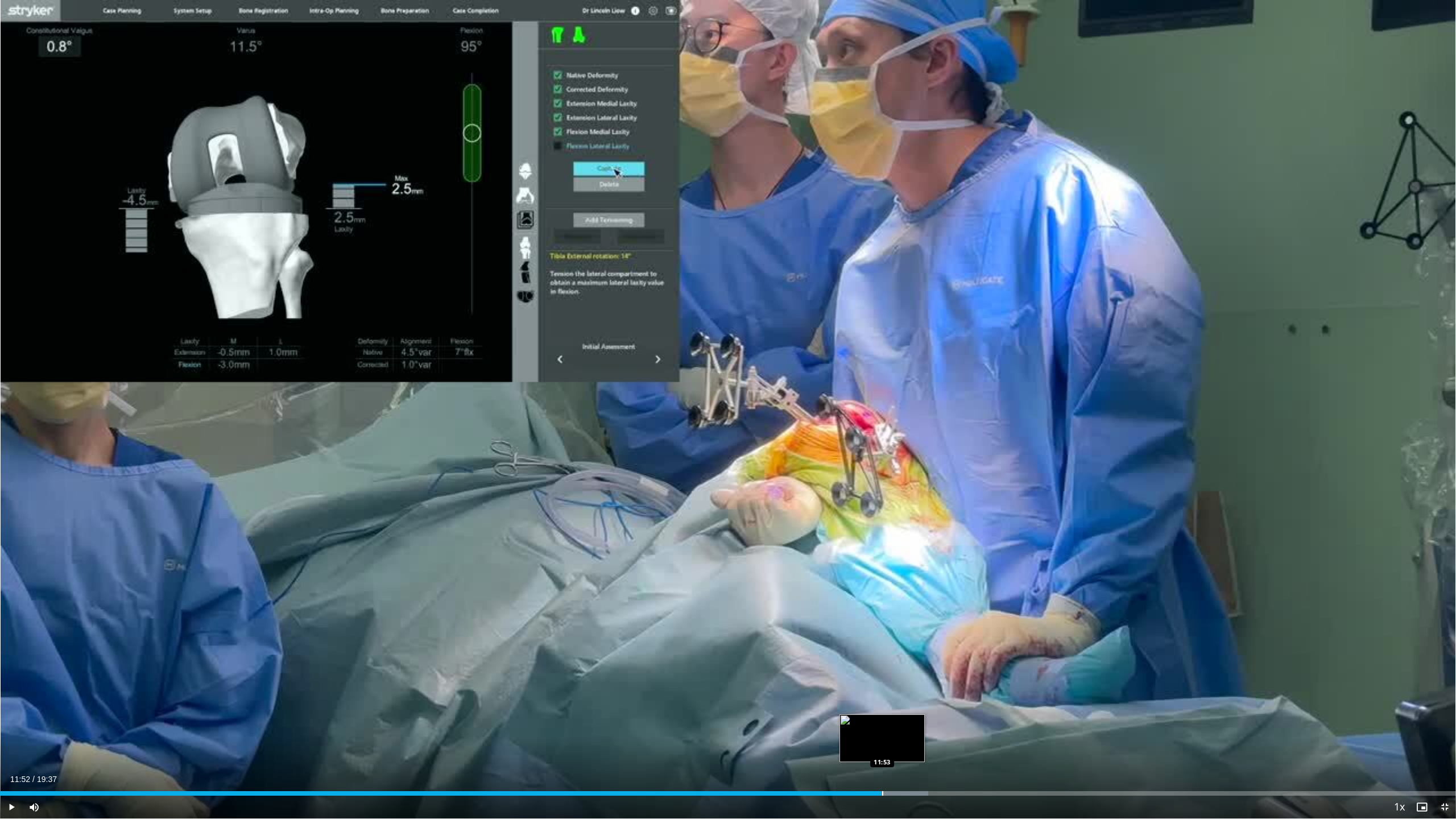
click at [882, 676] on div "Progress Bar" at bounding box center [883, 793] width 1 height 4
click at [907, 676] on div "Current Time 11:53 / Duration 19:37 Pause Skip Backward Skip Forward Mute Loade…" at bounding box center [728, 807] width 1456 height 23
click at [918, 676] on div "Progress Bar" at bounding box center [919, 793] width 1 height 4
click at [953, 676] on div "Loaded : 68.01% 12:23 12:50" at bounding box center [728, 790] width 1456 height 11
click at [997, 676] on div "Progress Bar" at bounding box center [998, 793] width 1 height 4
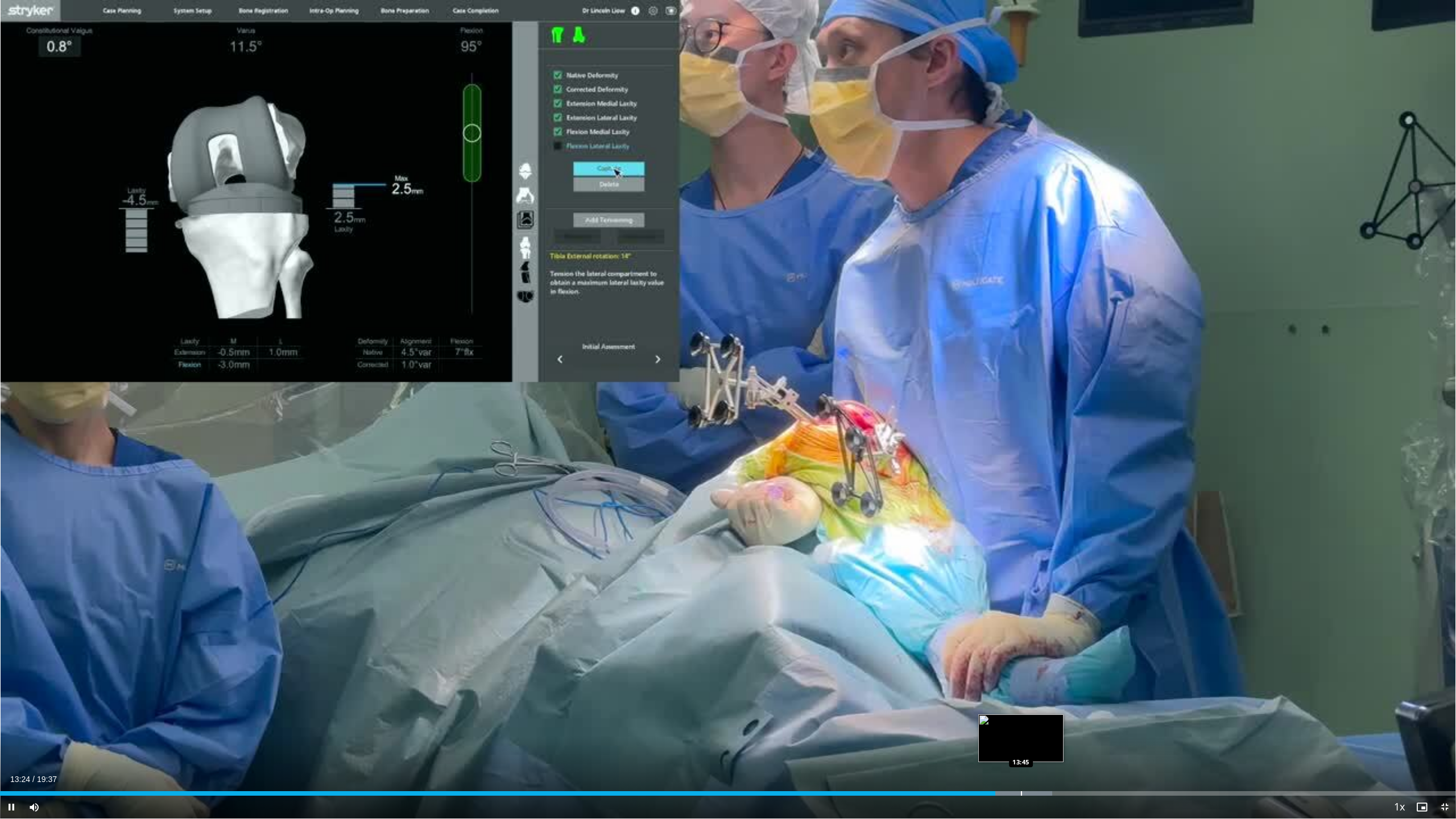
click at [1021, 676] on div "Progress Bar" at bounding box center [1022, 793] width 1 height 4
click at [1059, 676] on div "Progress Bar" at bounding box center [1059, 793] width 1 height 4
click at [1090, 676] on div "Progress Bar" at bounding box center [1090, 793] width 1 height 4
click at [1106, 676] on div "Progress Bar" at bounding box center [1106, 793] width 1 height 4
click at [1119, 676] on div "Progress Bar" at bounding box center [1119, 793] width 1 height 4
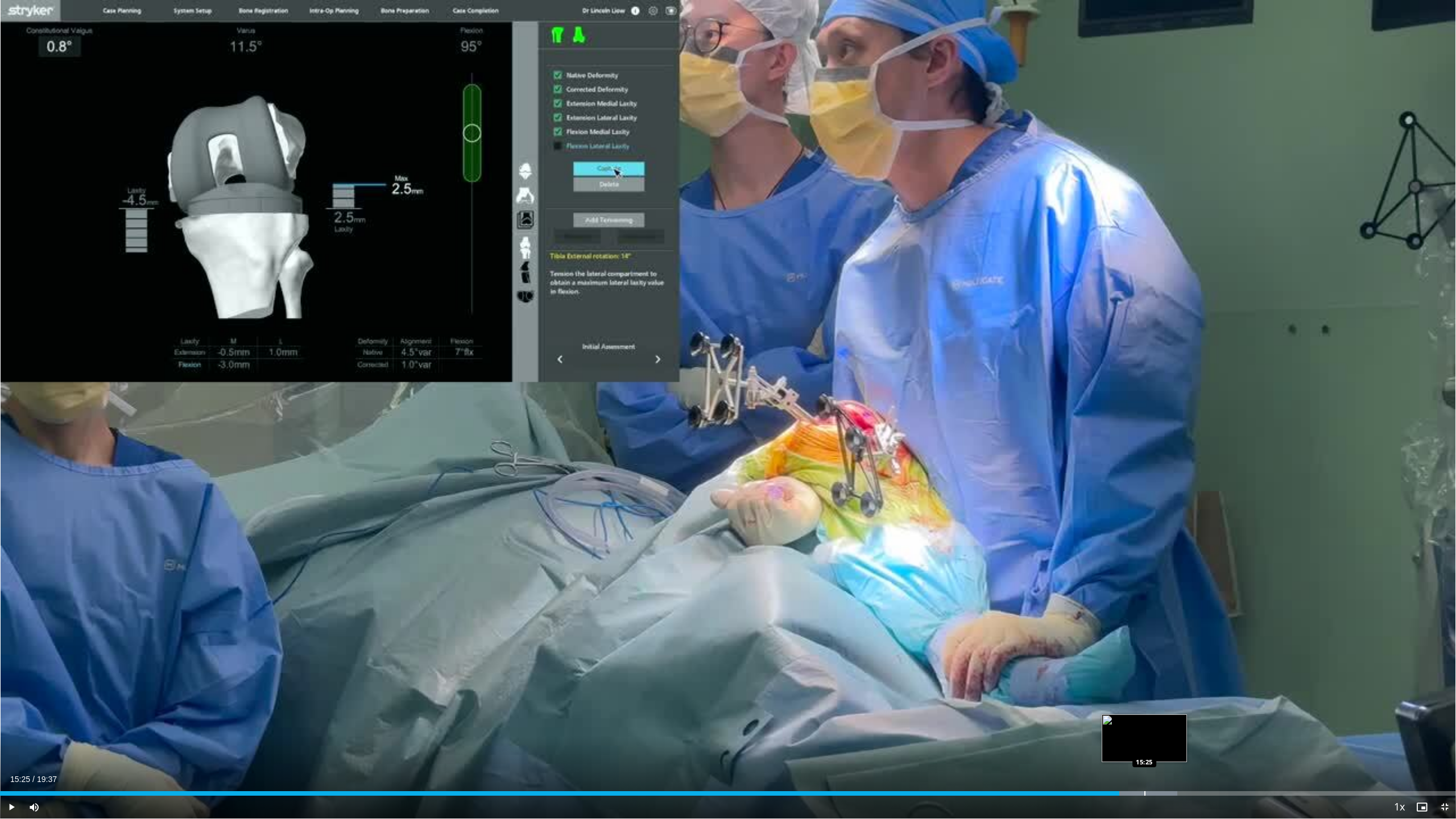
click at [1144, 676] on div "Progress Bar" at bounding box center [1145, 793] width 1 height 4
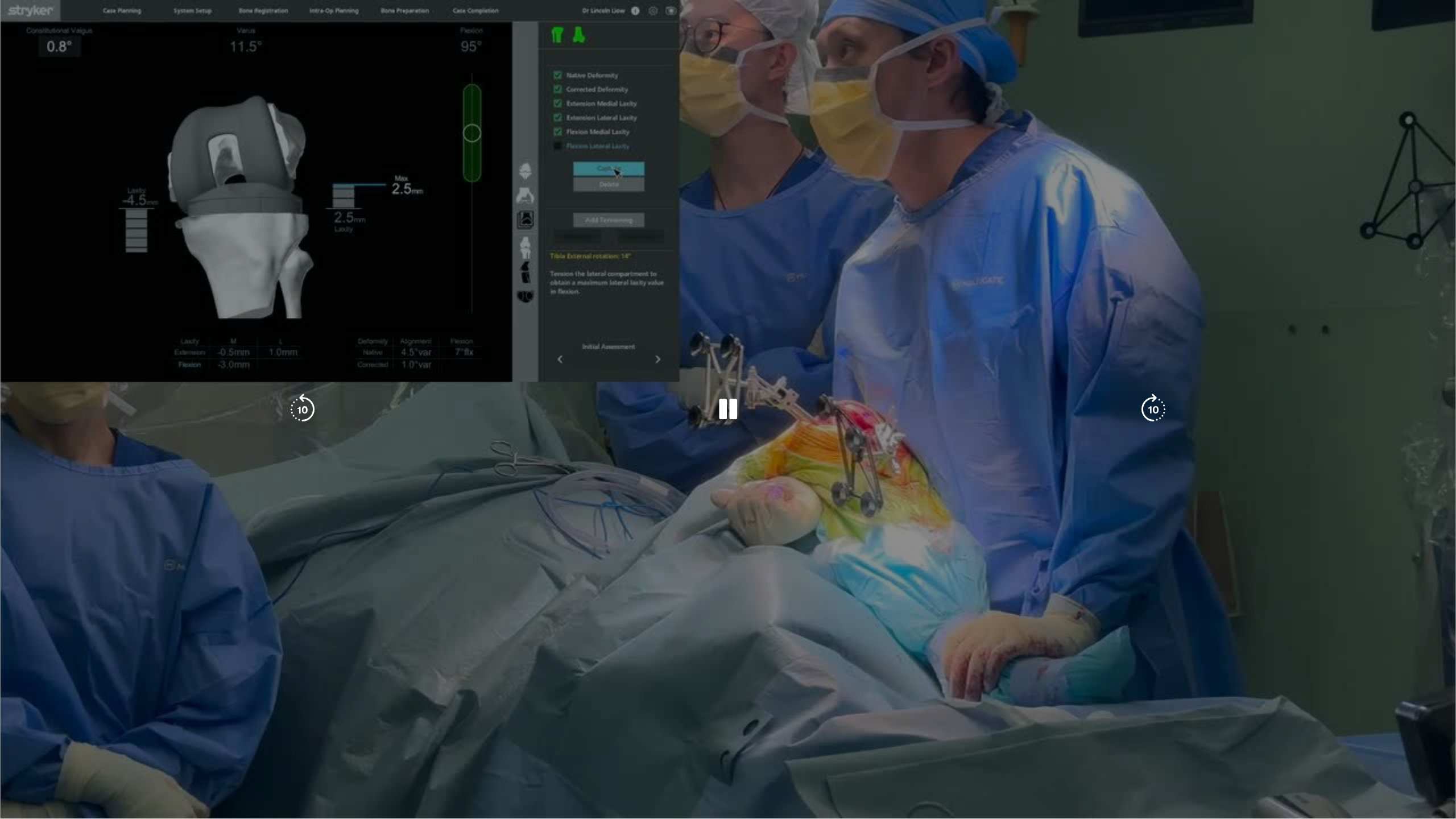
click at [1169, 676] on div "Progress Bar" at bounding box center [1150, 816] width 81 height 4
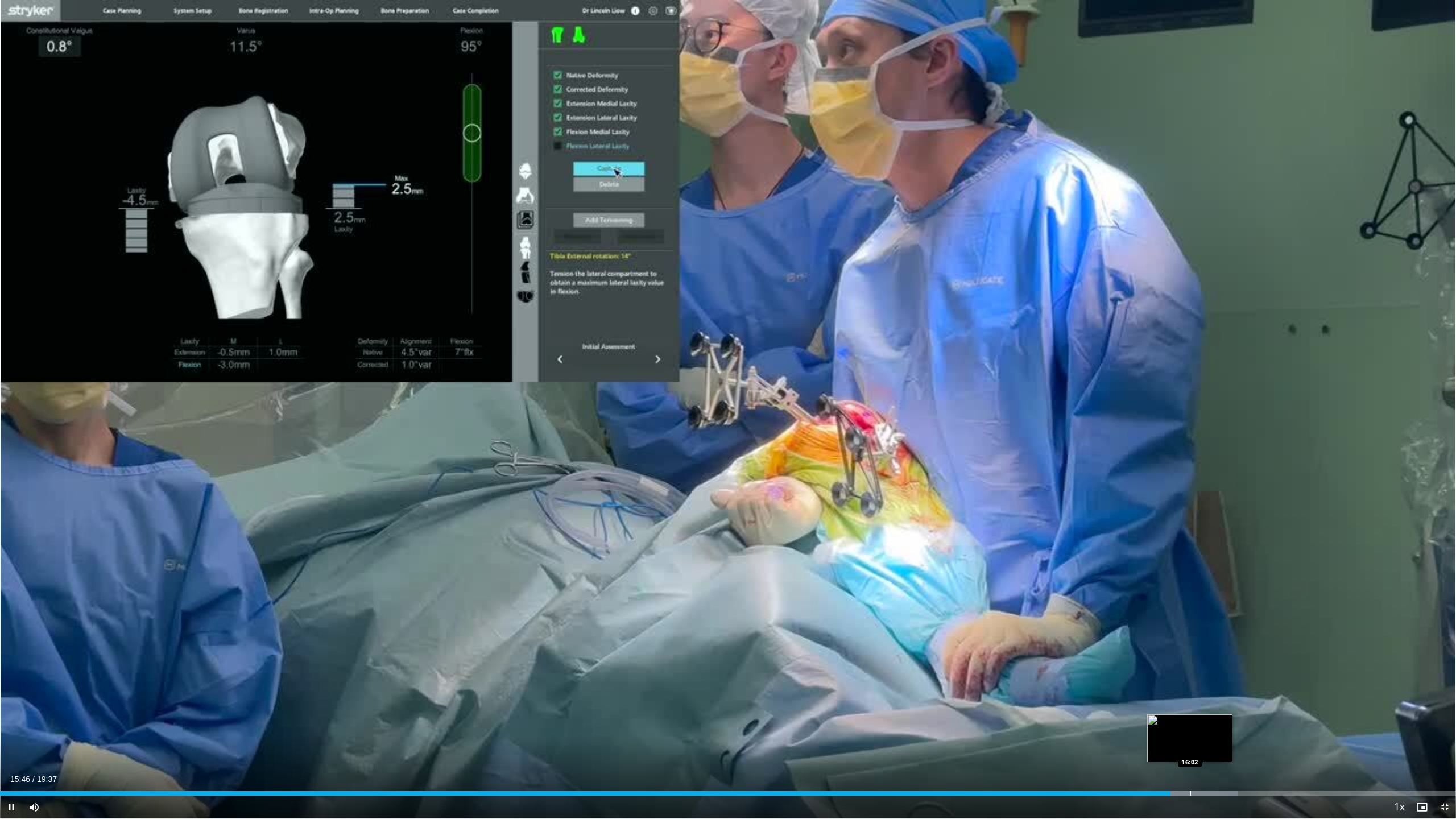
click at [1191, 676] on div "Progress Bar" at bounding box center [1186, 793] width 104 height 4
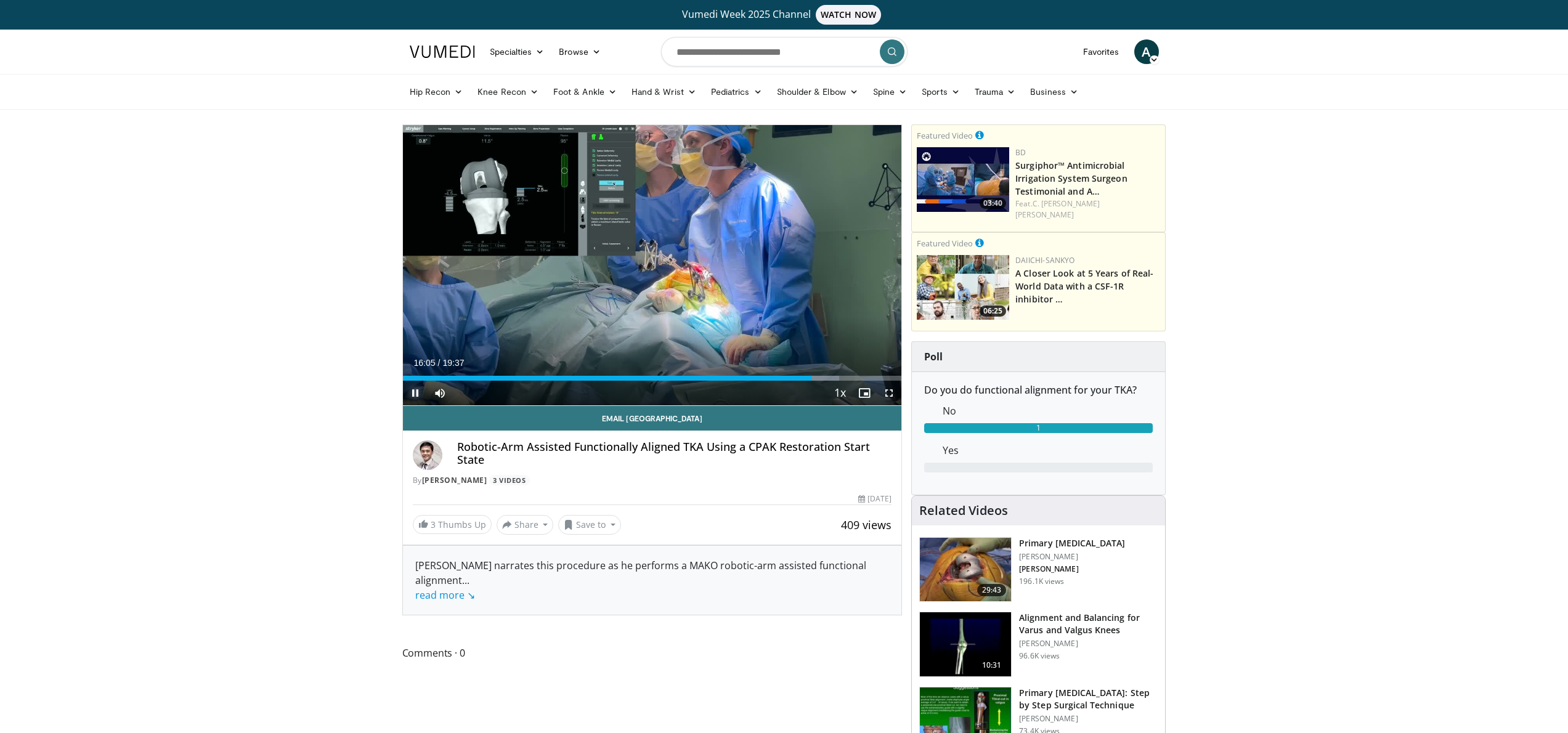
click at [421, 391] on span "Video Player" at bounding box center [415, 392] width 25 height 25
click at [529, 370] on div "Loaded : 87.56% 16:06 04:20" at bounding box center [652, 375] width 499 height 12
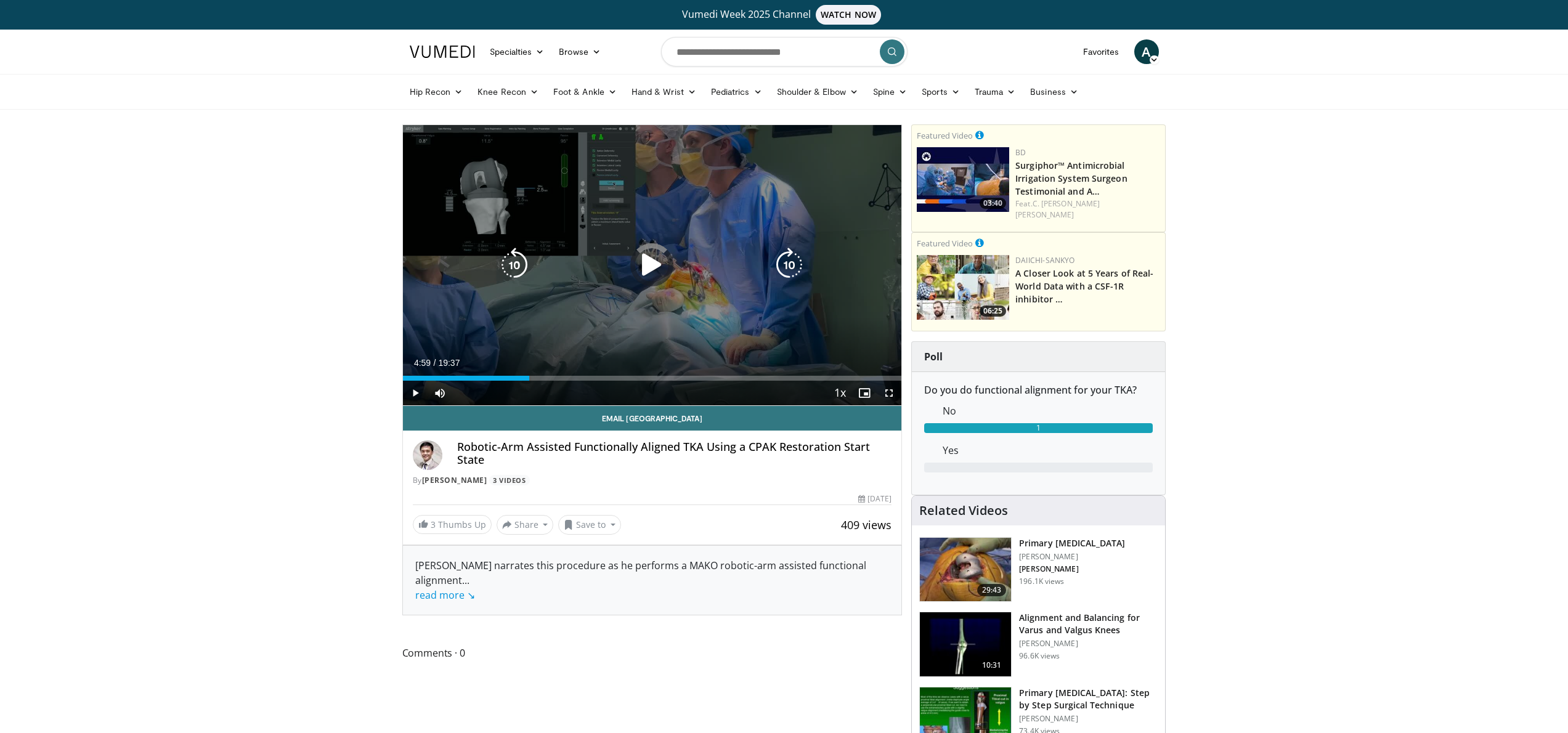
click at [644, 347] on div "10 seconds Tap to unmute" at bounding box center [652, 265] width 499 height 280
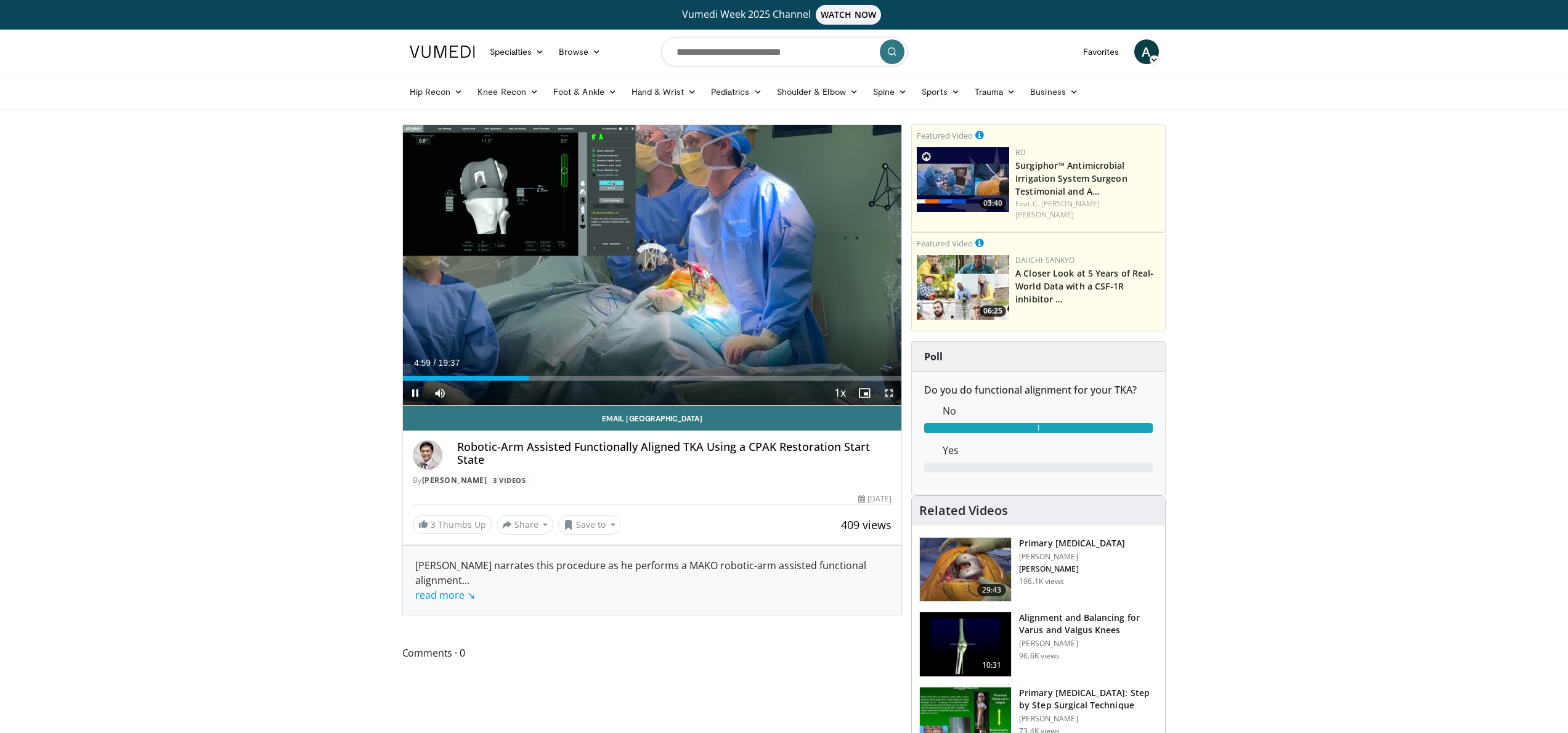
click at [886, 392] on span "Video Player" at bounding box center [888, 392] width 25 height 25
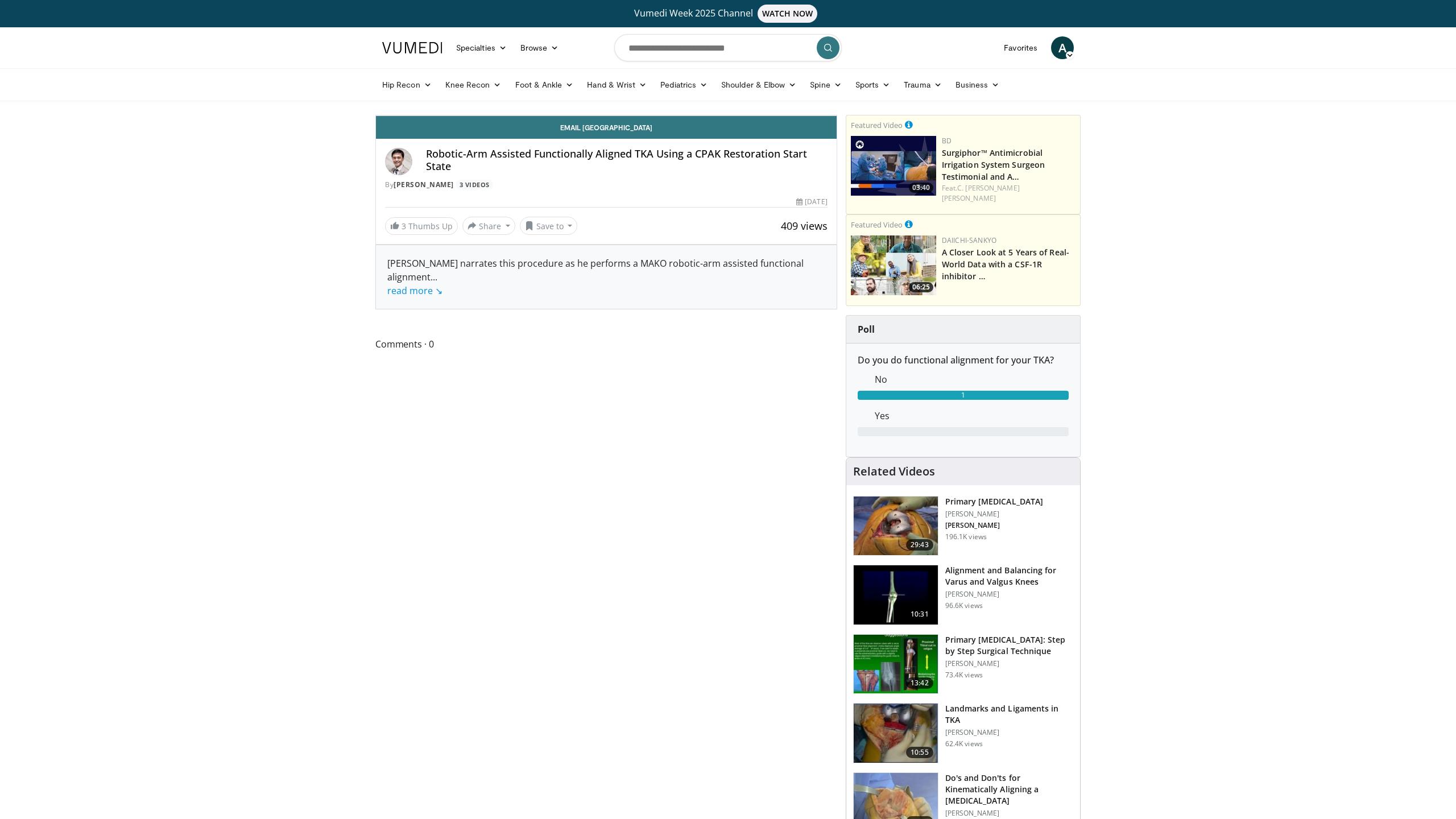
click at [1387, 92] on div "Progress Bar" at bounding box center [1388, 90] width 1 height 4
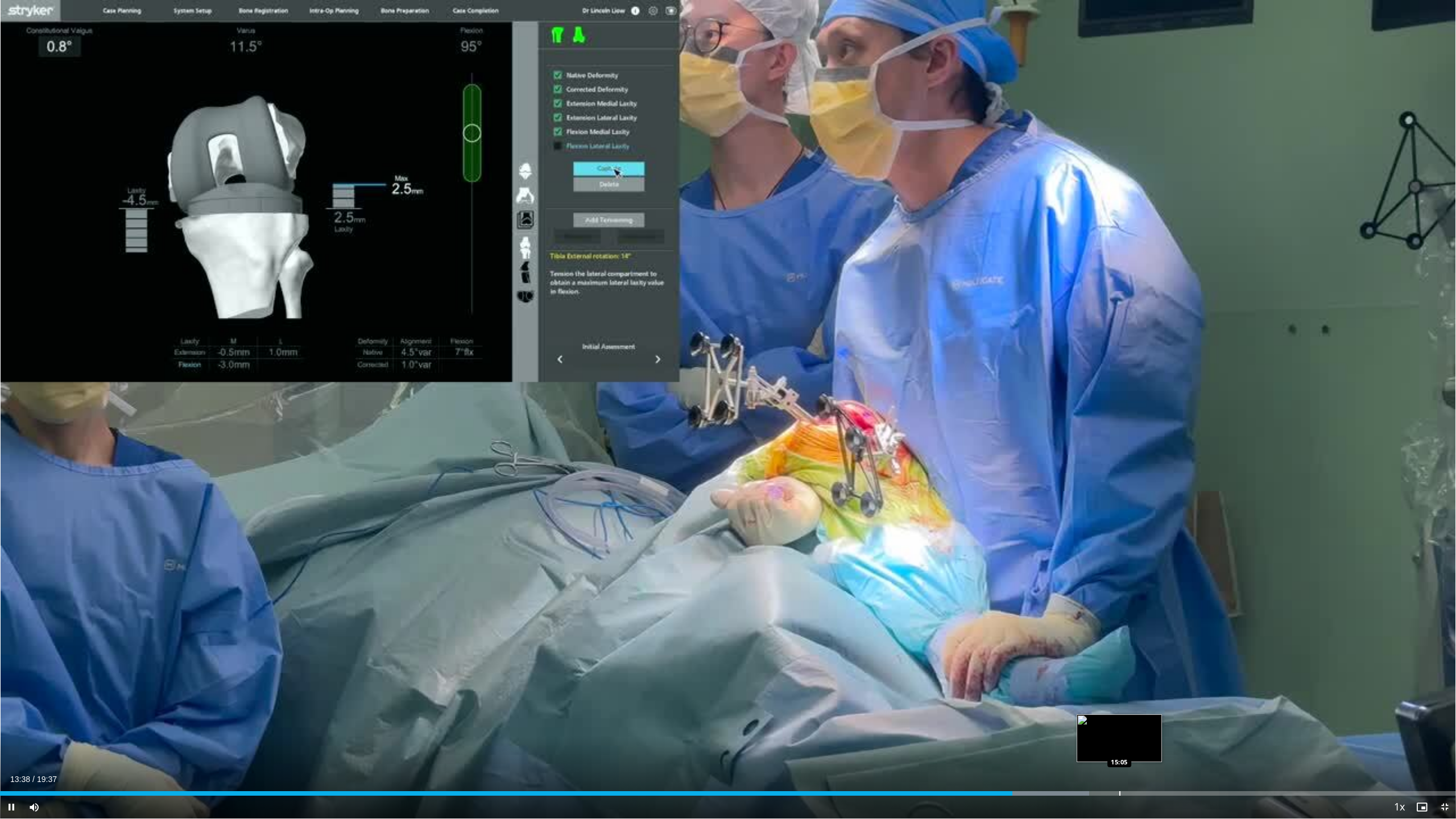
click at [1119, 676] on div "Loaded : 74.81% 13:38 15:05" at bounding box center [728, 793] width 1456 height 4
click at [1173, 676] on div "Progress Bar" at bounding box center [1174, 793] width 1 height 4
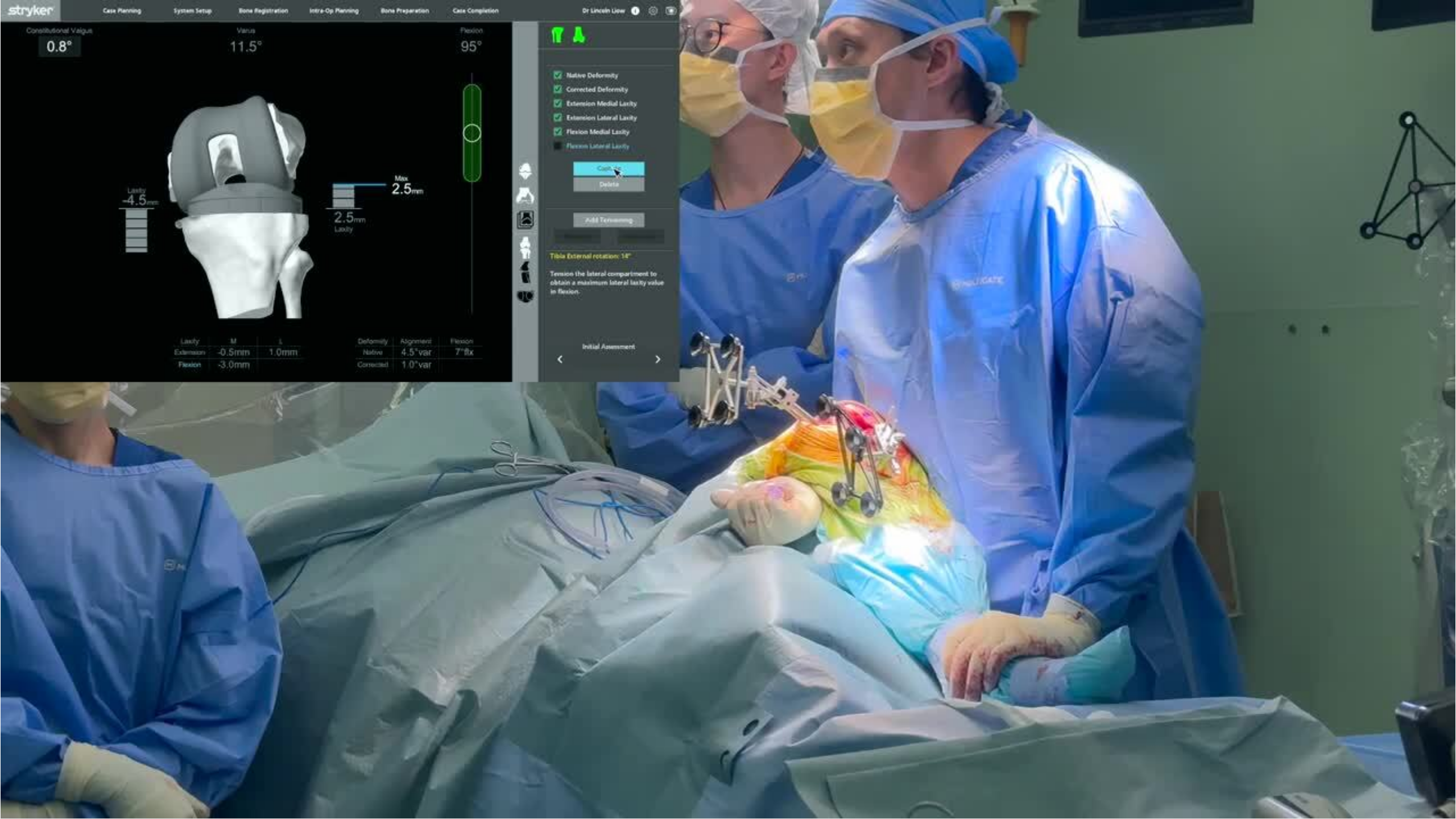
click at [1223, 676] on div "10 seconds Tap to unmute" at bounding box center [728, 409] width 1456 height 818
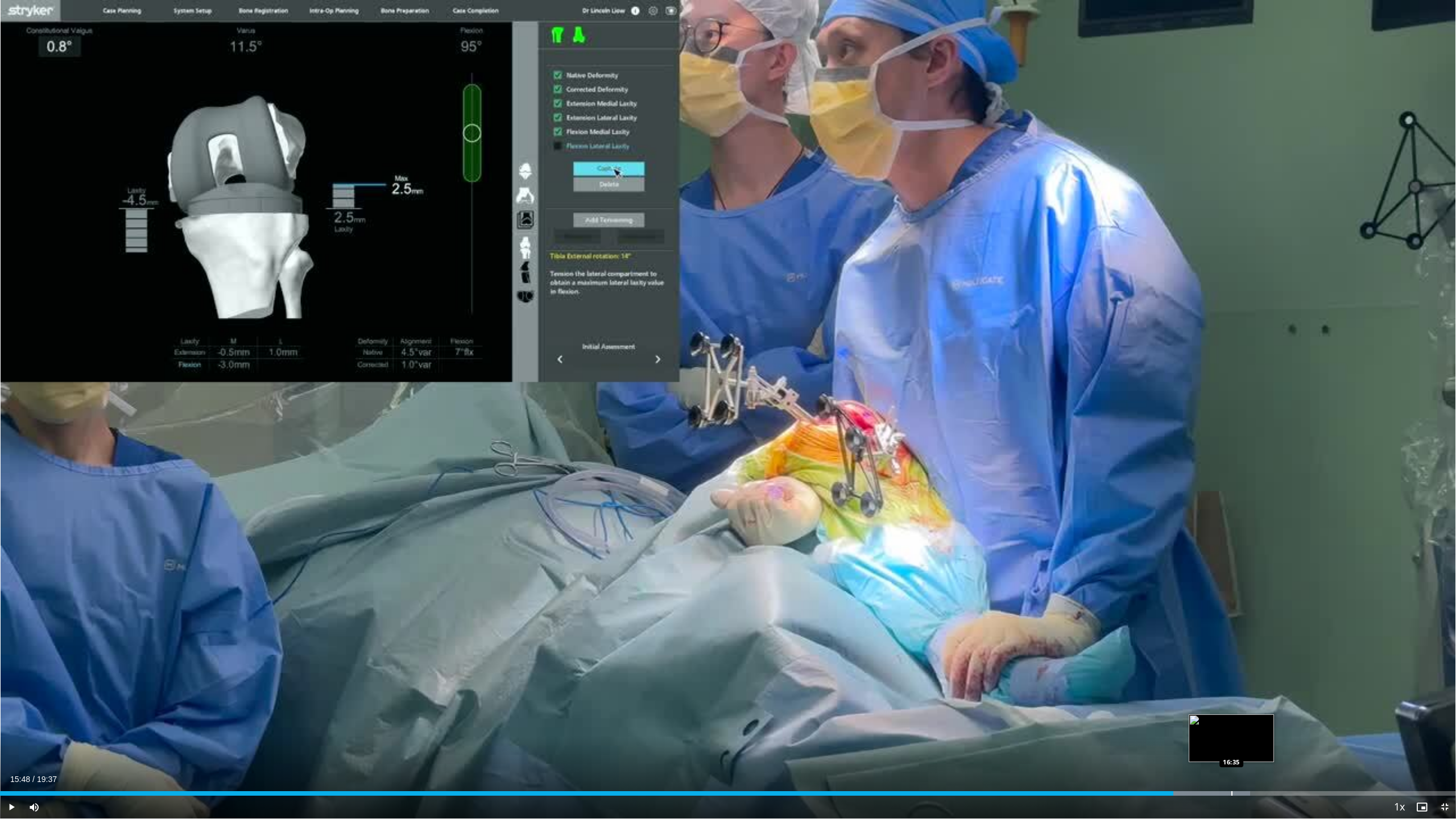
click at [1231, 676] on div "Progress Bar" at bounding box center [1232, 793] width 1 height 4
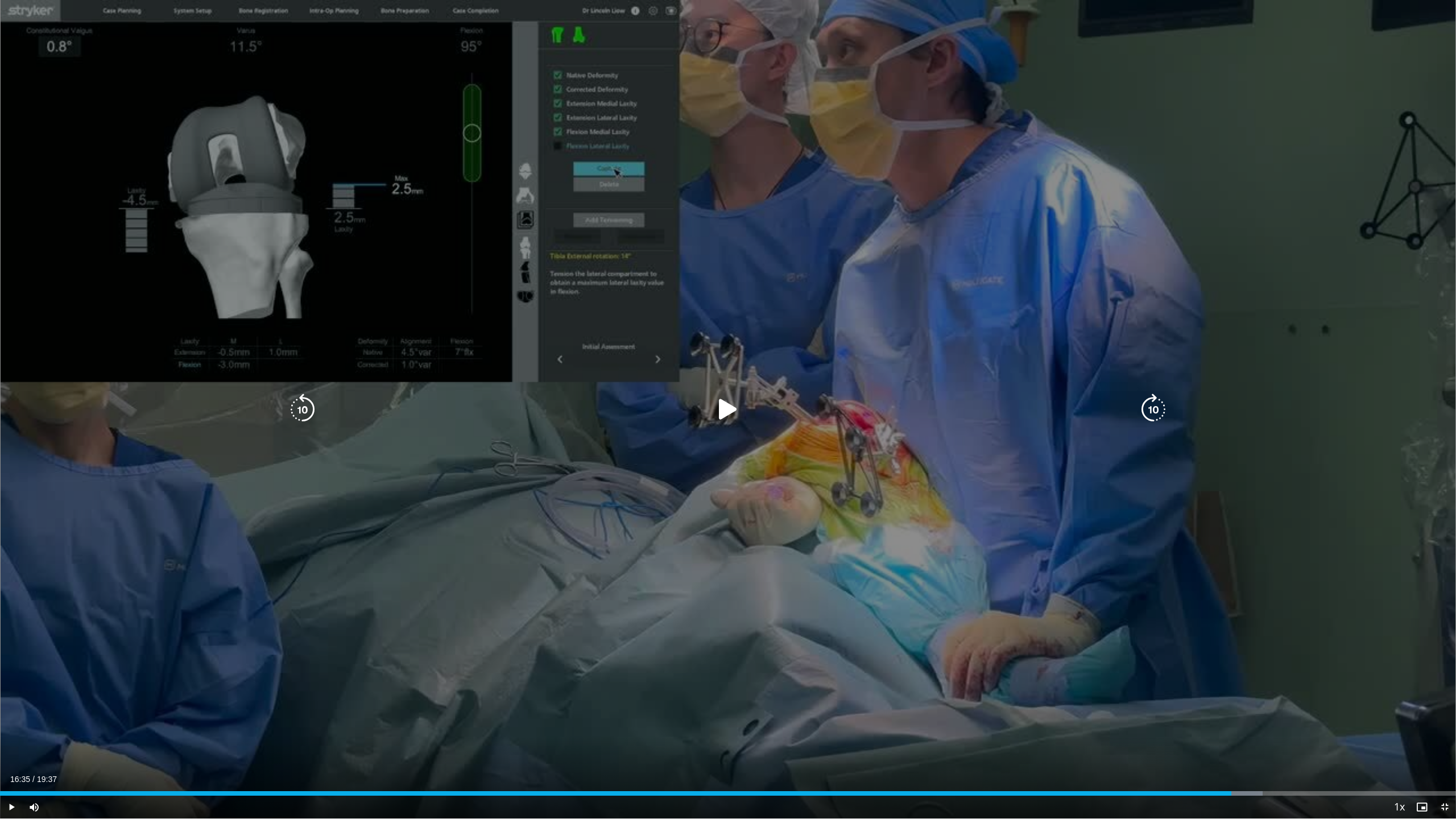
click at [678, 647] on div "10 seconds Tap to unmute" at bounding box center [728, 409] width 1456 height 818
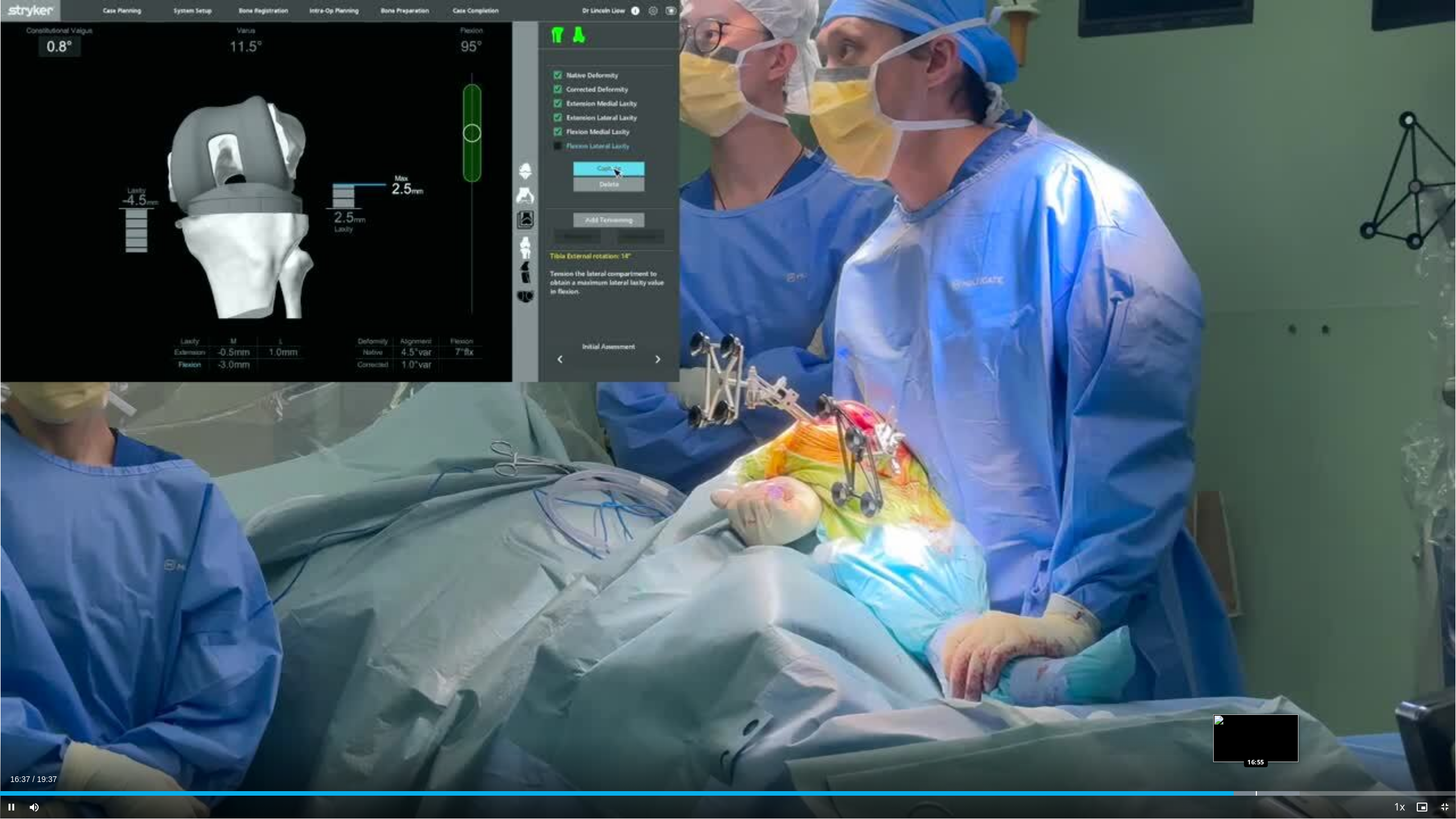
click at [1256, 676] on div "Progress Bar" at bounding box center [1256, 793] width 1 height 4
click at [1281, 676] on div "Progress Bar" at bounding box center [1282, 793] width 1 height 4
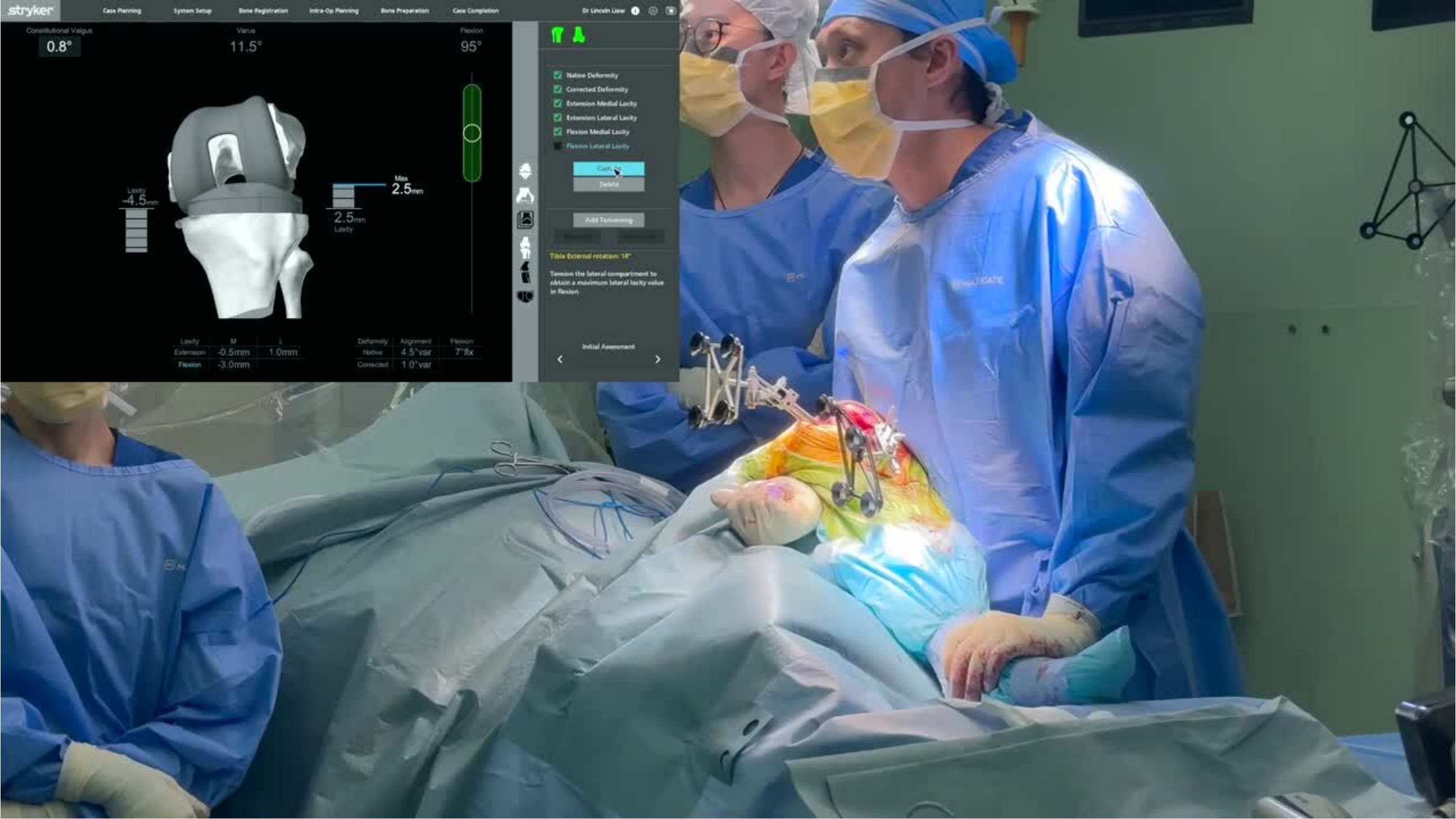
click at [1299, 676] on div "10 seconds Tap to unmute" at bounding box center [728, 409] width 1456 height 818
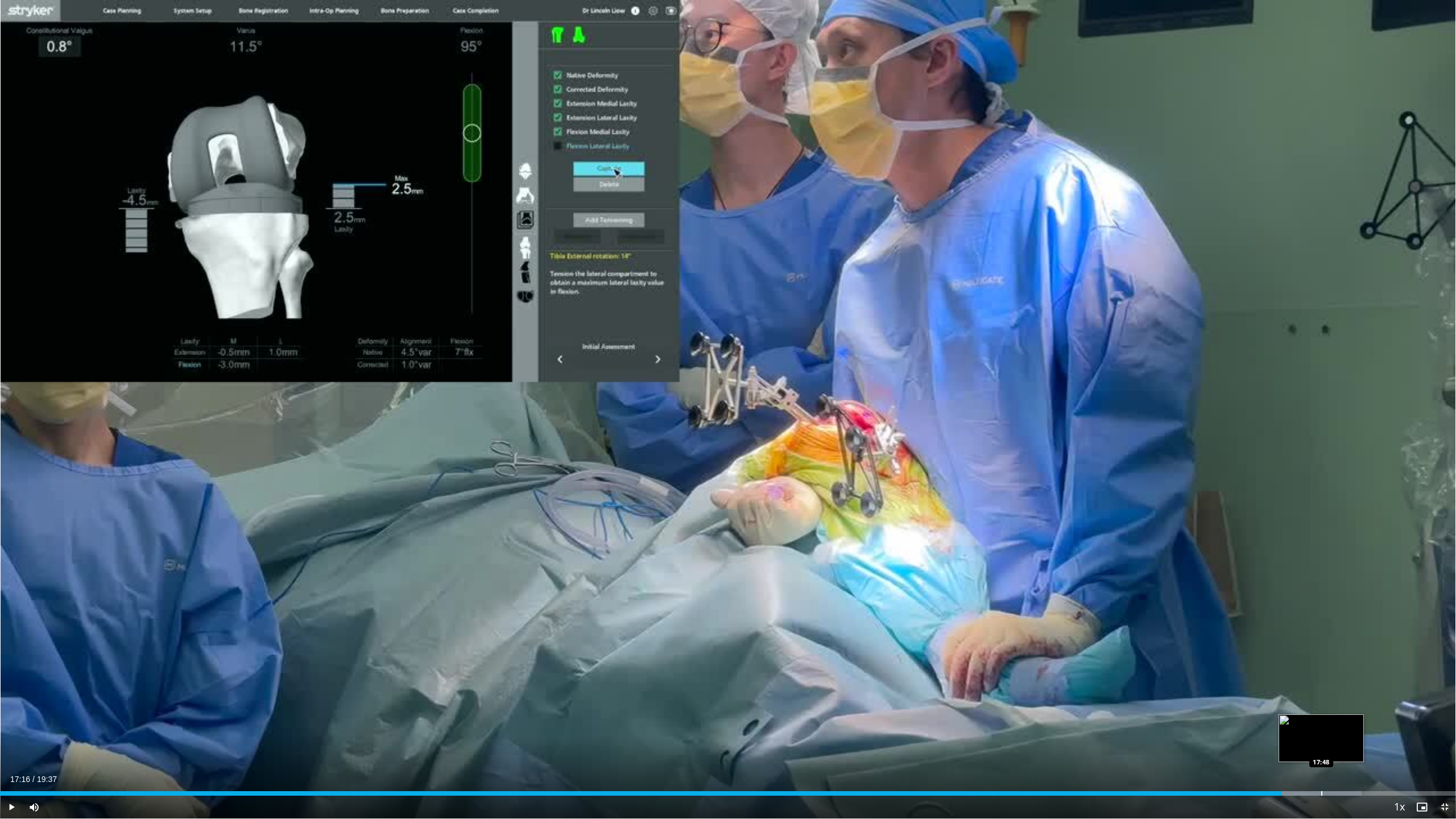
click at [1321, 676] on div "Progress Bar" at bounding box center [1322, 793] width 1 height 4
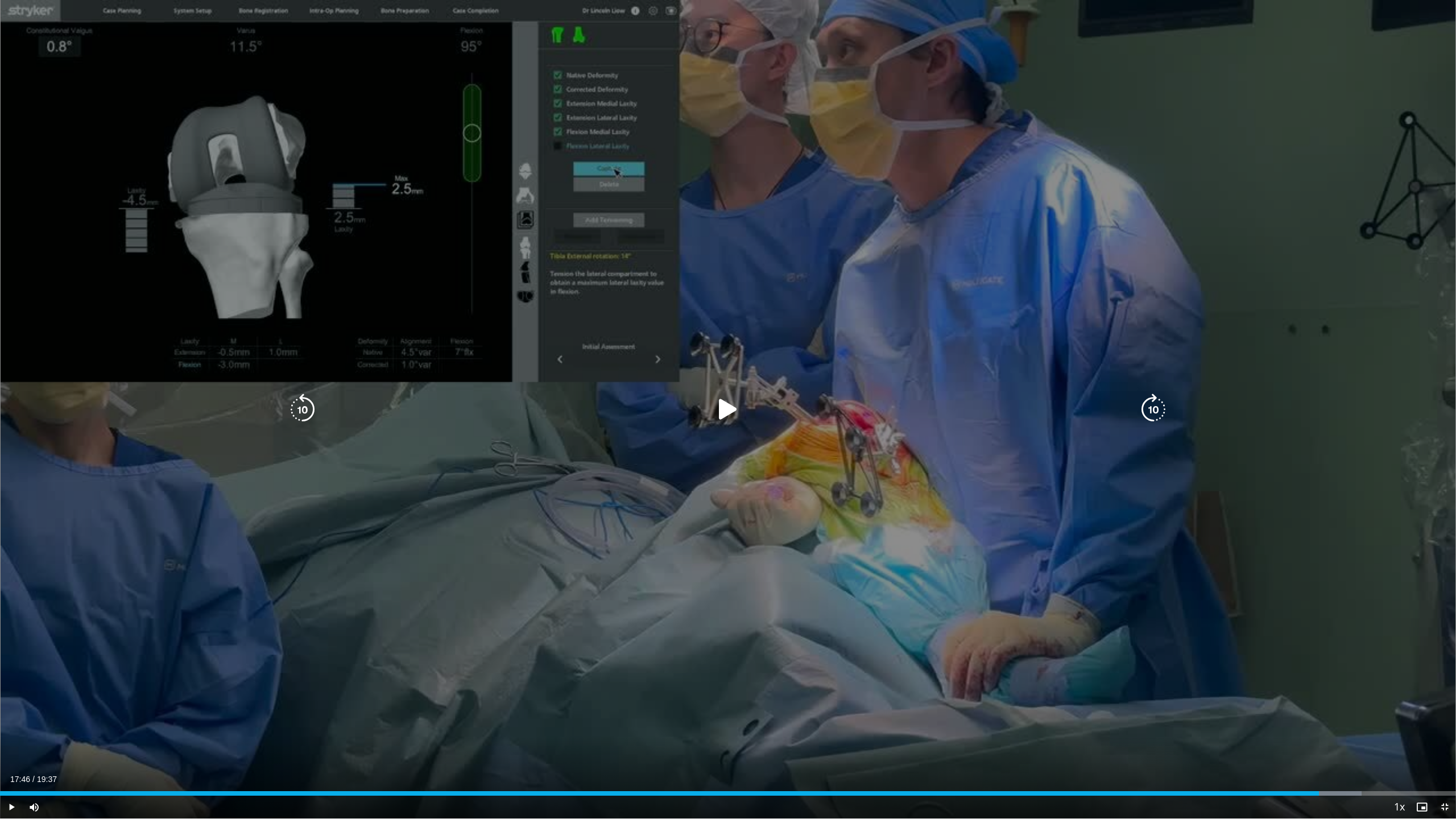
click at [1187, 676] on div "10 seconds Tap to unmute" at bounding box center [728, 409] width 1456 height 818
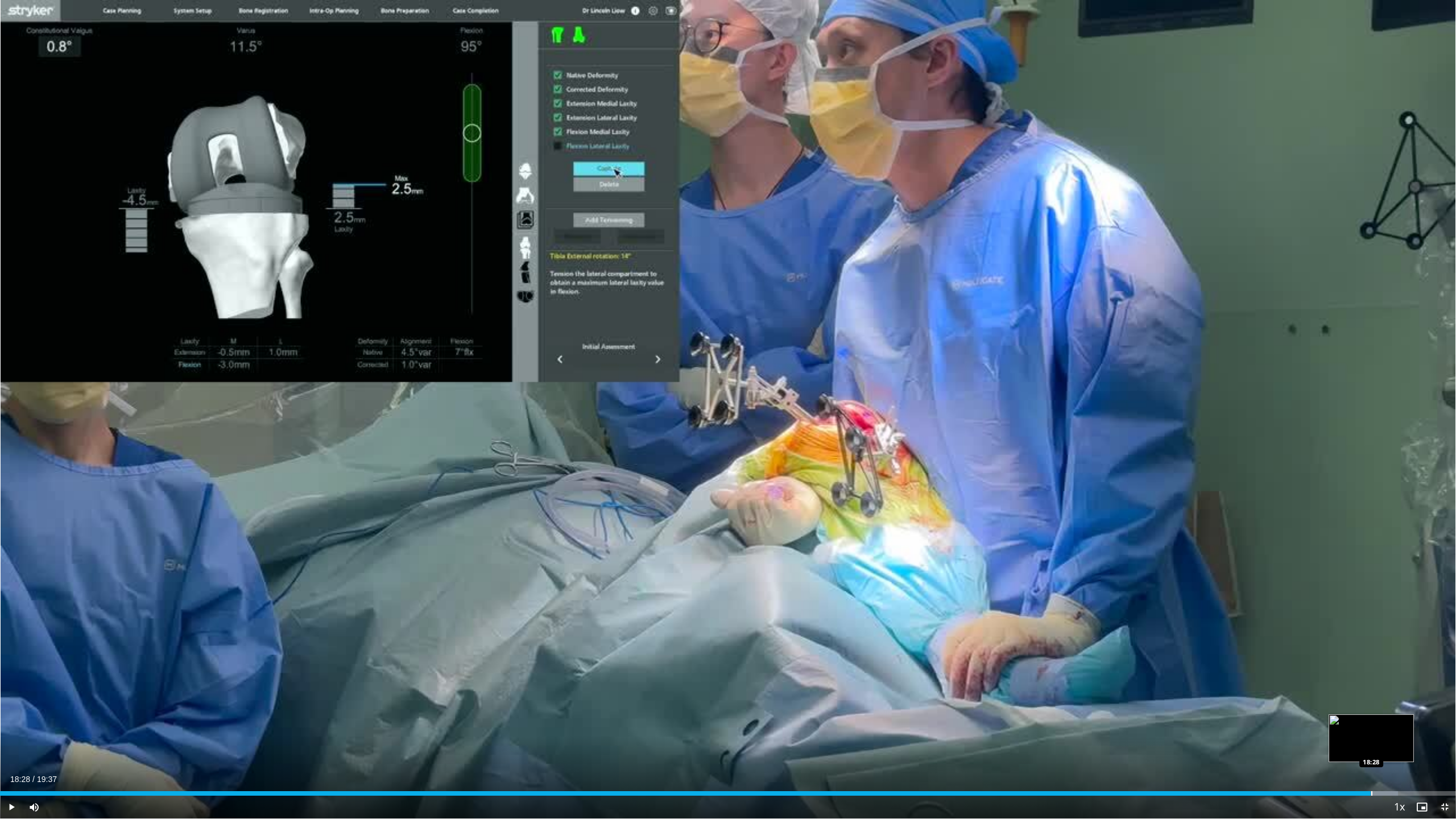
click at [1372, 676] on div "Progress Bar" at bounding box center [1372, 793] width 1 height 4
click at [1387, 676] on div "Progress Bar" at bounding box center [1387, 793] width 1 height 4
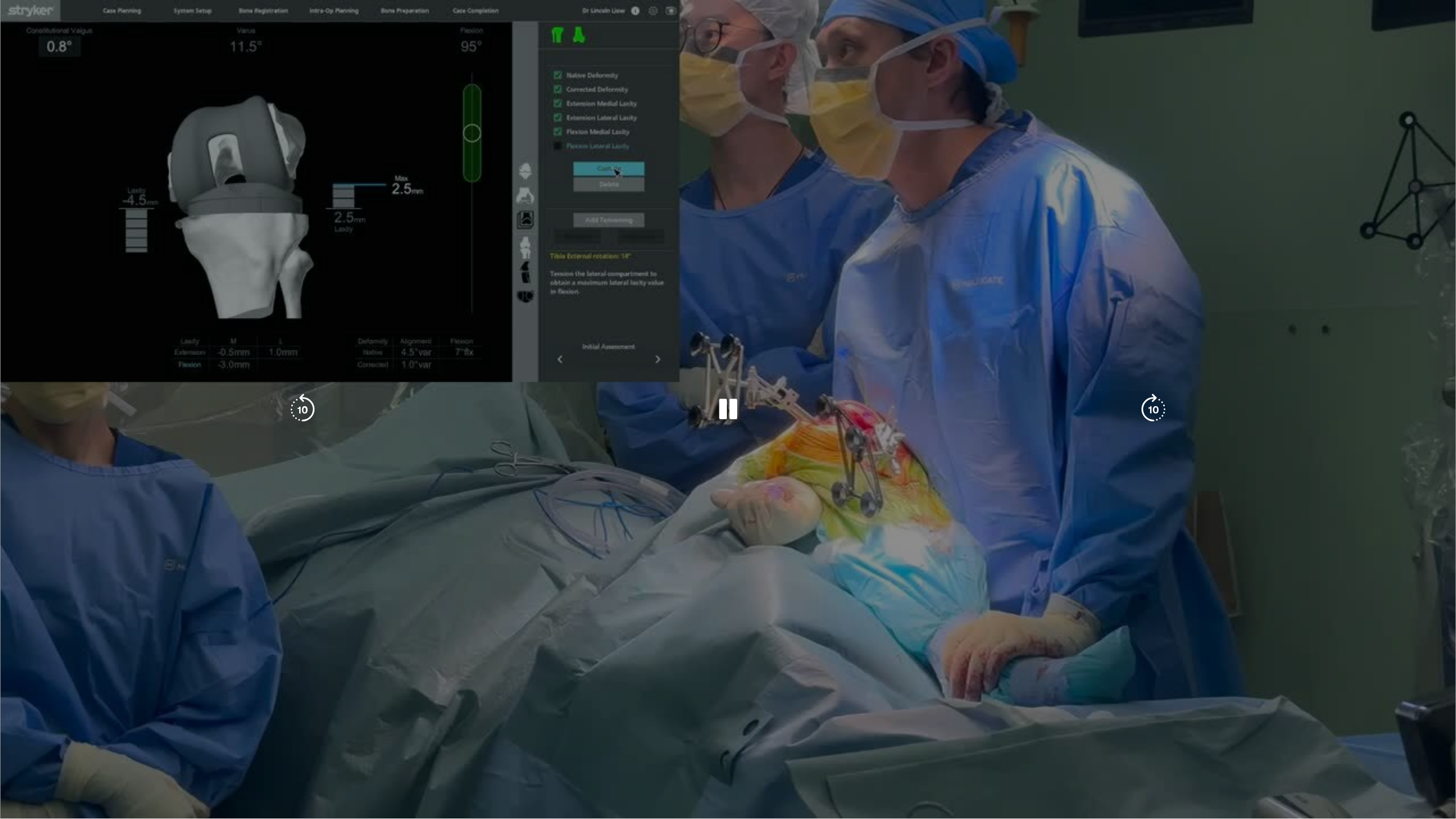
click at [1408, 676] on div "10 seconds Tap to unmute" at bounding box center [728, 409] width 1456 height 818
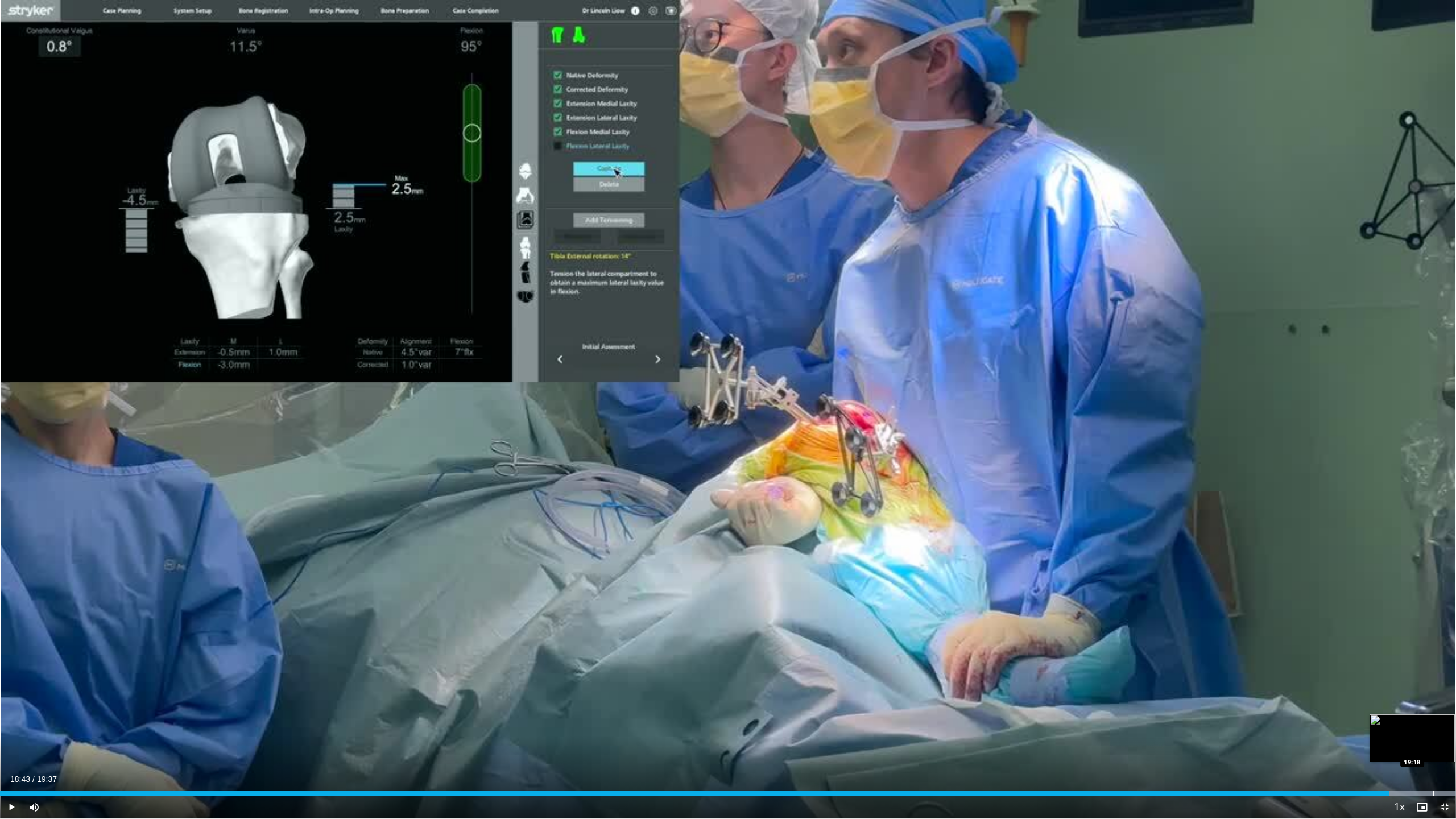
click at [1433, 676] on div "Progress Bar" at bounding box center [1433, 793] width 1 height 4
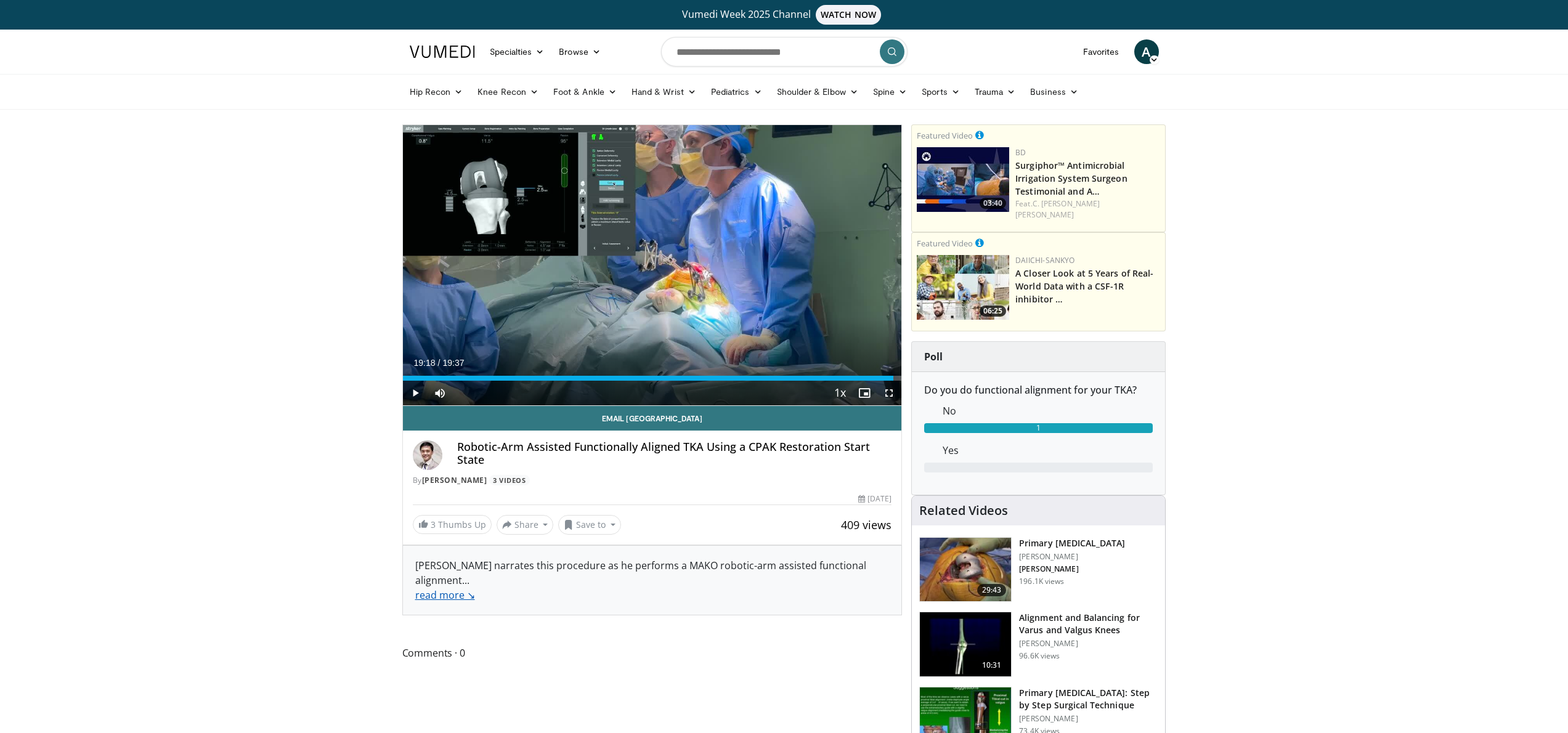
click at [433, 593] on link "read more ↘" at bounding box center [445, 594] width 60 height 13
